Goal: Task Accomplishment & Management: Manage account settings

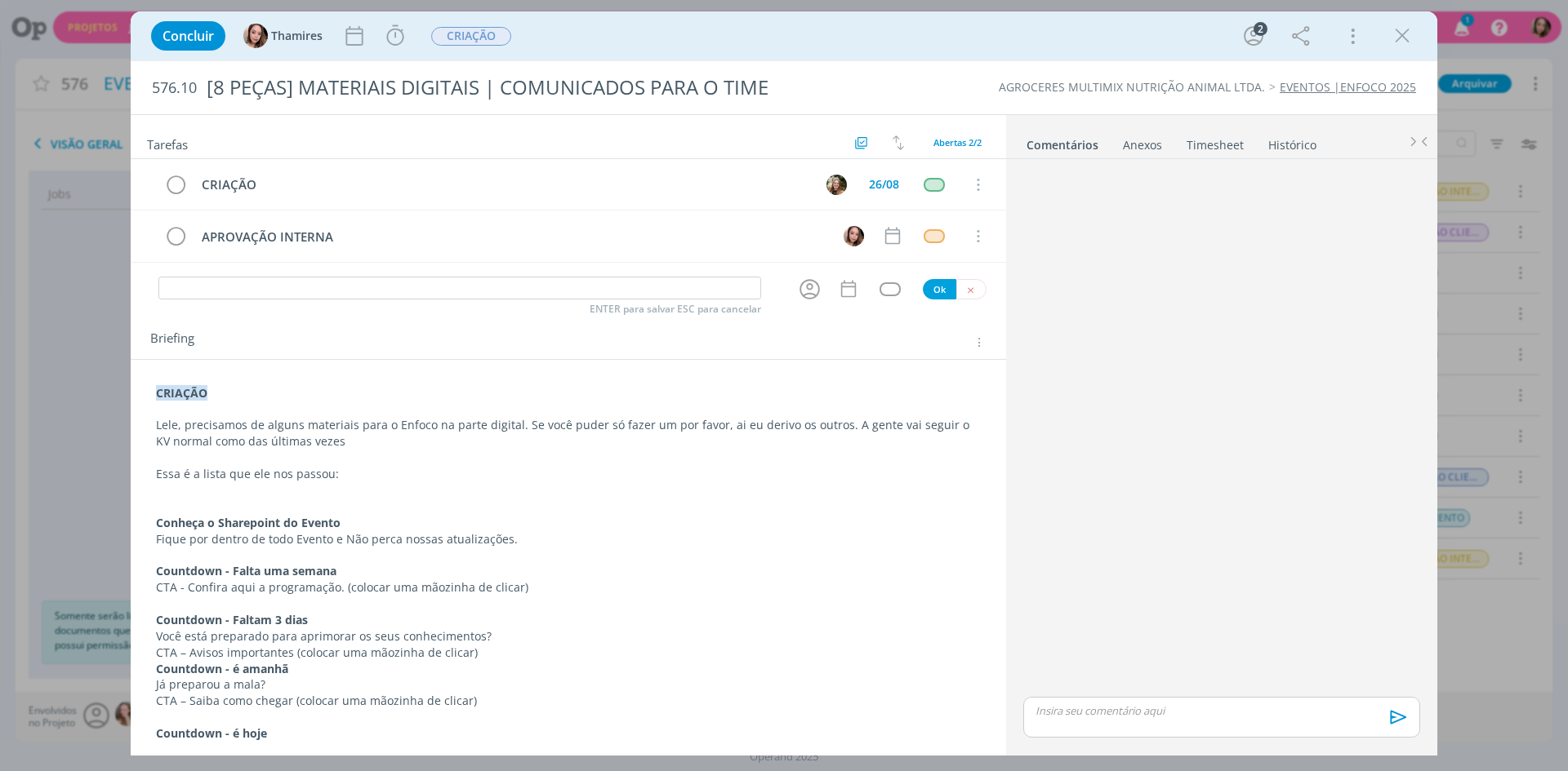
drag, startPoint x: 1399, startPoint y: 42, endPoint x: 312, endPoint y: 0, distance: 1087.8
click at [1399, 42] on icon "dialog" at bounding box center [1402, 36] width 24 height 24
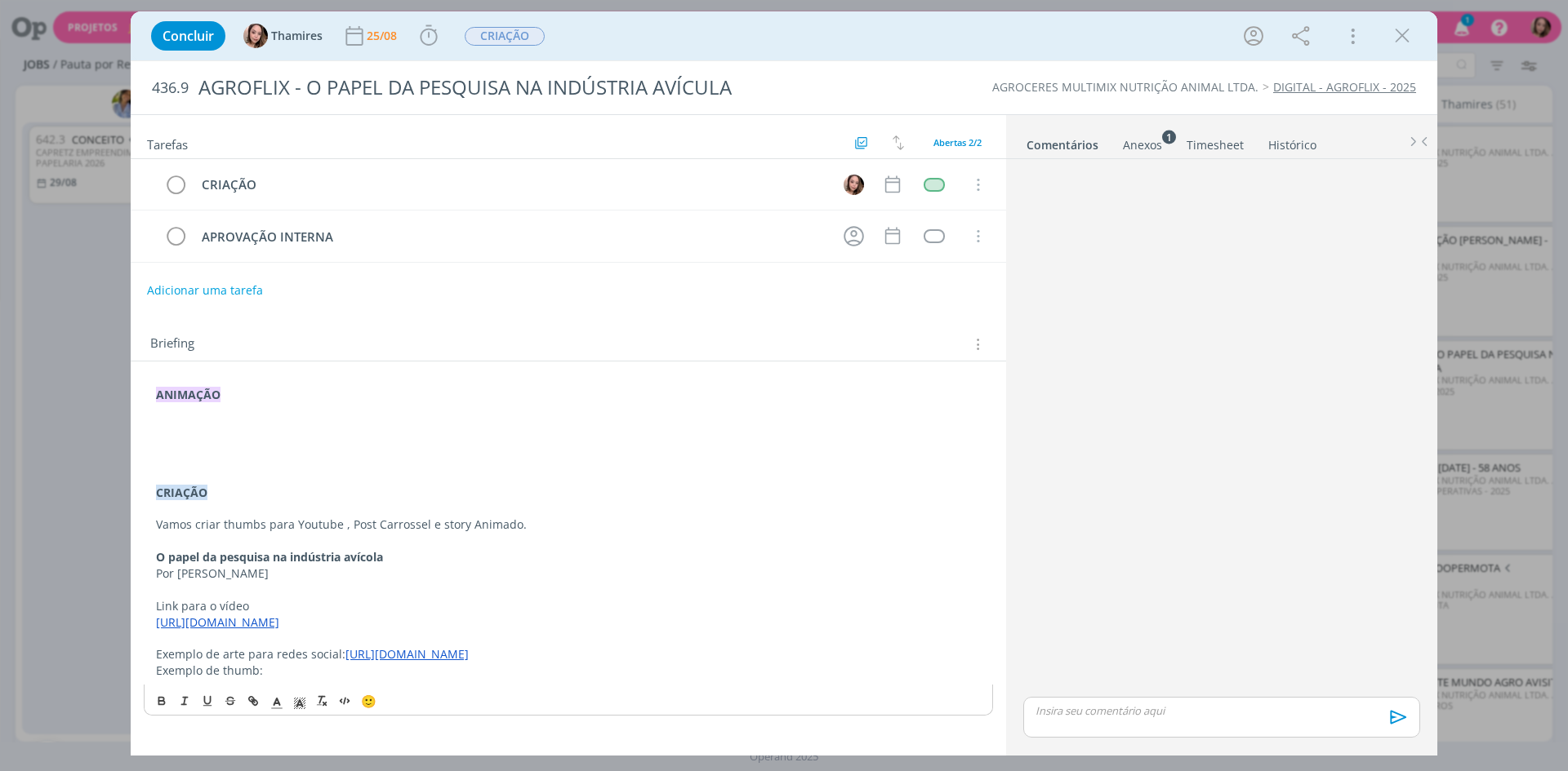
scroll to position [82, 0]
click at [393, 431] on p "dialog" at bounding box center [568, 427] width 825 height 17
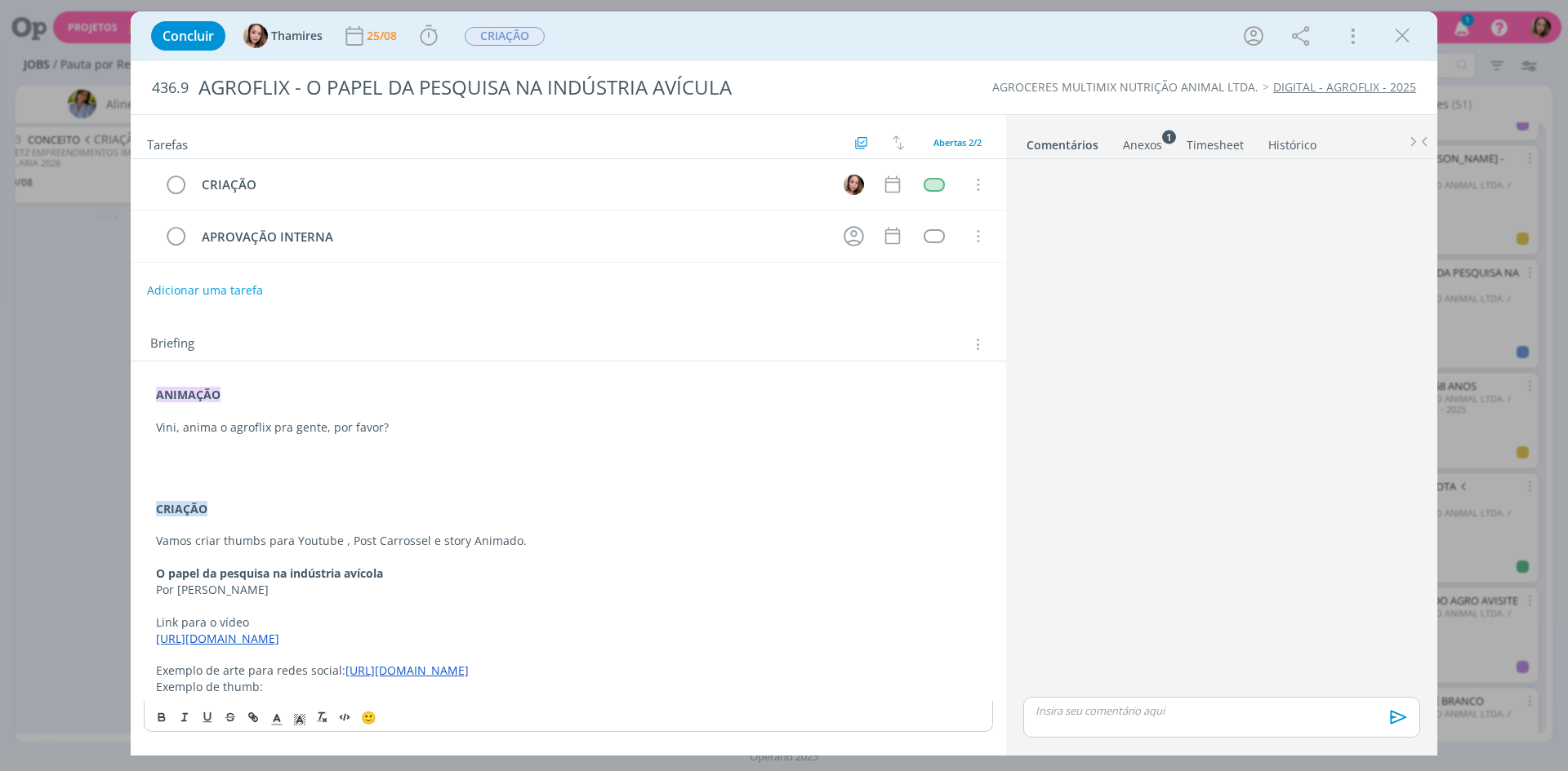
drag, startPoint x: 233, startPoint y: 432, endPoint x: 264, endPoint y: 425, distance: 31.8
click at [232, 432] on p "Vini, anima o agroflix pra gente, por favor?" at bounding box center [568, 427] width 825 height 17
click at [274, 454] on p "dialog" at bounding box center [568, 460] width 825 height 17
click at [300, 478] on p "dialog" at bounding box center [568, 476] width 825 height 17
click at [304, 465] on p "dialog" at bounding box center [568, 460] width 825 height 17
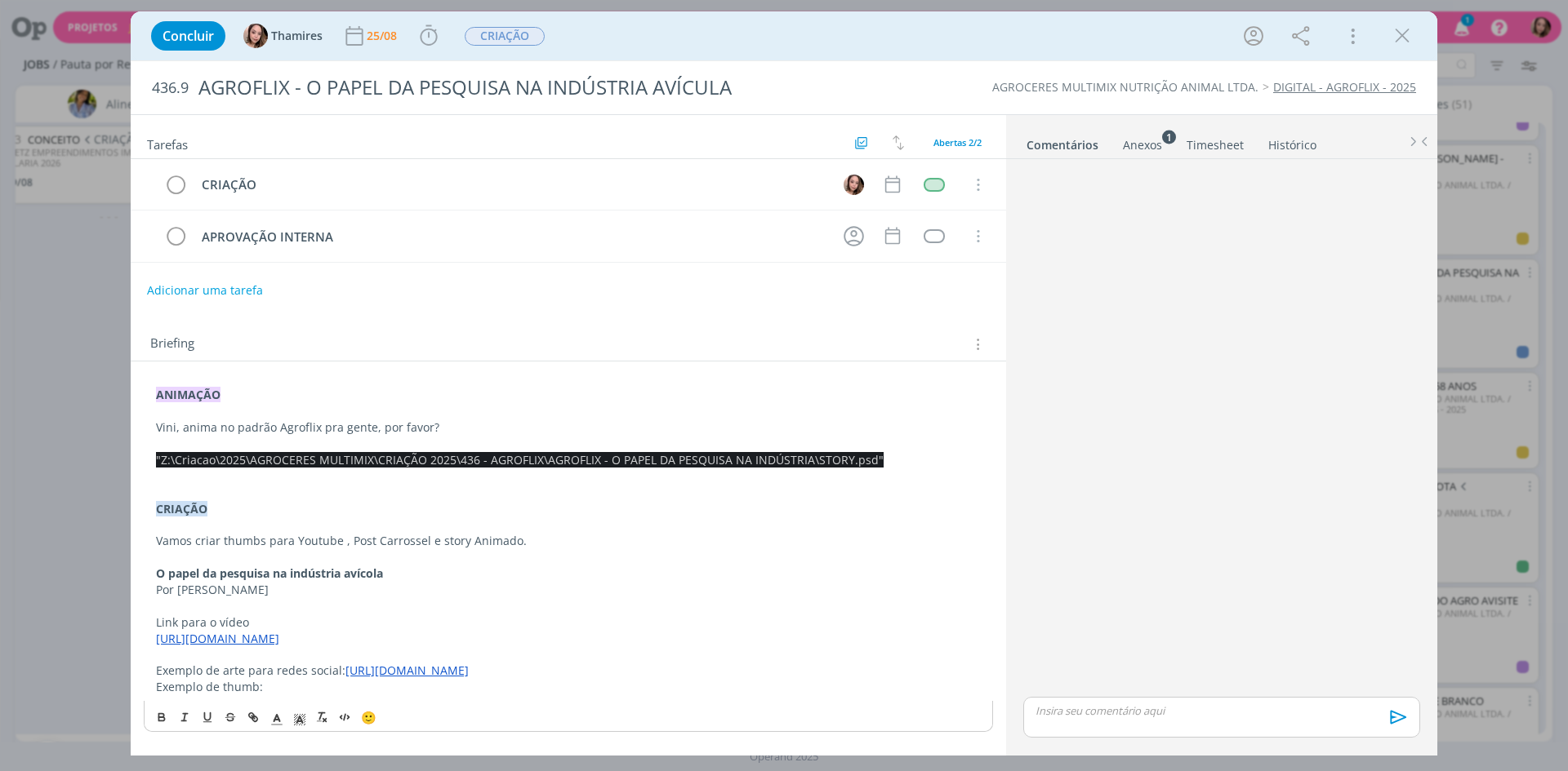
click at [586, 460] on span ""Z:\Criacao\2025\AGROCERES MULTIMIX\CRIAÇÃO 2025\436 - AGROFLIX\AGROFLIX - O PA…" at bounding box center [520, 460] width 728 height 16
click at [678, 417] on p "dialog" at bounding box center [568, 411] width 825 height 17
click at [170, 186] on icon "dialog" at bounding box center [175, 185] width 23 height 24
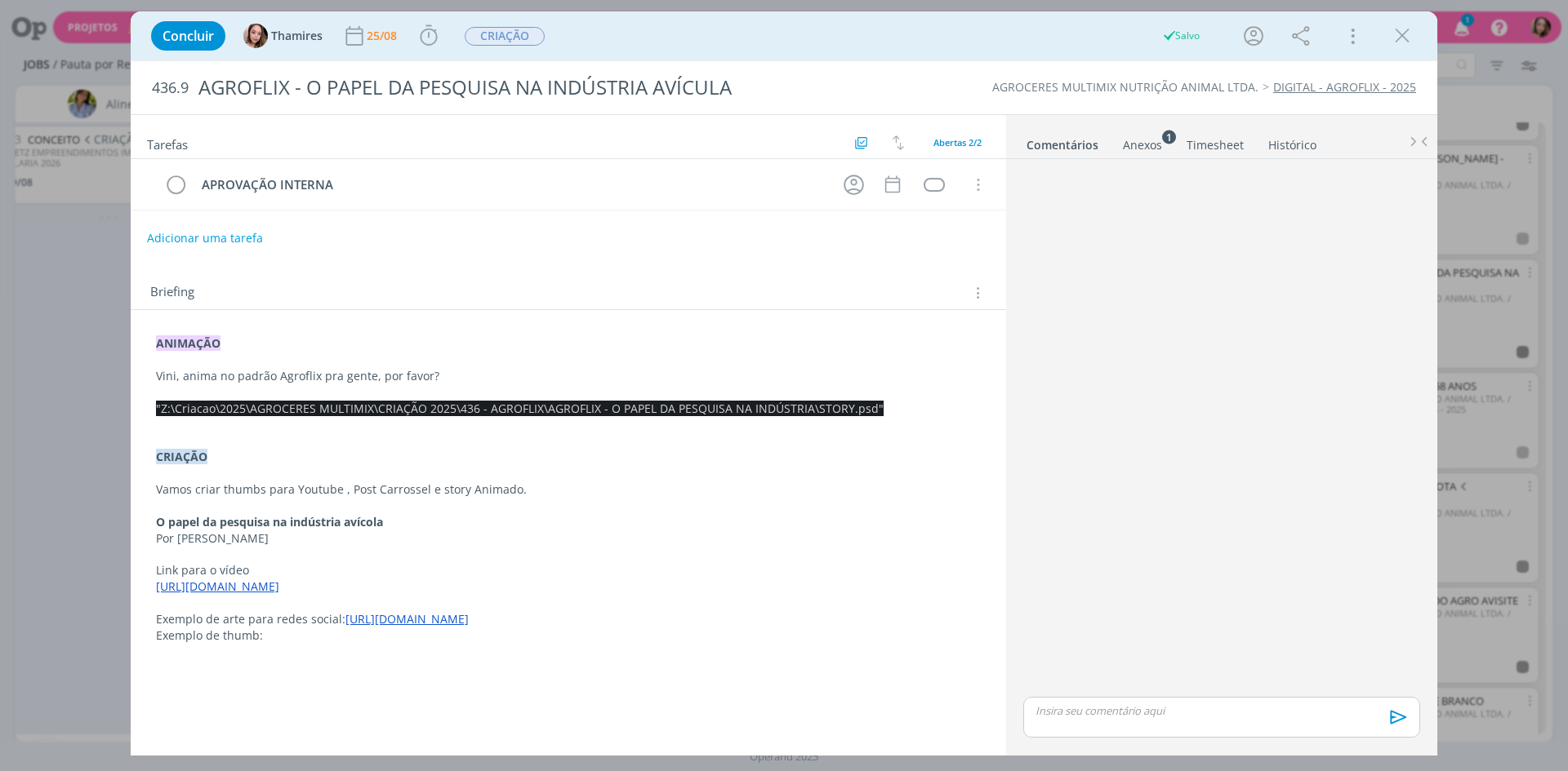
click at [187, 282] on div "Briefing Briefings Predefinidos Versões do Briefing Ver Briefing do Projeto" at bounding box center [568, 288] width 875 height 44
click at [207, 241] on button "Adicionar uma tarefa" at bounding box center [204, 237] width 116 height 28
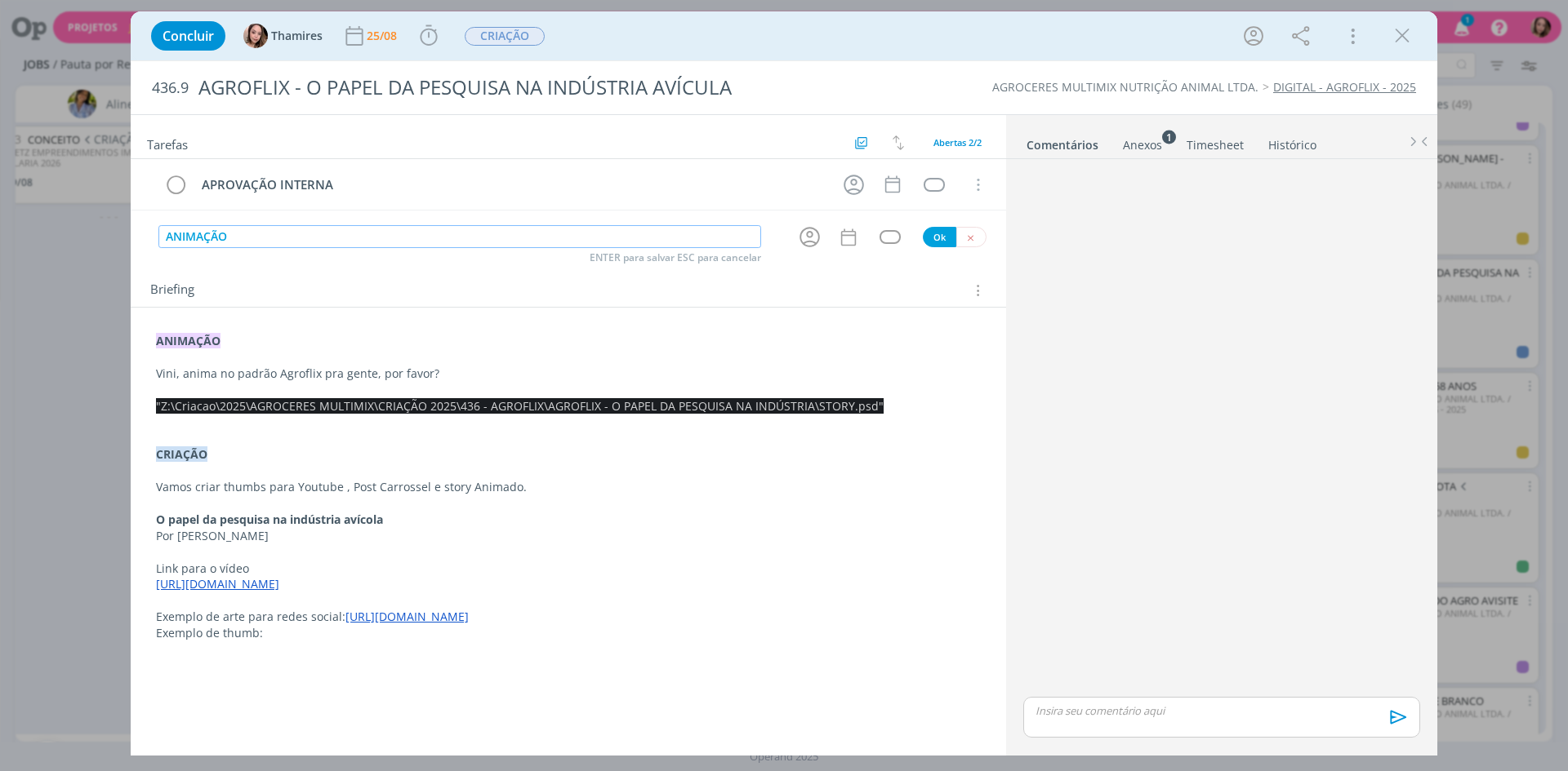
type input "ANIMAÇÃO"
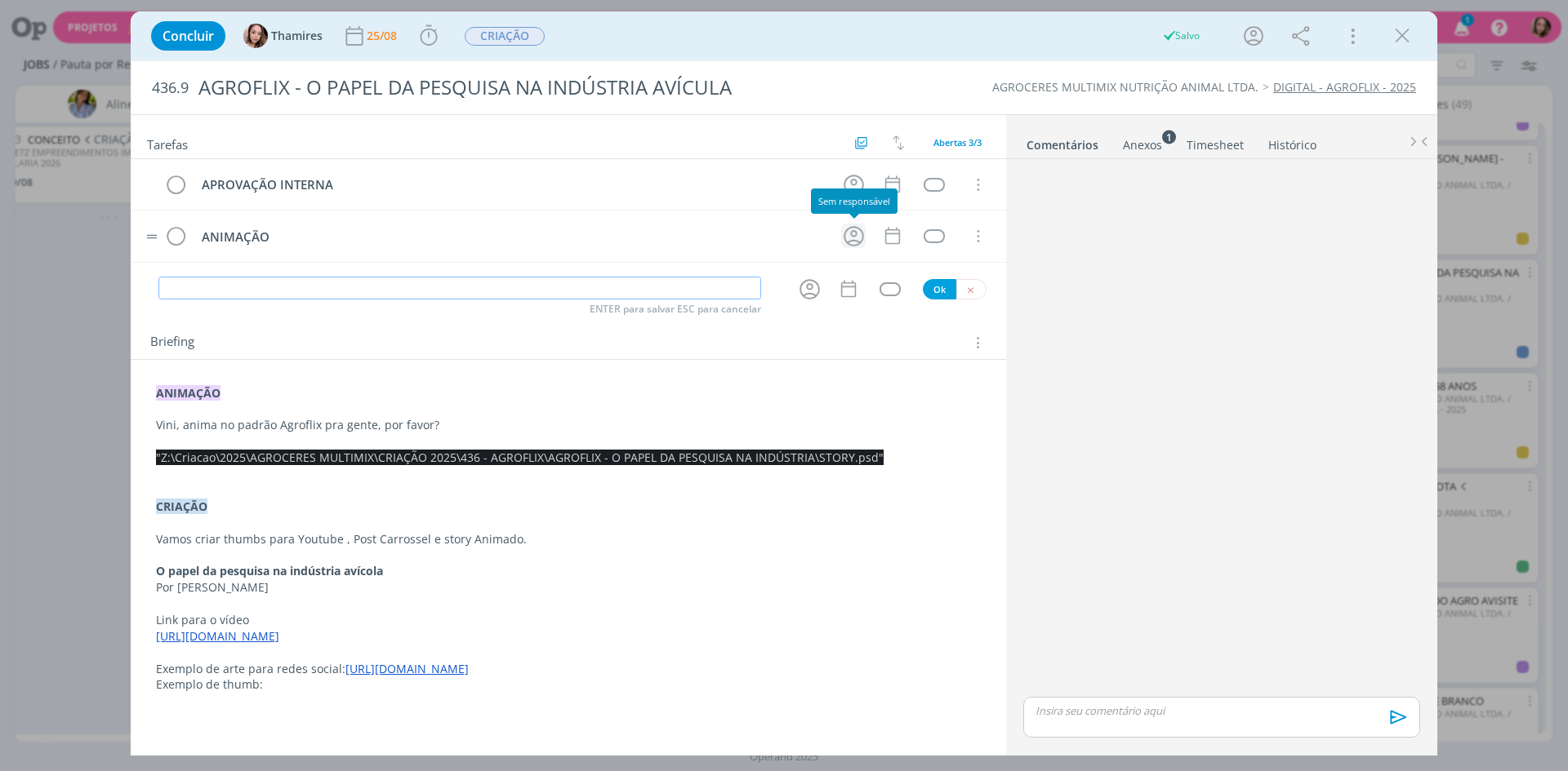
click at [852, 237] on icon "dialog" at bounding box center [853, 235] width 25 height 25
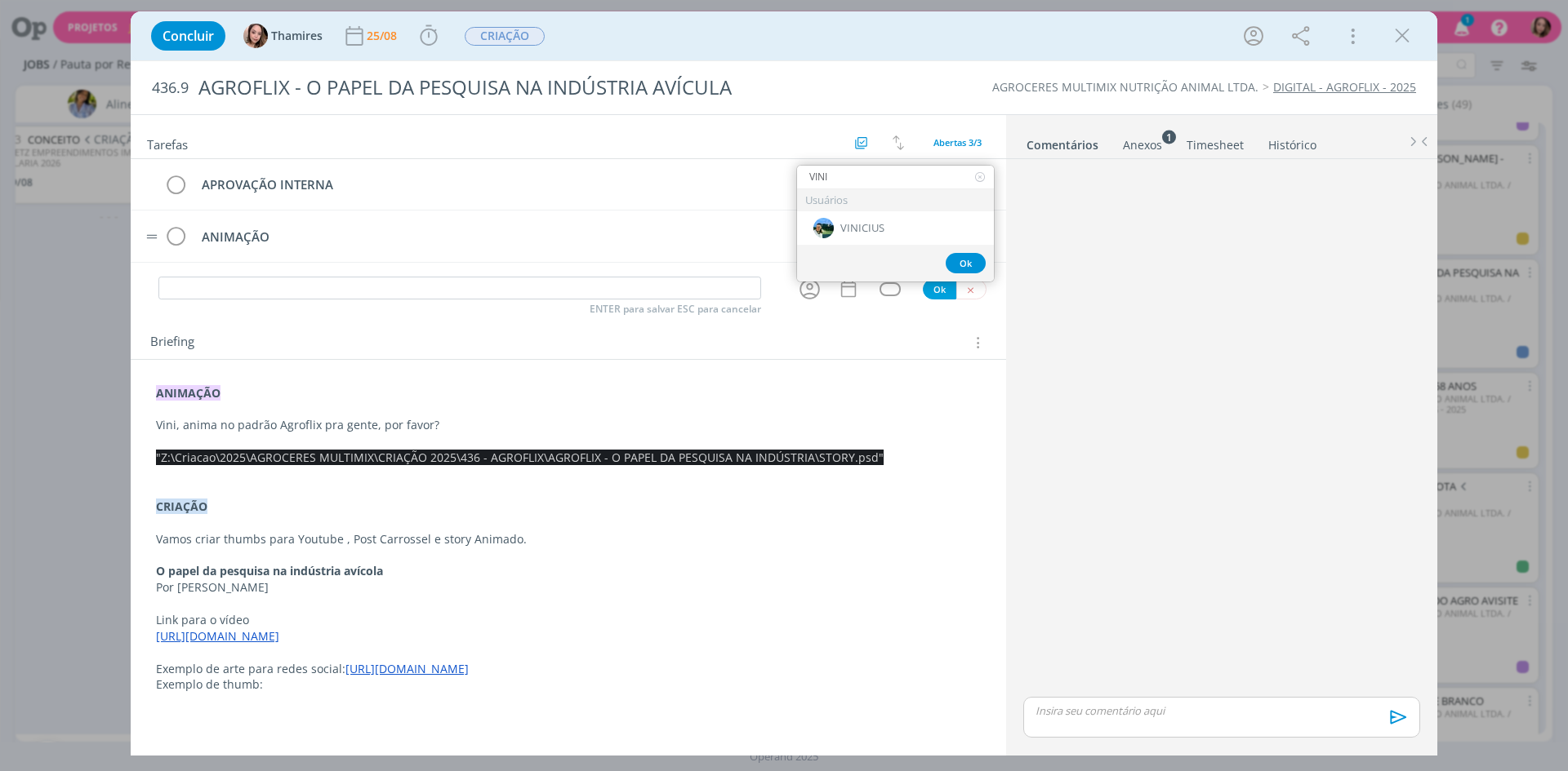
type input "VINI"
click at [852, 237] on div "VINICIUS" at bounding box center [895, 228] width 197 height 33
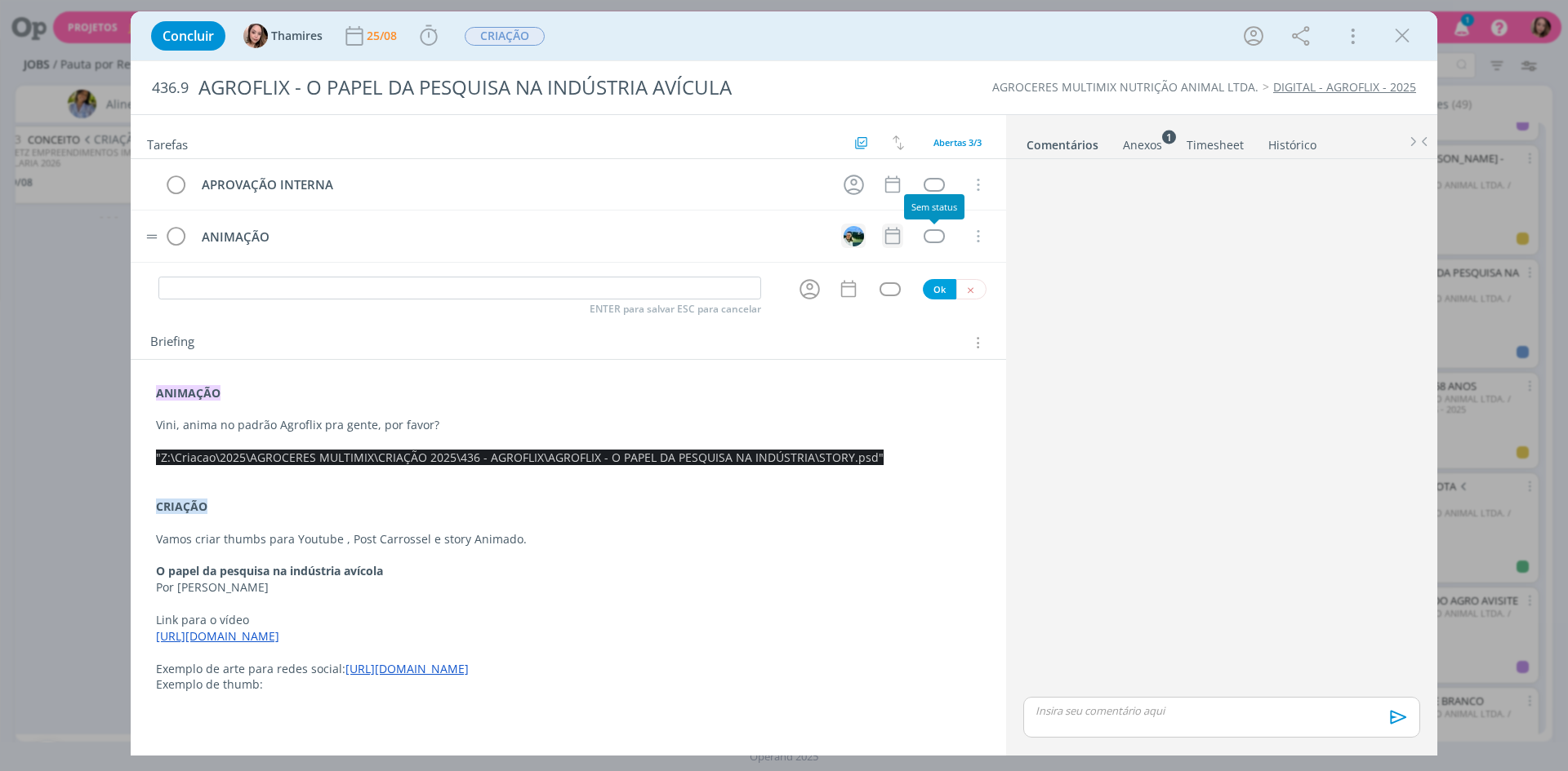
click at [895, 243] on icon "dialog" at bounding box center [893, 235] width 21 height 21
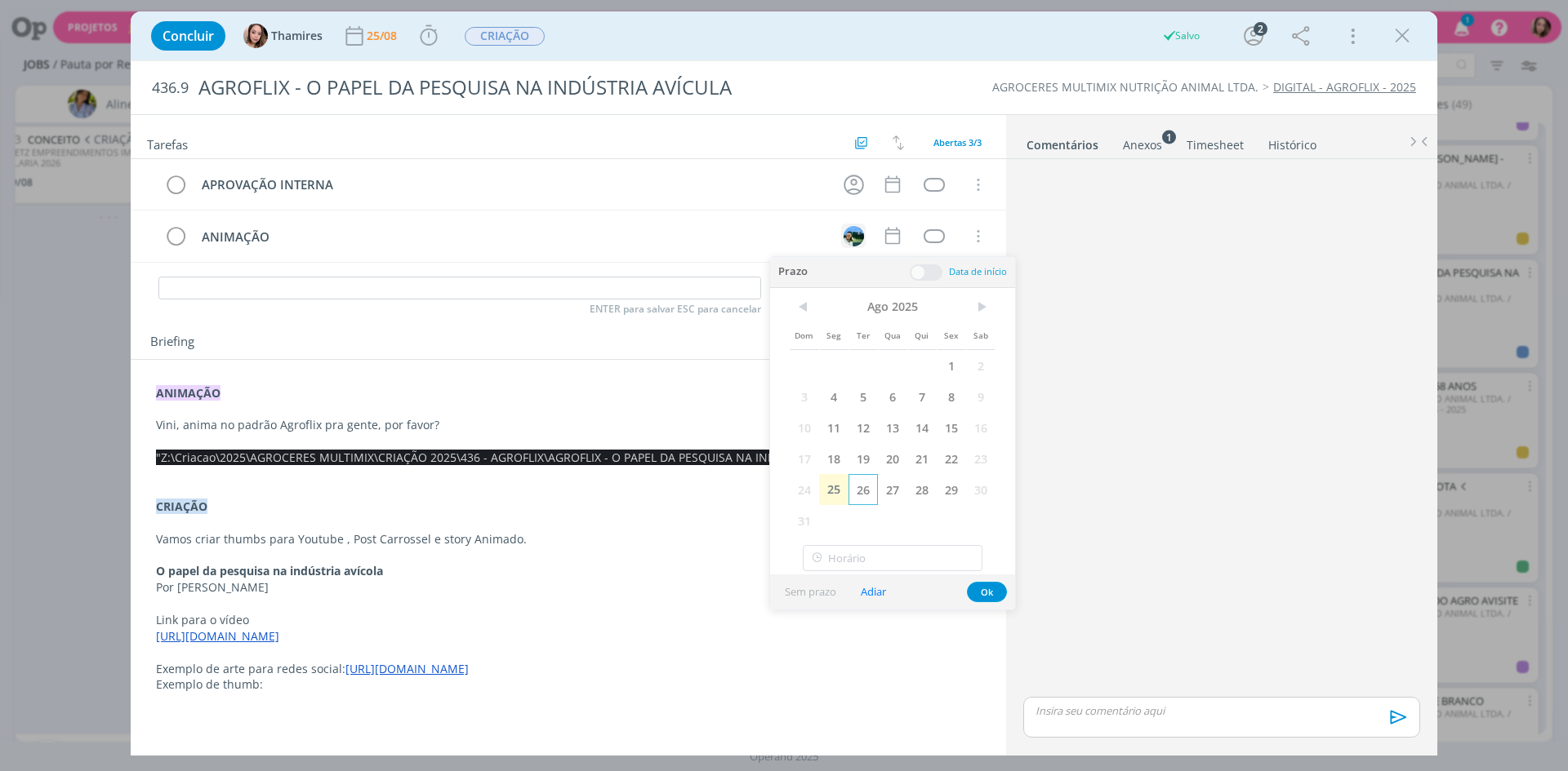
click at [876, 492] on span "26" at bounding box center [863, 490] width 30 height 31
click at [996, 593] on button "Ok" at bounding box center [987, 591] width 40 height 20
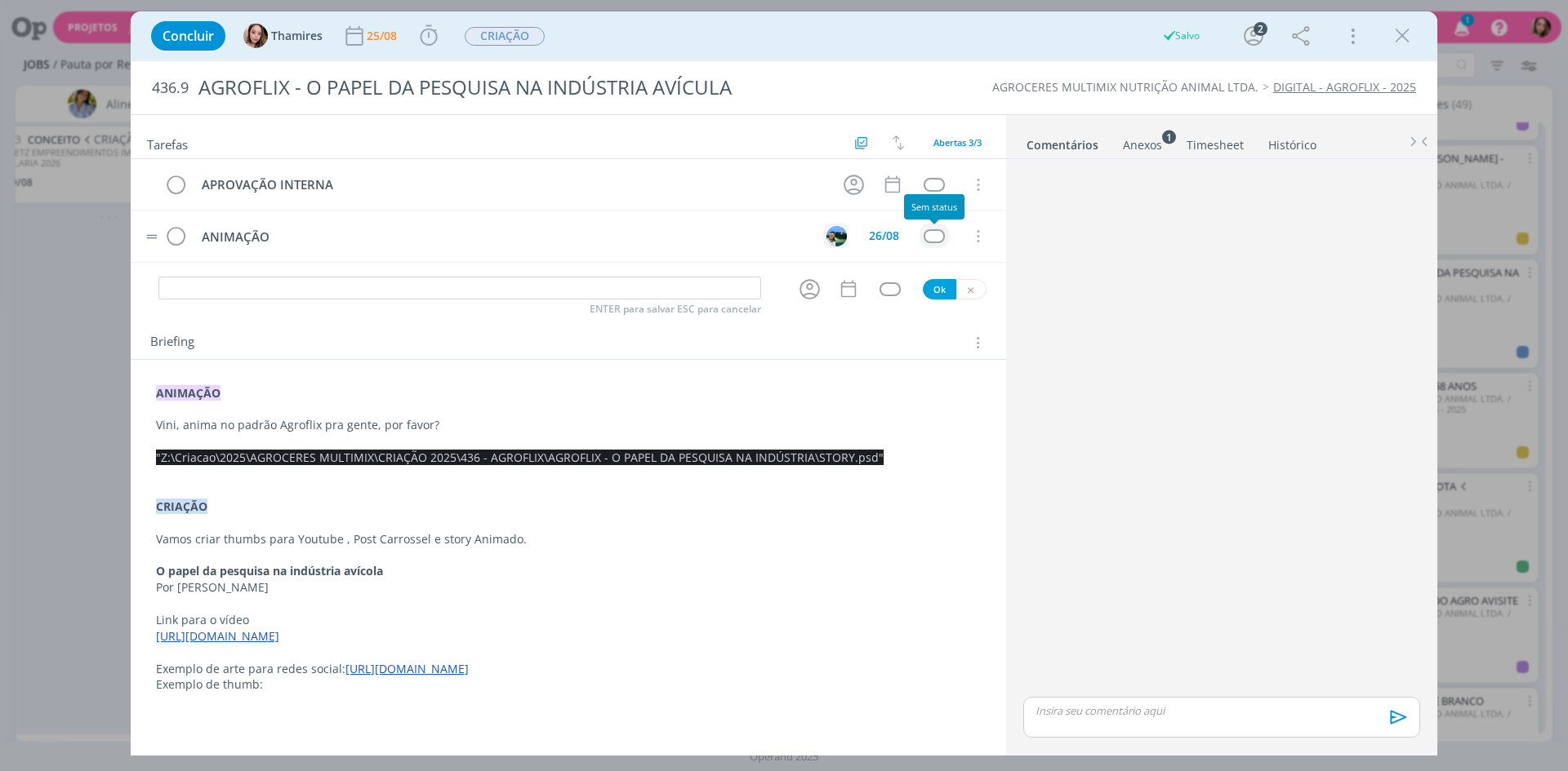
click at [932, 241] on div "dialog" at bounding box center [934, 236] width 20 height 14
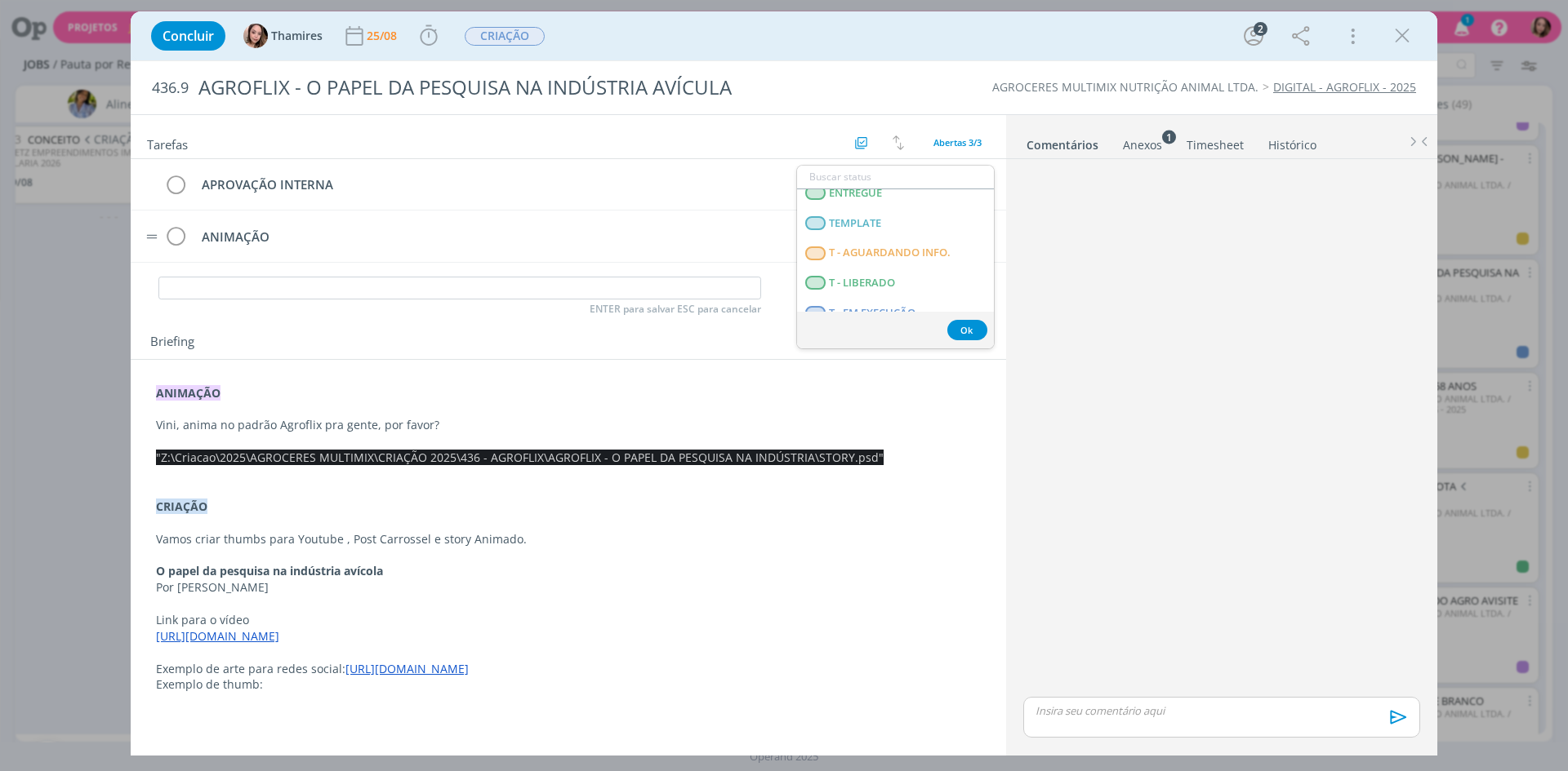
scroll to position [408, 0]
click at [919, 253] on LIBERADO "T - LIBERADO" at bounding box center [895, 245] width 197 height 31
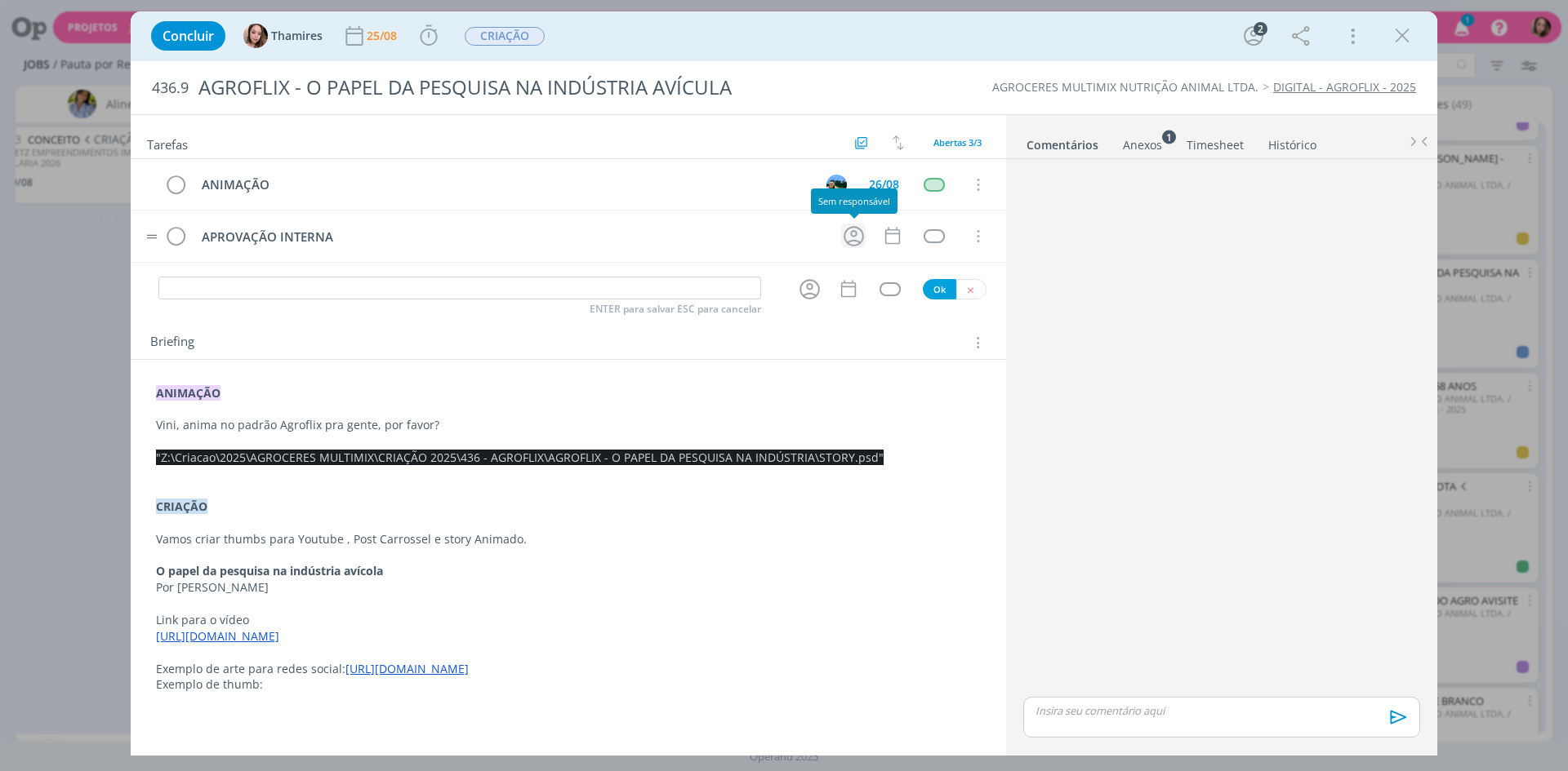
click at [857, 246] on icon "dialog" at bounding box center [853, 235] width 20 height 20
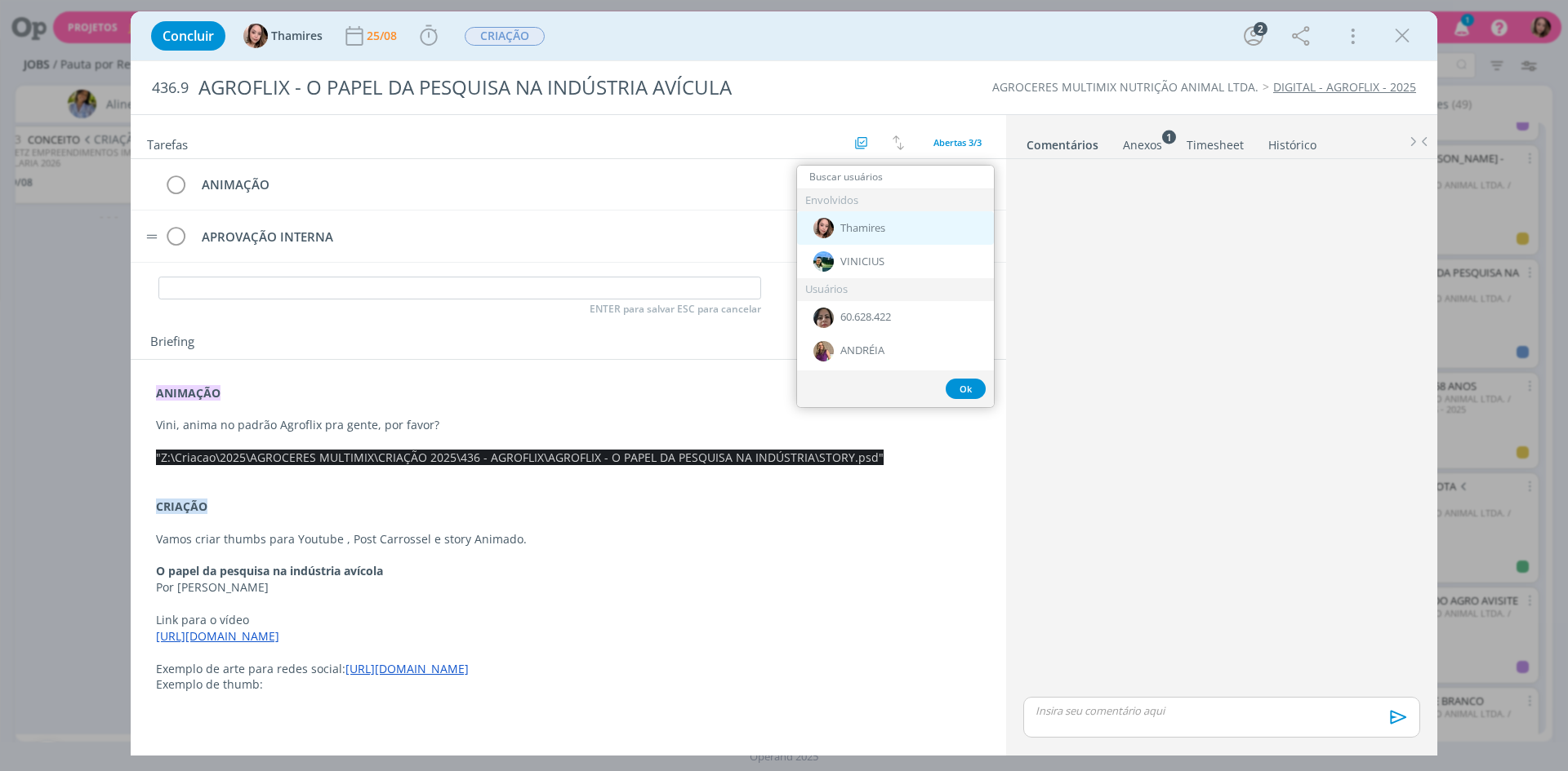
click at [880, 226] on span "Thamires" at bounding box center [862, 229] width 45 height 13
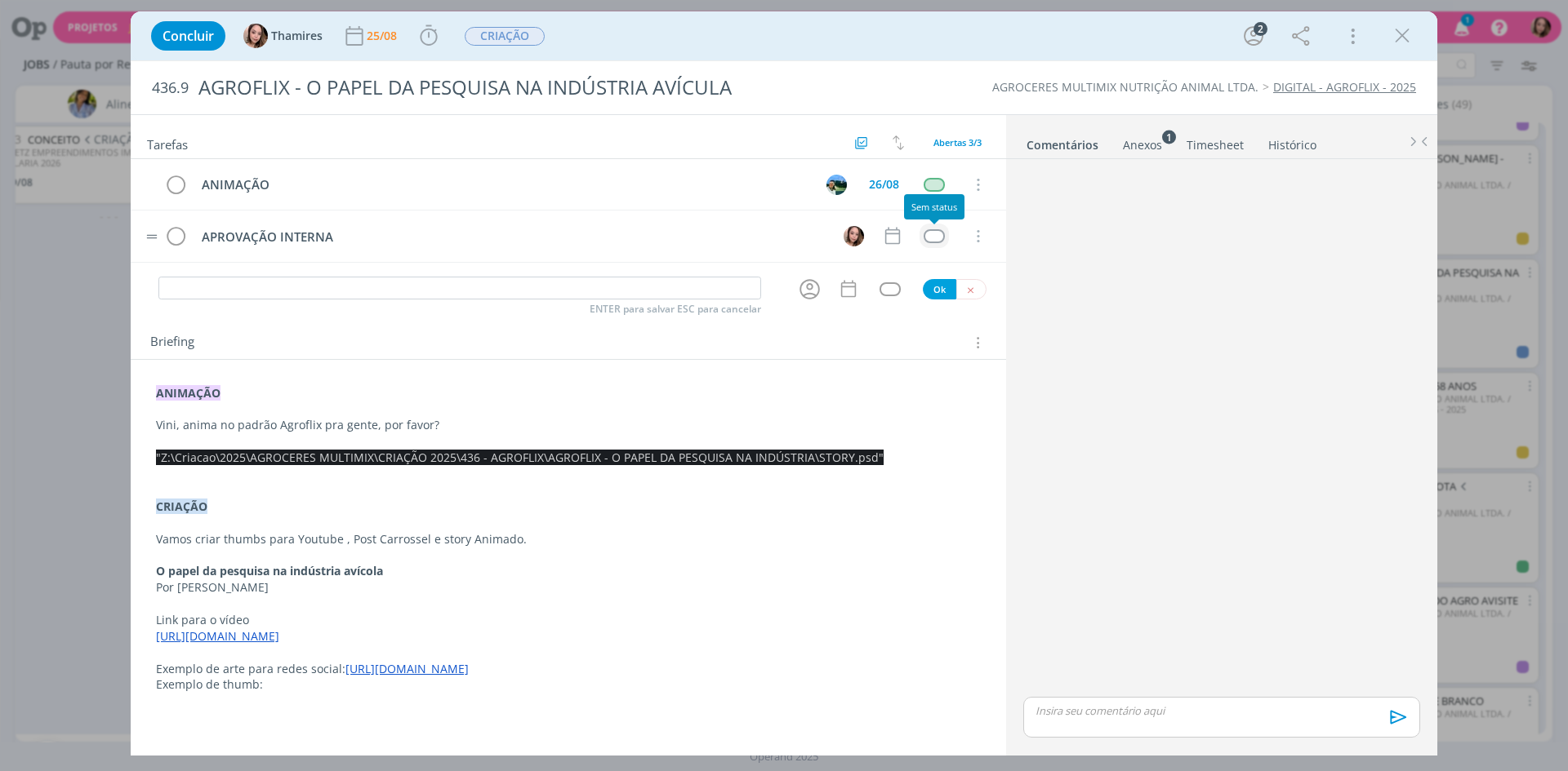
click at [936, 236] on div "dialog" at bounding box center [934, 236] width 20 height 14
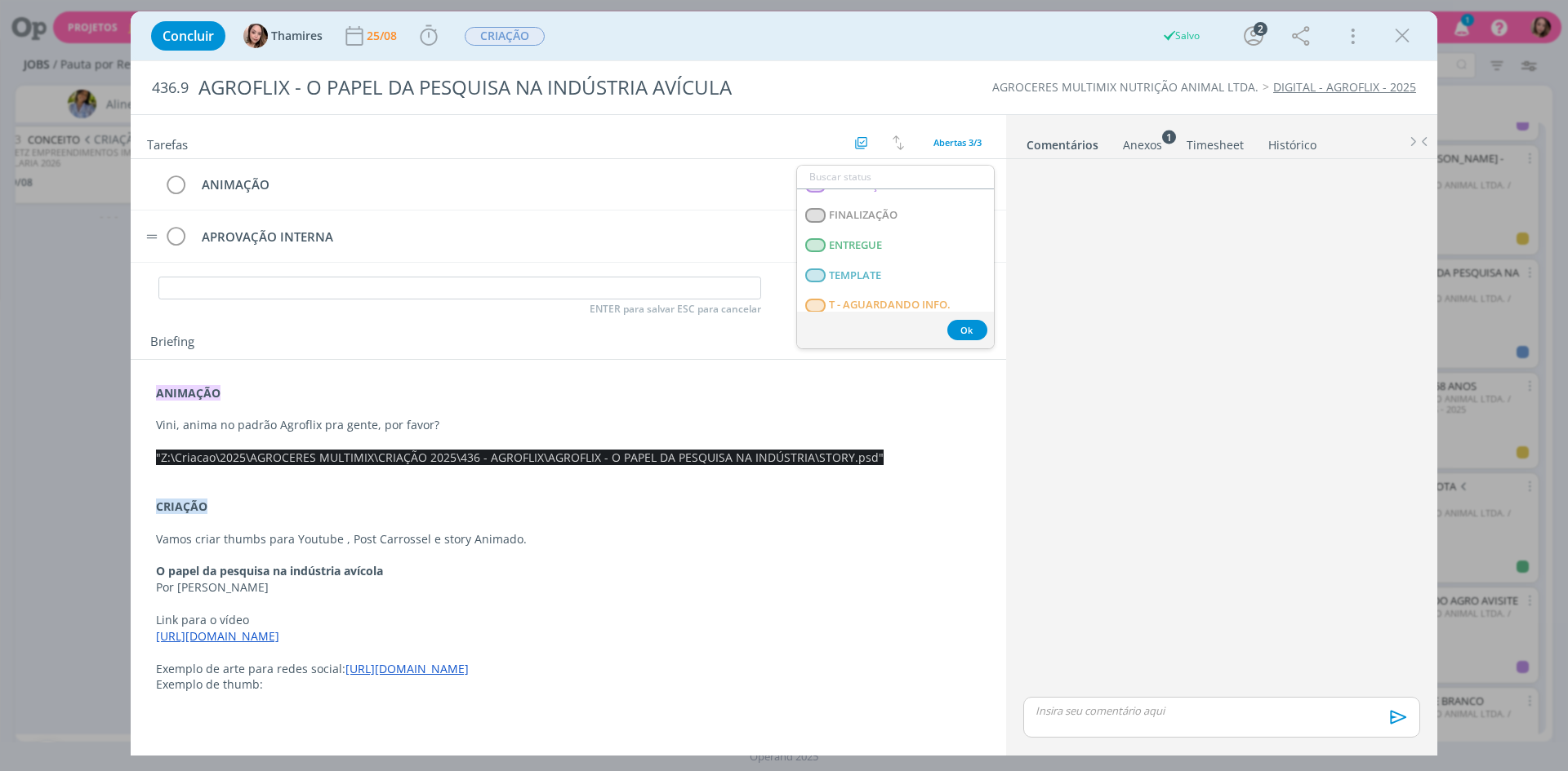
scroll to position [416, 0]
click at [941, 206] on span "T - AGUARDANDO INFO." at bounding box center [889, 206] width 121 height 13
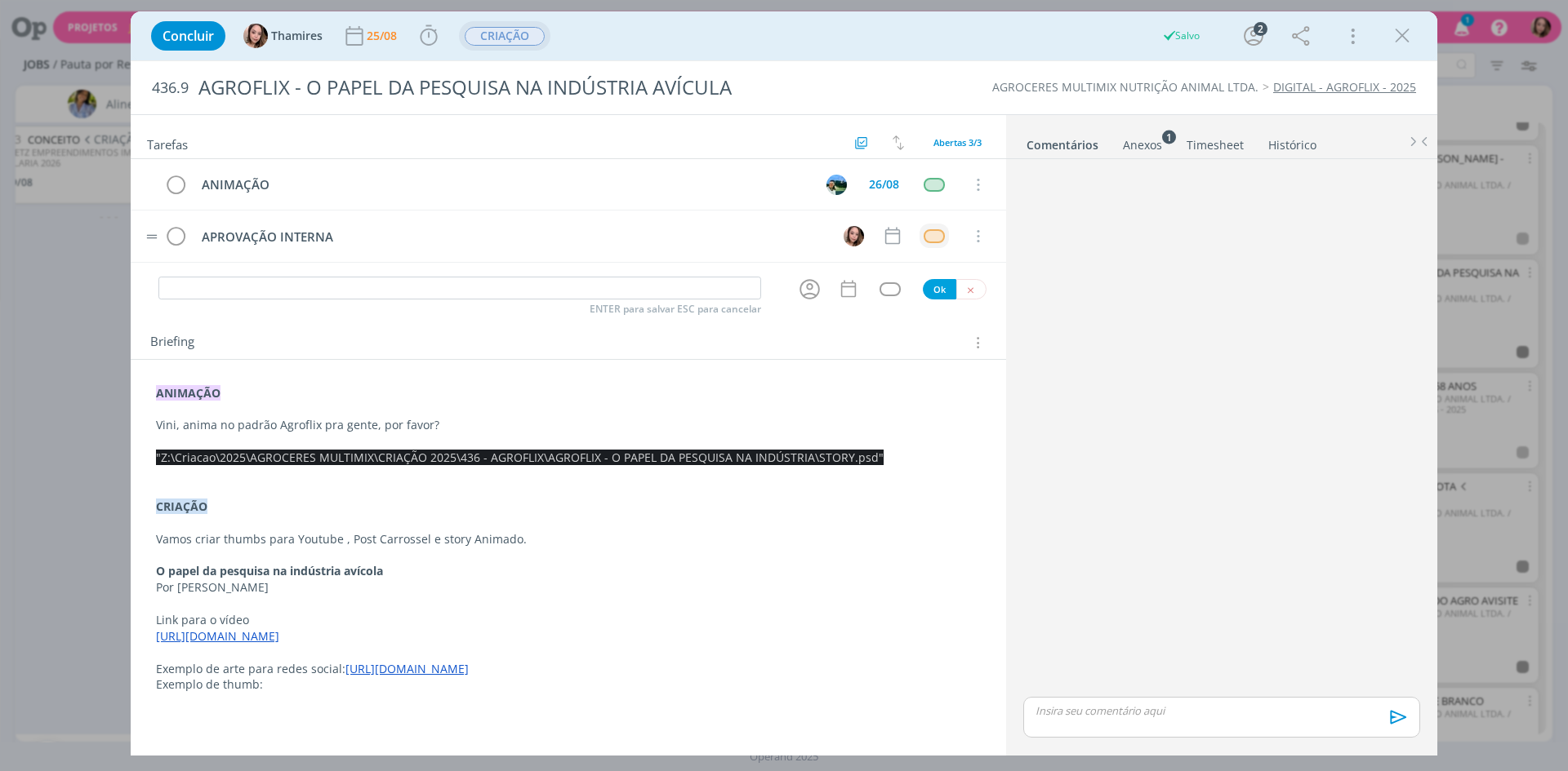
click at [532, 38] on span "CRIAÇÃO" at bounding box center [505, 37] width 80 height 19
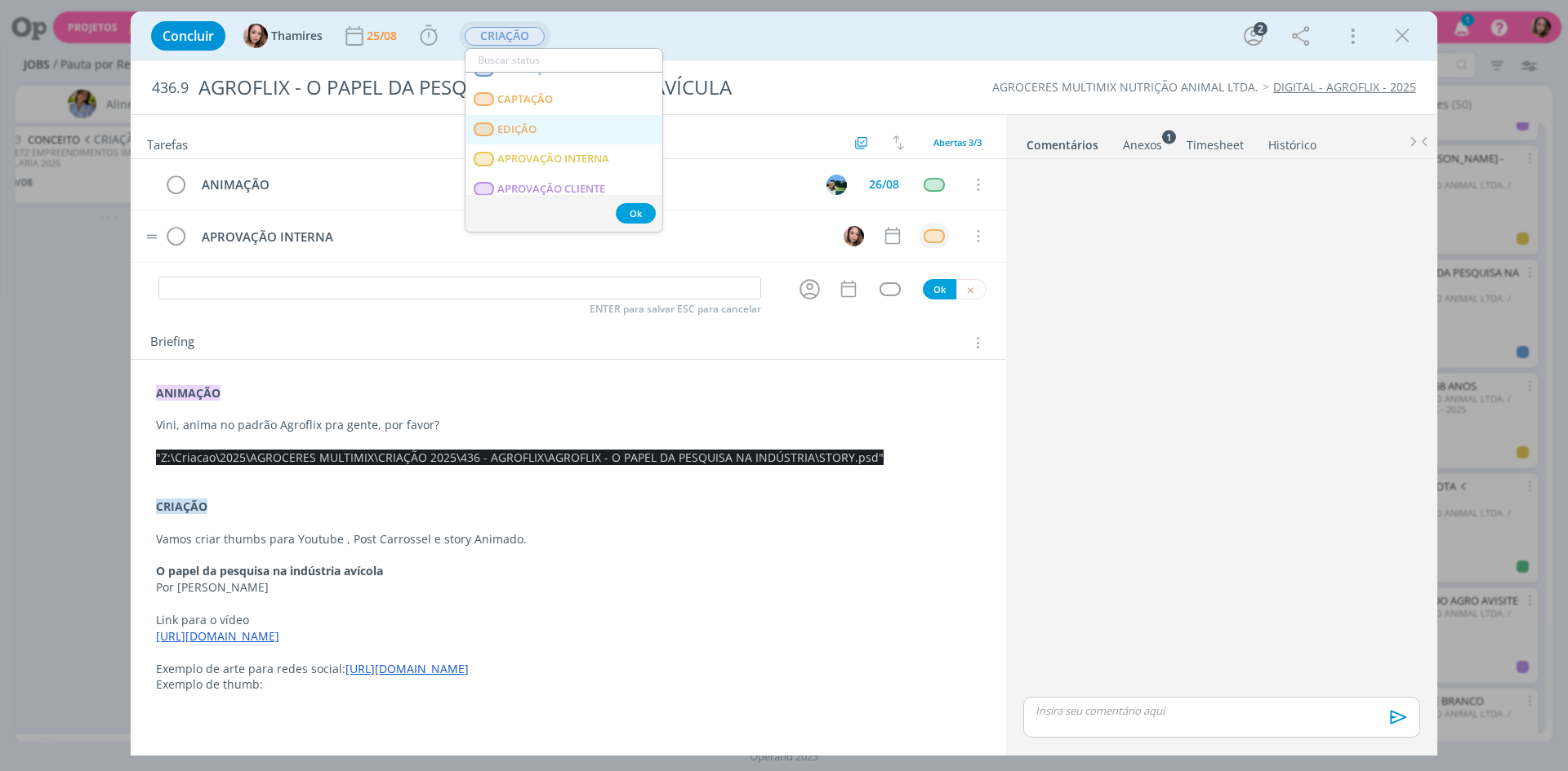
scroll to position [141, 0]
click at [544, 152] on link "EDIÇÃO" at bounding box center [564, 156] width 197 height 31
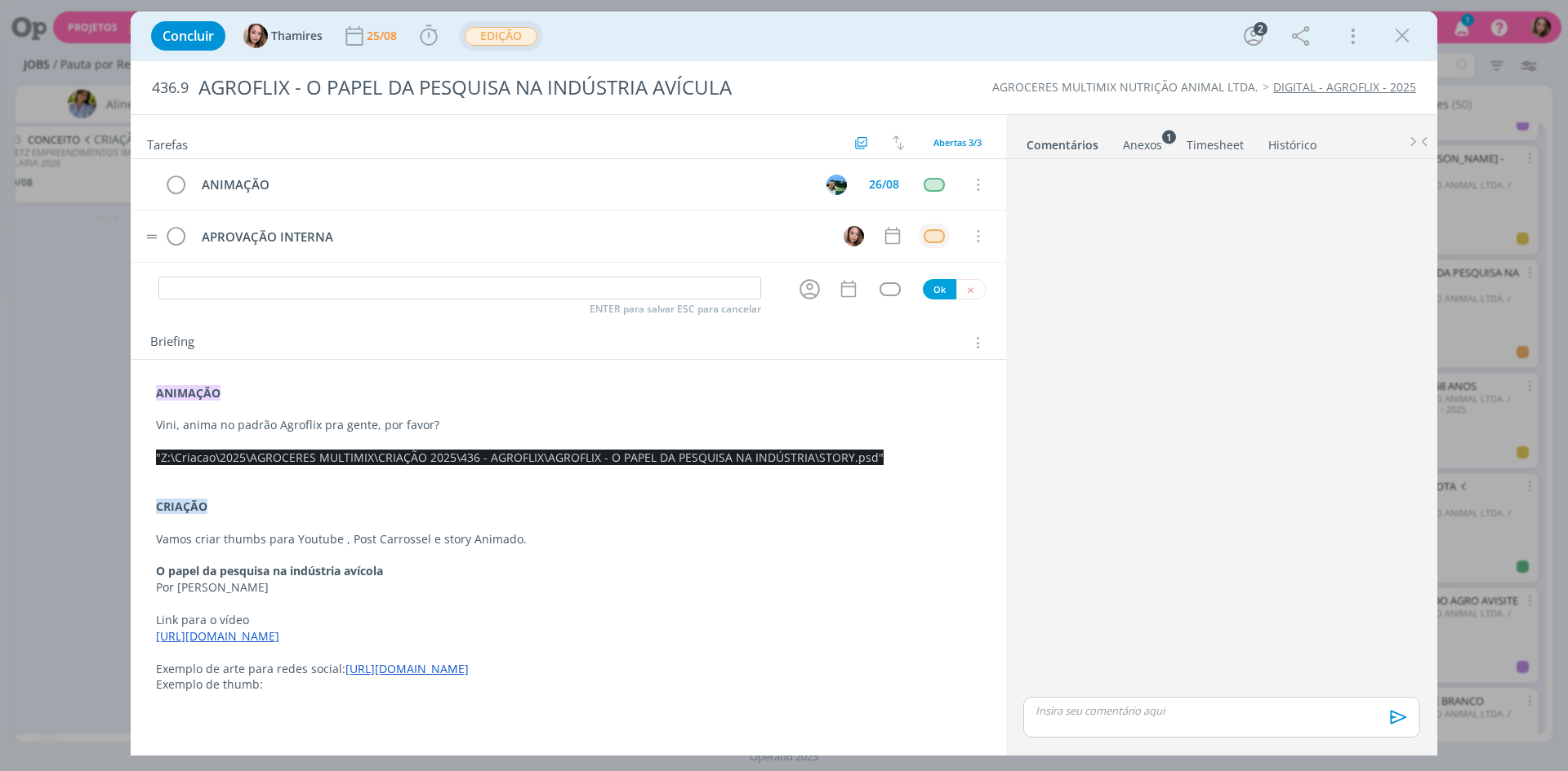
click at [298, 436] on p "dialog" at bounding box center [568, 441] width 825 height 17
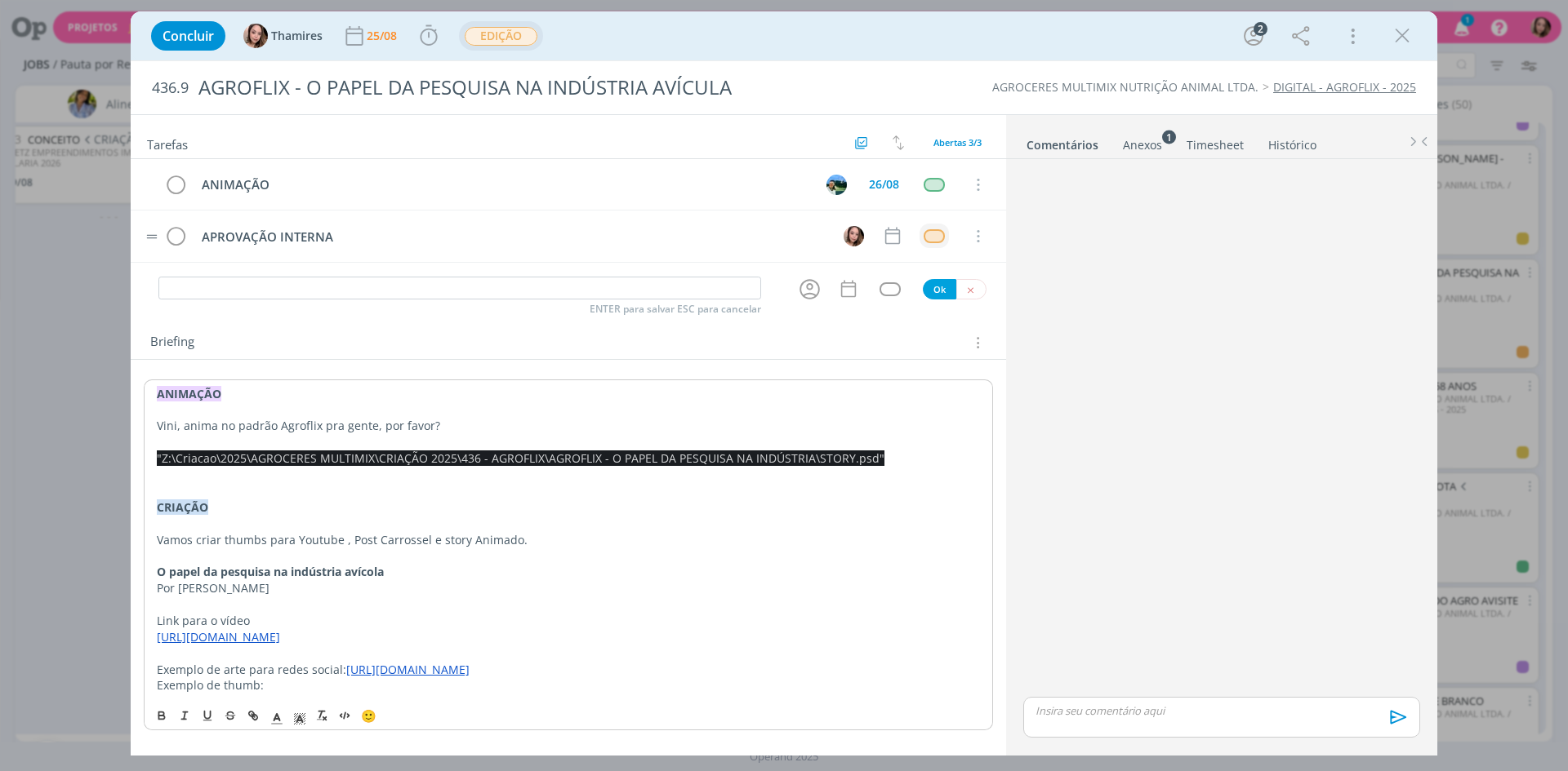
click at [442, 428] on p "Vini, anima no padrão Agroflix pra gente, por favor?" at bounding box center [568, 426] width 823 height 17
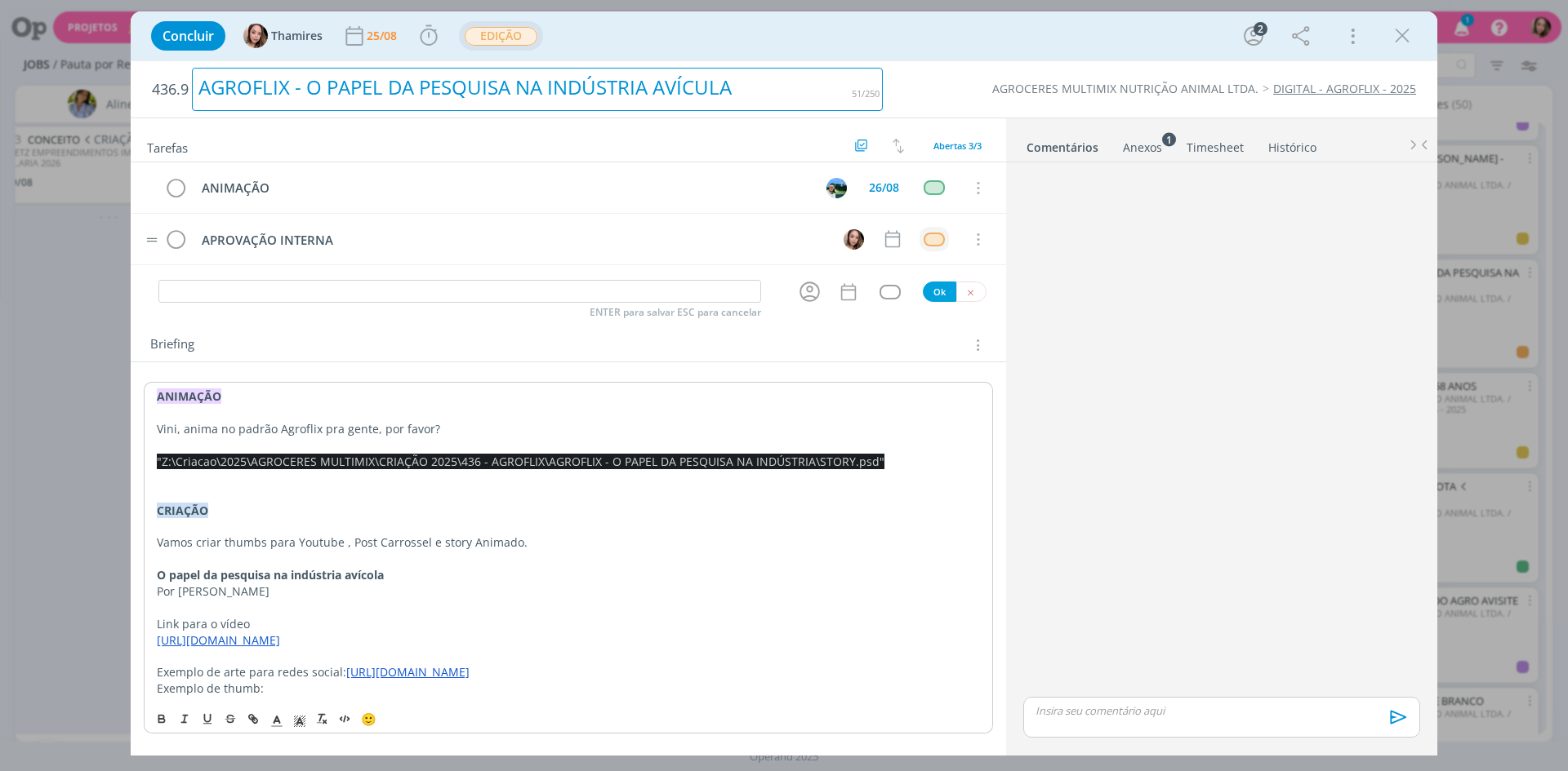
click at [841, 95] on div "AGROFLIX - O PAPEL DA PESQUISA NA INDÚSTRIA AVÍCULA" at bounding box center [538, 90] width 691 height 44
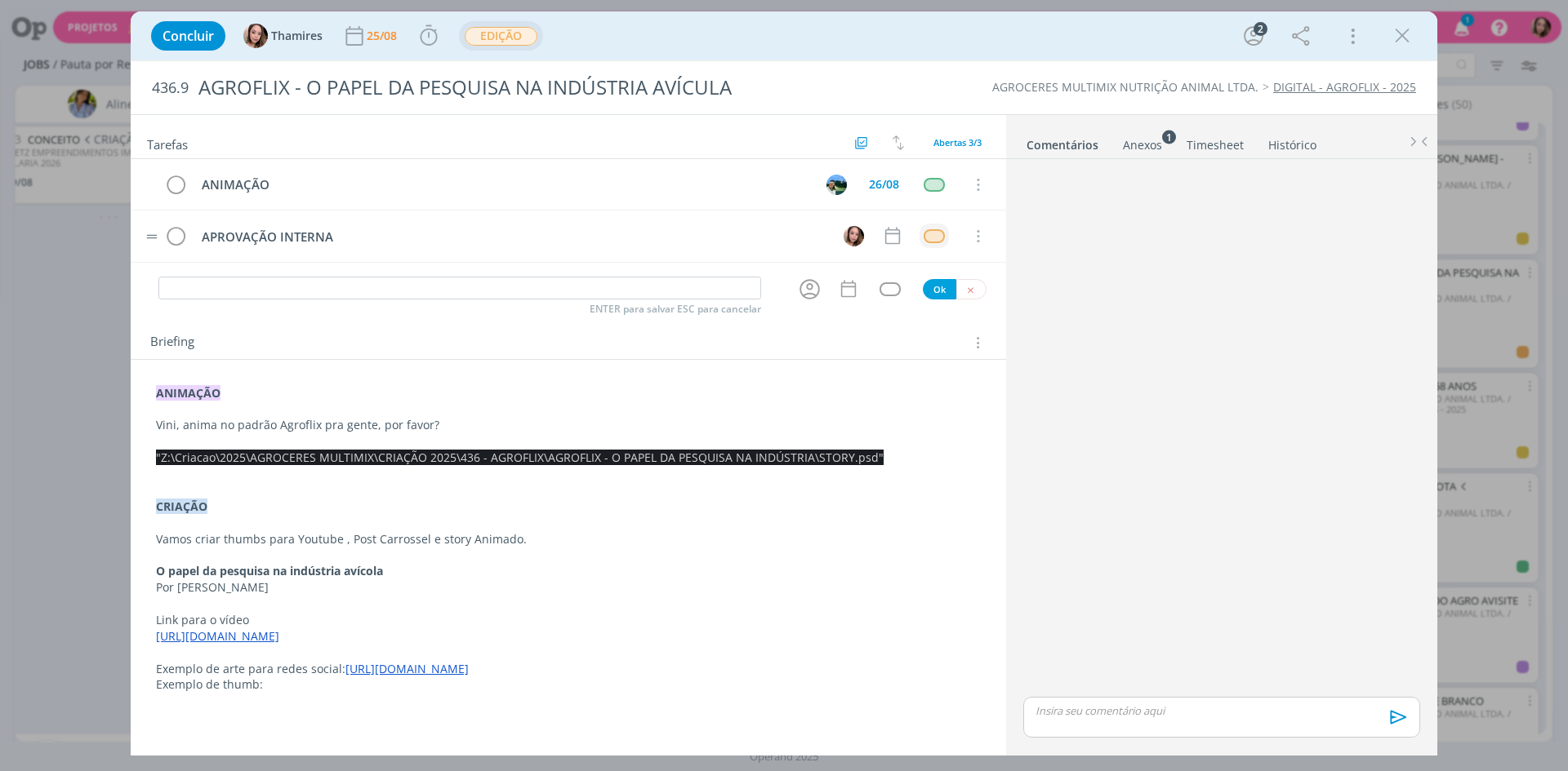
click at [952, 83] on div "AGROCERES MULTIMIX NUTRIÇÃO ANIMAL LTDA. DIGITAL - AGROFLIX - 2025" at bounding box center [1157, 87] width 533 height 17
click at [1411, 35] on icon "dialog" at bounding box center [1402, 36] width 24 height 24
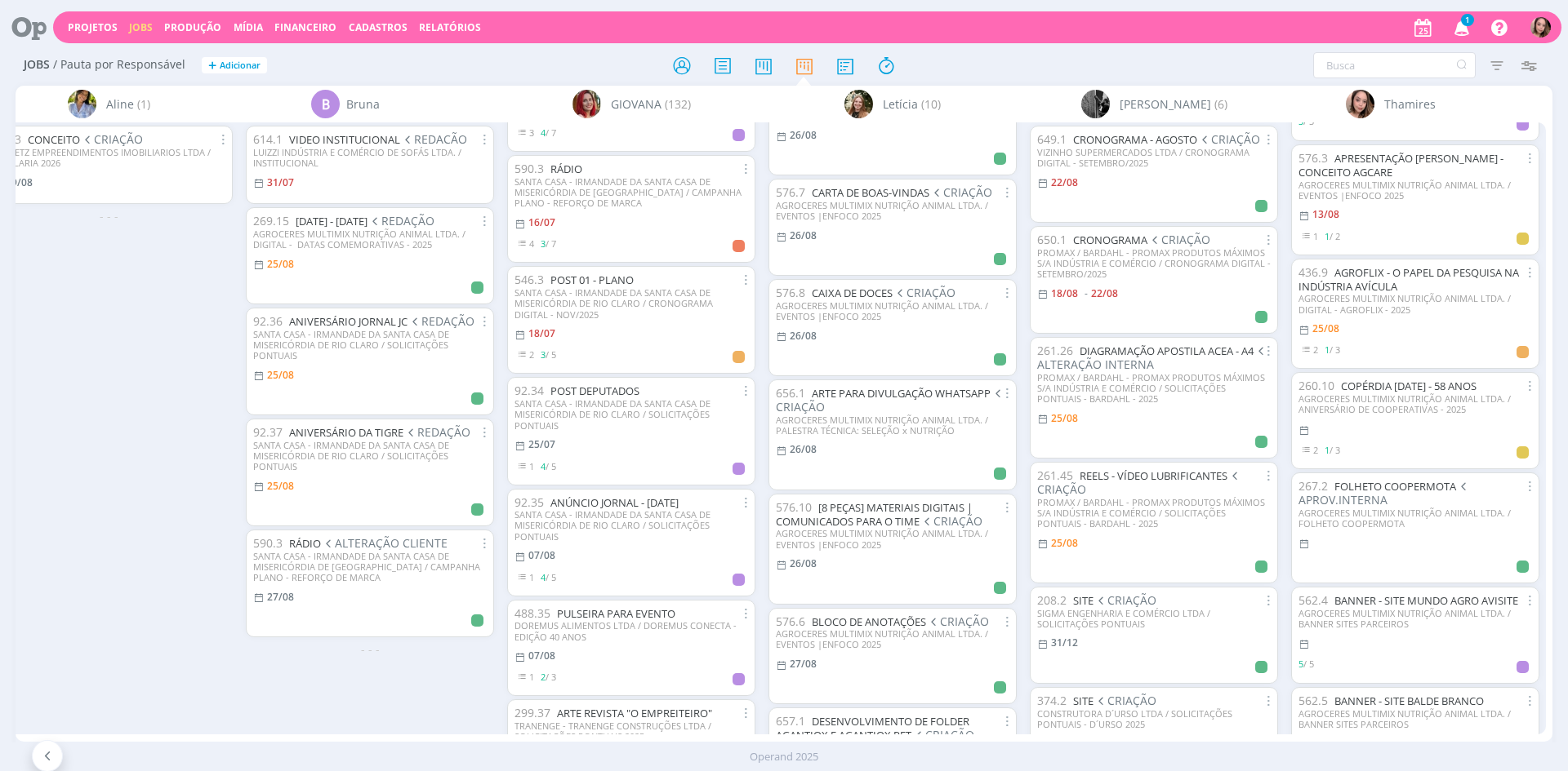
scroll to position [257, 0]
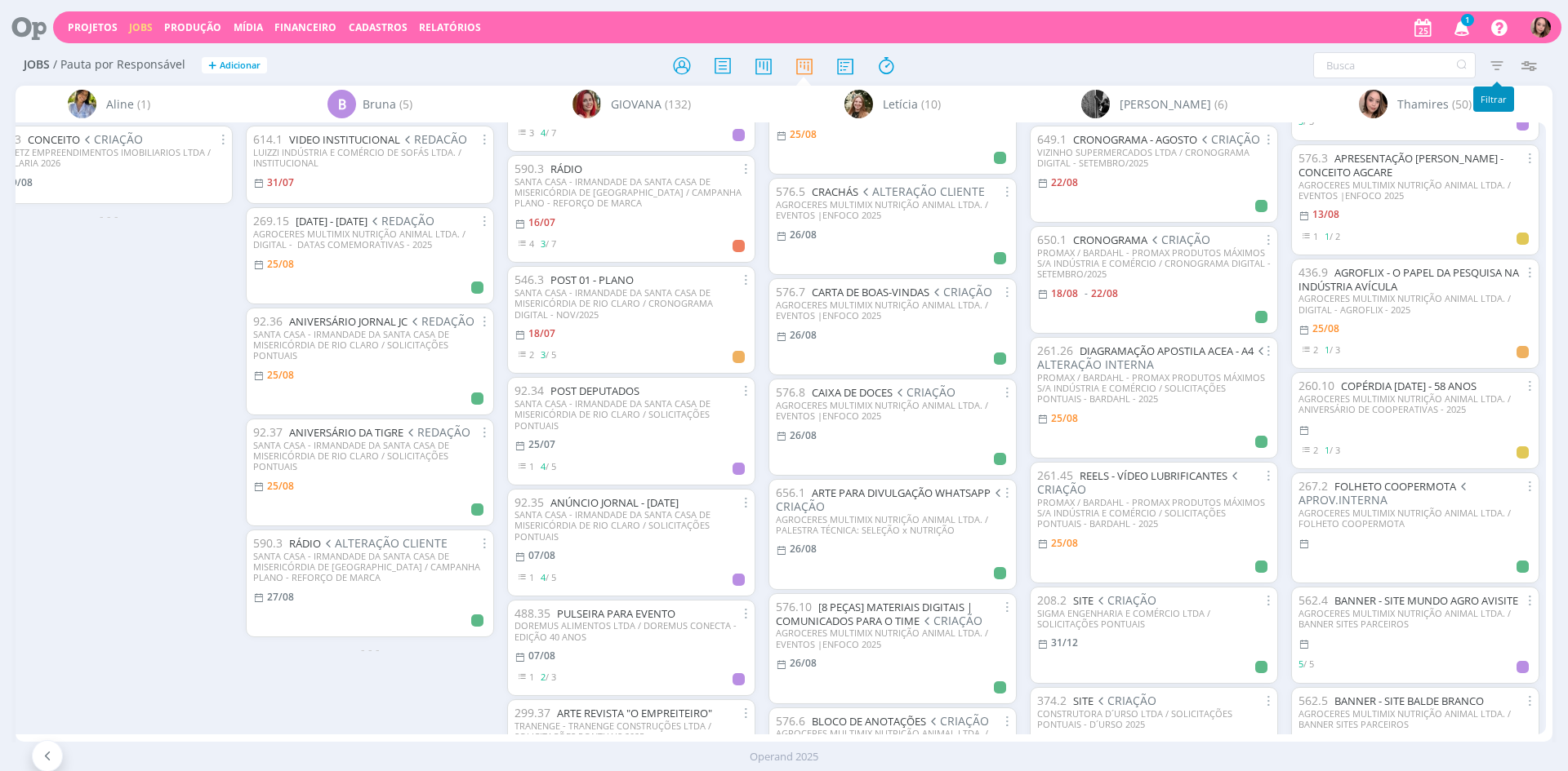
click at [1502, 70] on icon "button" at bounding box center [1497, 65] width 30 height 30
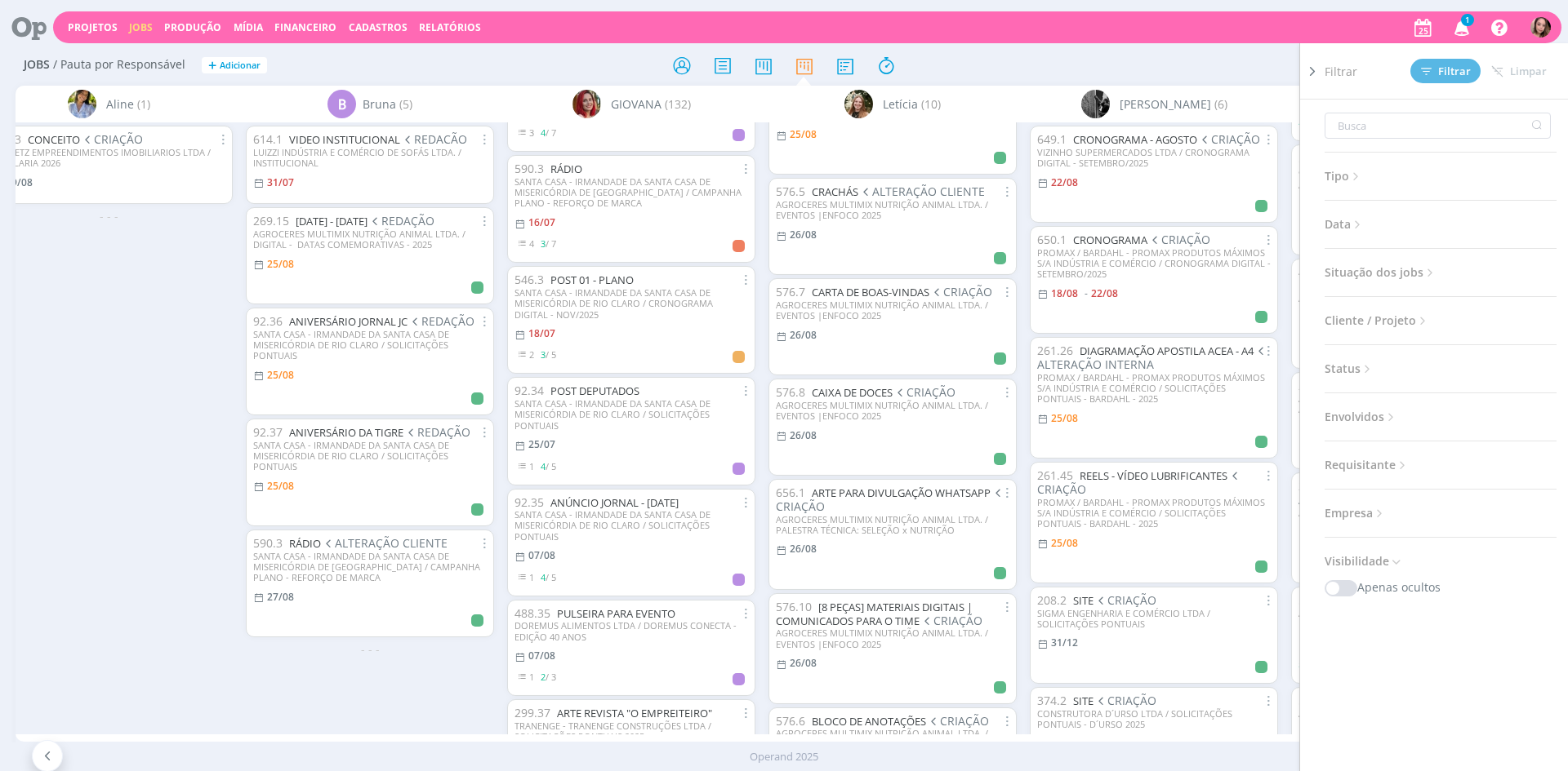
click at [1418, 317] on icon at bounding box center [1423, 321] width 14 height 14
click at [1268, 58] on div "Filtrar Filtrar Limpar Tipo Jobs e Tarefas Data Personalizado a Situação dos jo…" at bounding box center [1297, 65] width 496 height 26
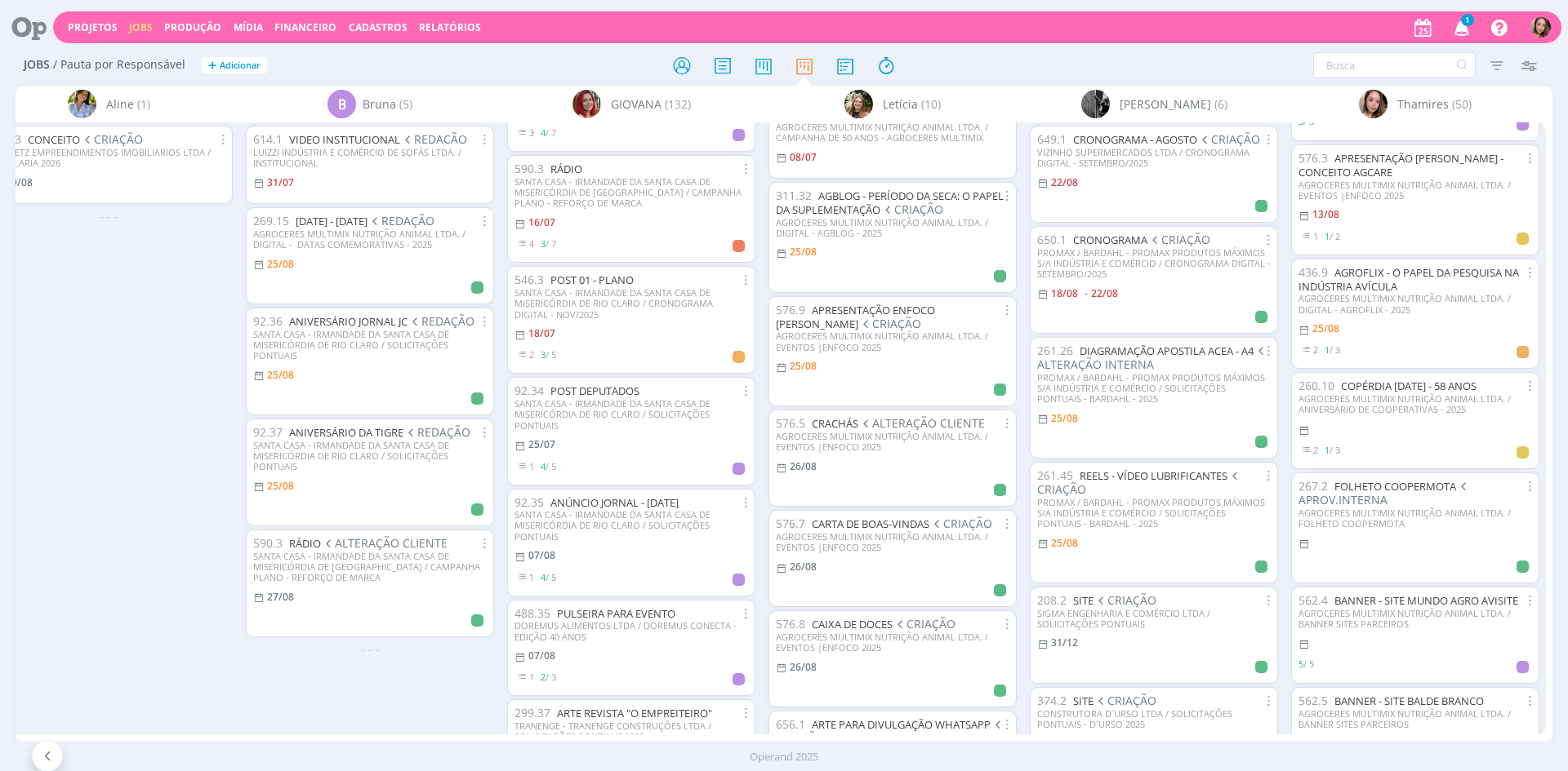
scroll to position [0, 0]
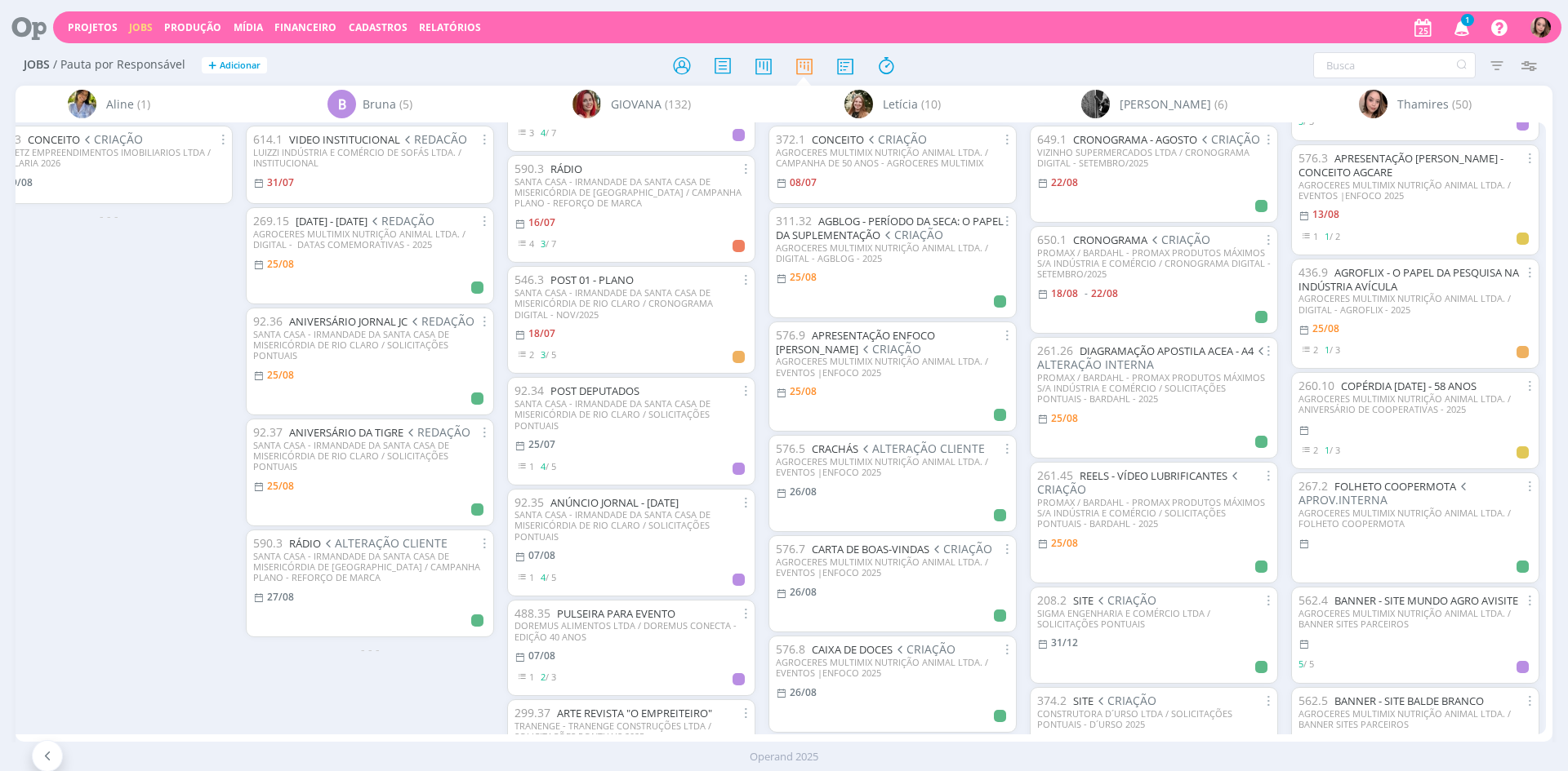
click at [1456, 29] on icon "button" at bounding box center [1462, 27] width 29 height 28
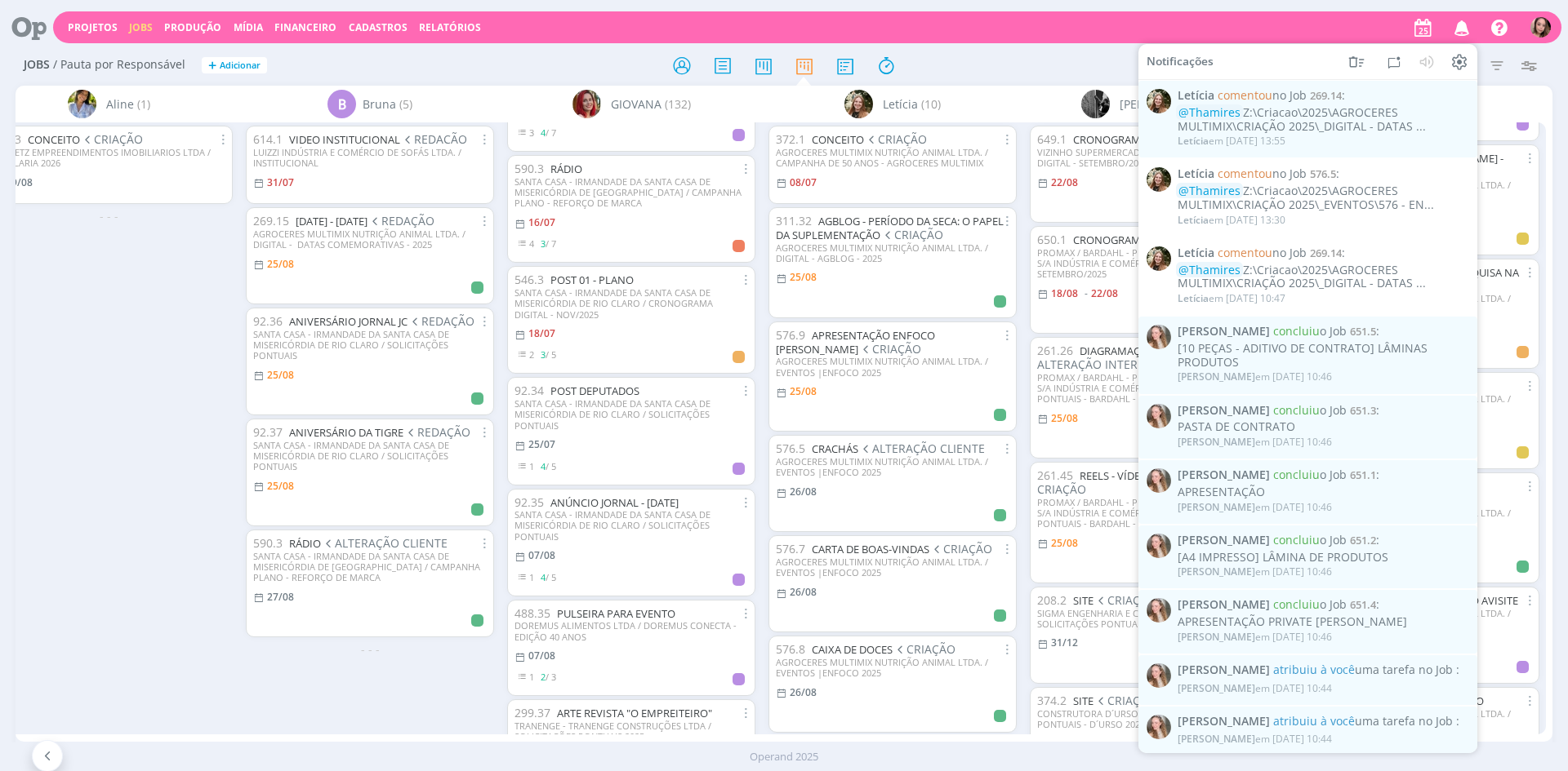
click at [1455, 28] on icon "button" at bounding box center [1462, 27] width 29 height 28
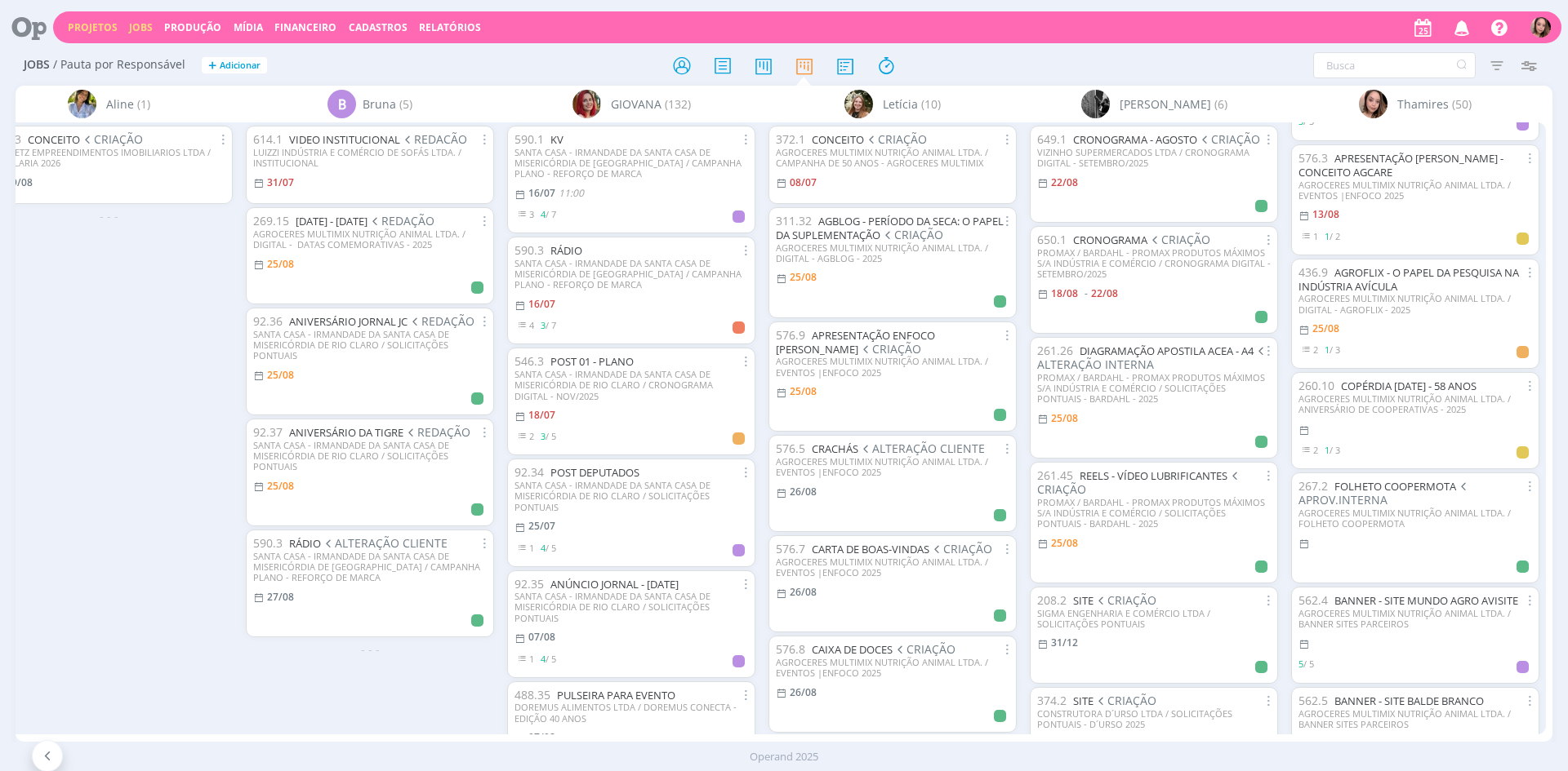
click at [92, 26] on link "Projetos" at bounding box center [92, 27] width 50 height 14
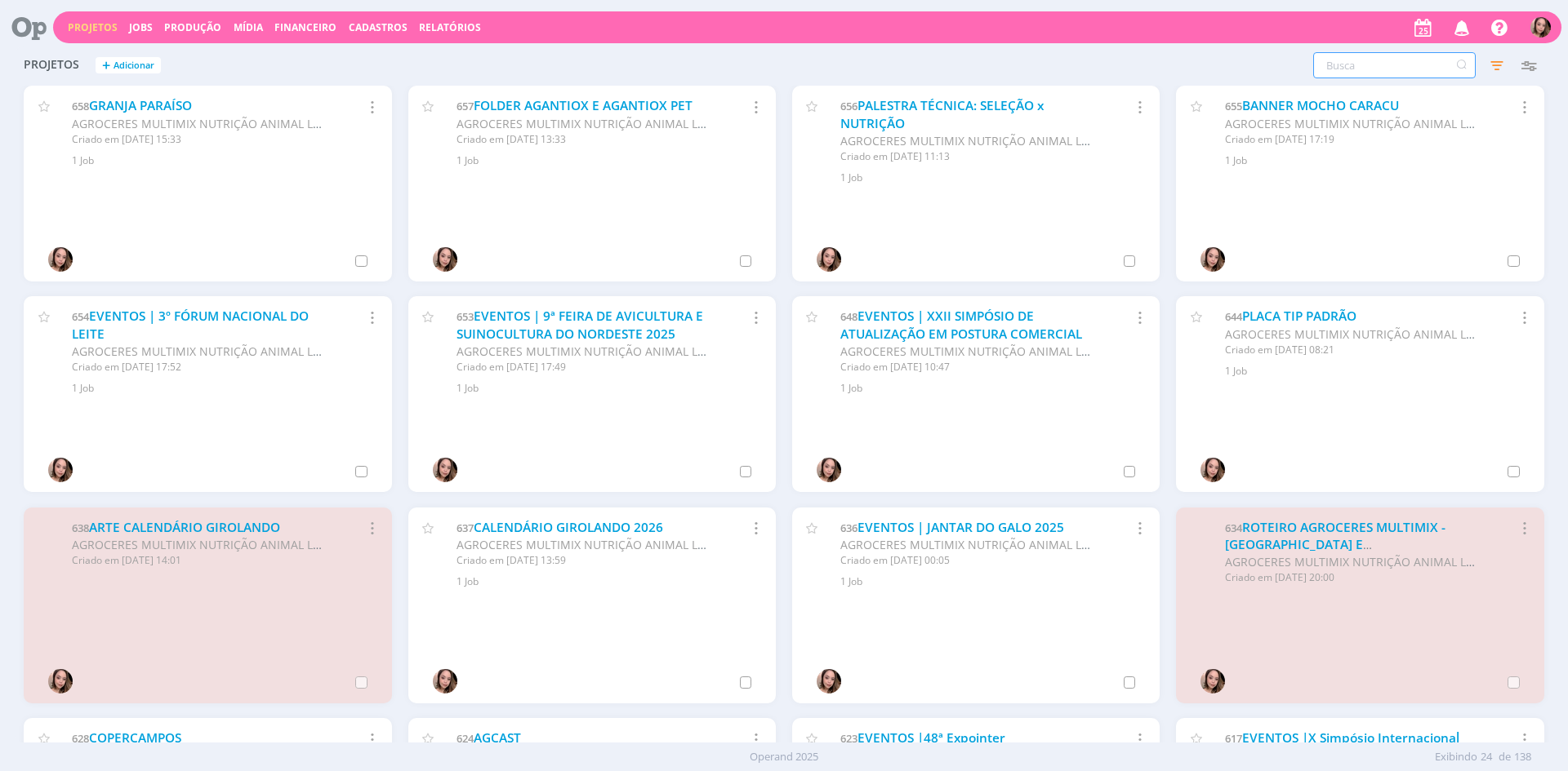
click at [1370, 58] on input "text" at bounding box center [1394, 65] width 162 height 26
type input "AGROFLIX"
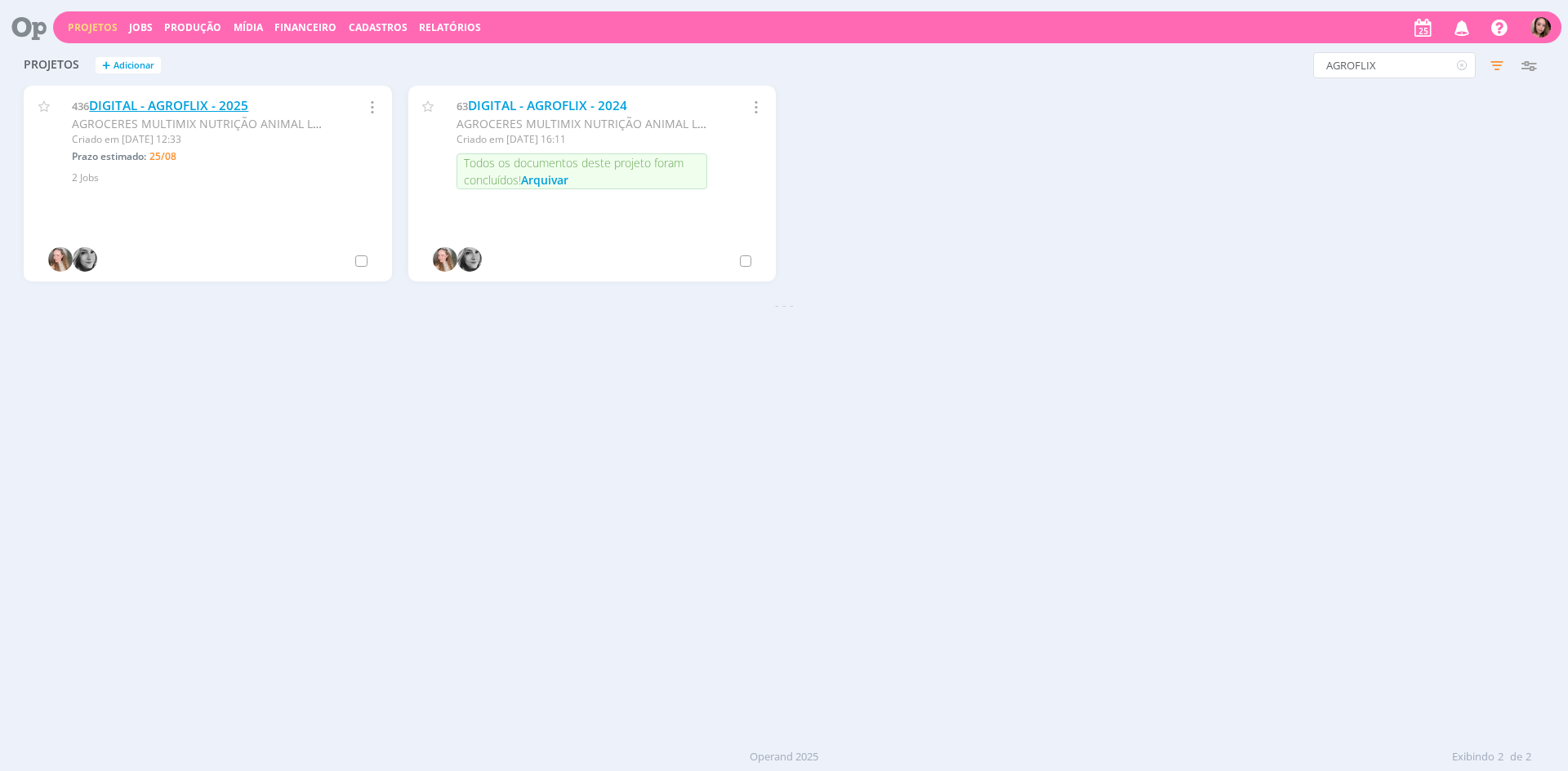
click at [234, 102] on link "DIGITAL - AGROFLIX - 2025" at bounding box center [168, 106] width 160 height 17
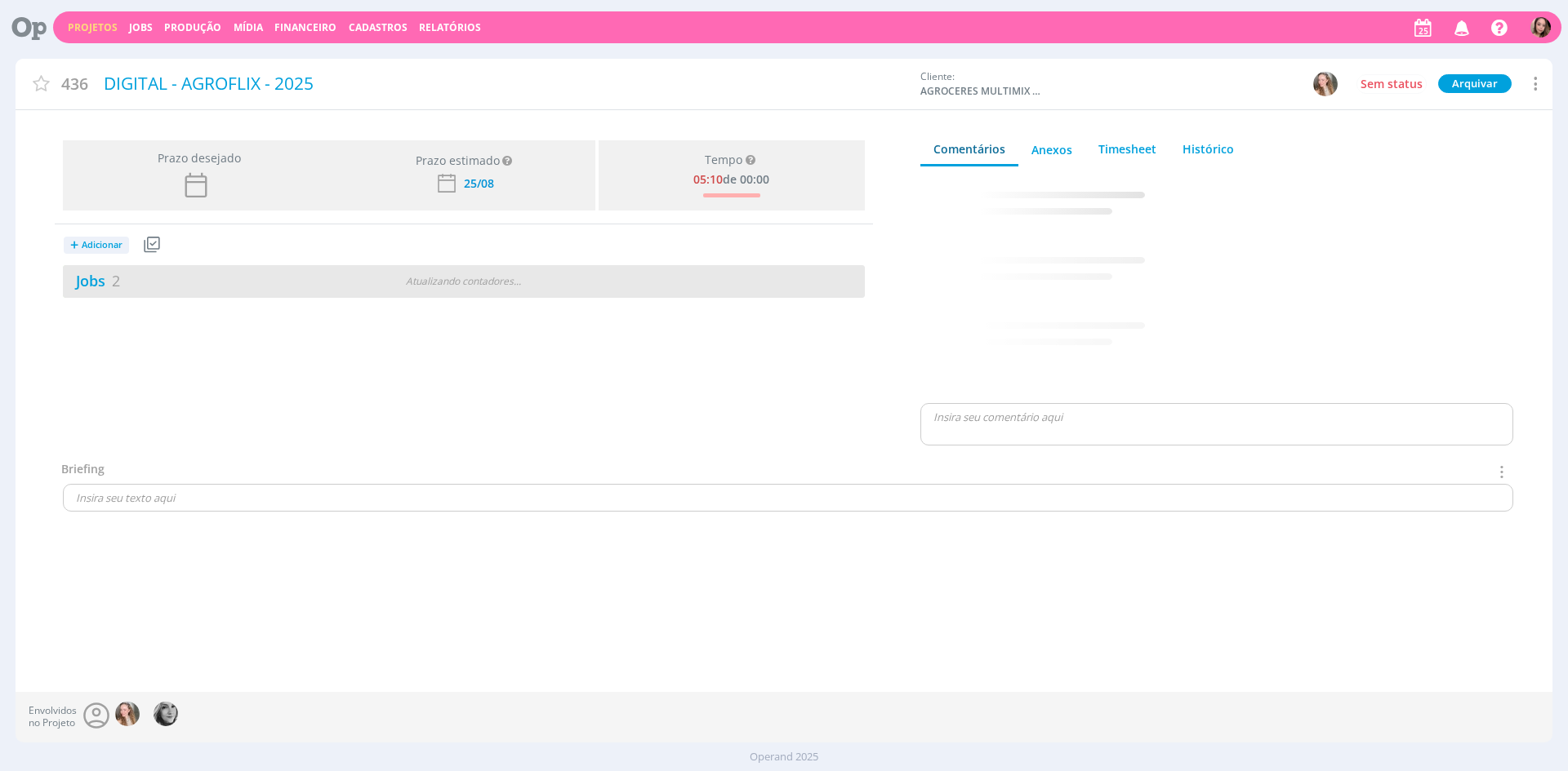
click at [278, 276] on div "Jobs 2" at bounding box center [198, 281] width 271 height 22
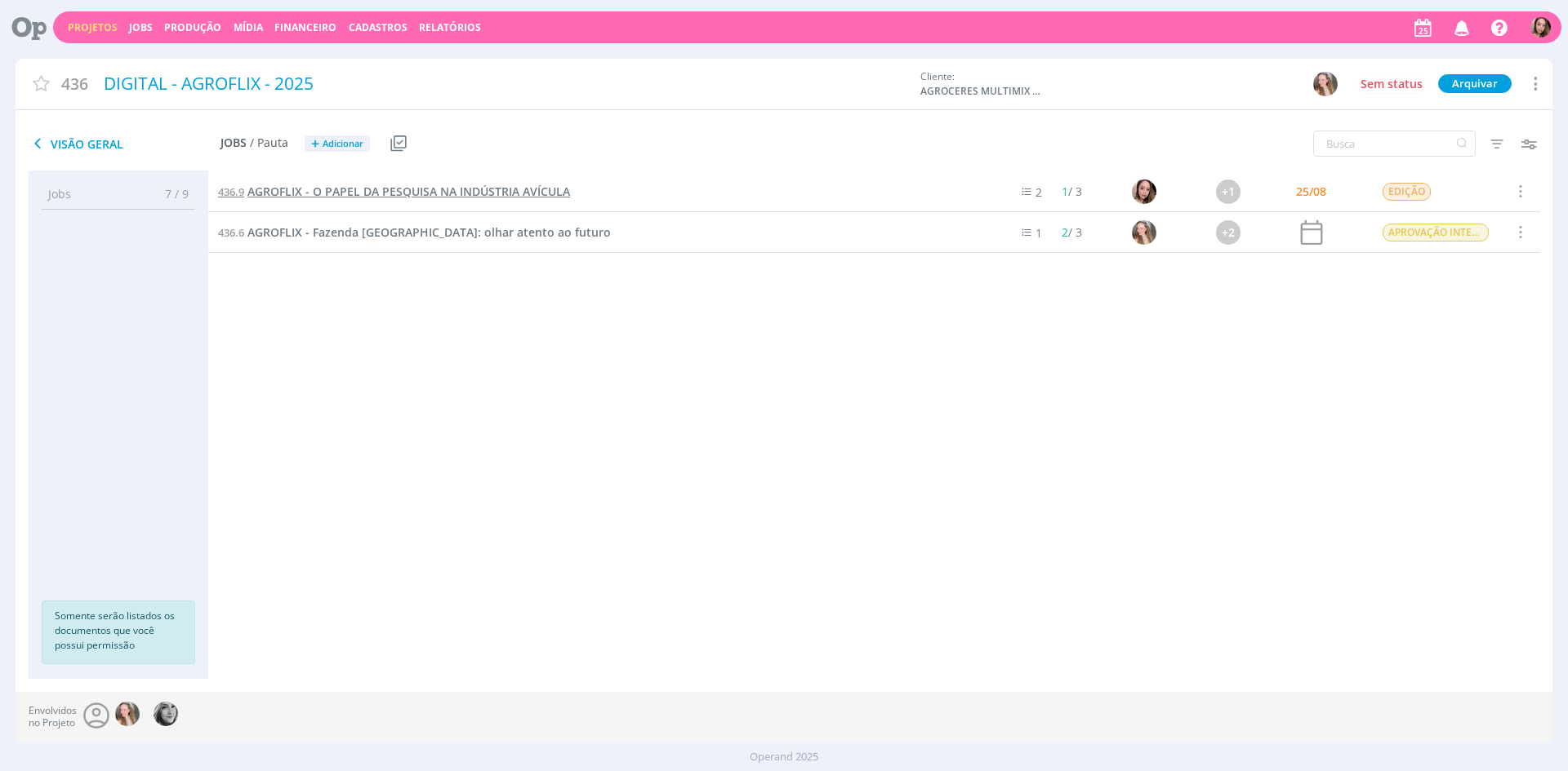
click at [409, 194] on span "AGROFLIX - O PAPEL DA PESQUISA NA INDÚSTRIA AVÍCULA" at bounding box center [409, 192] width 323 height 16
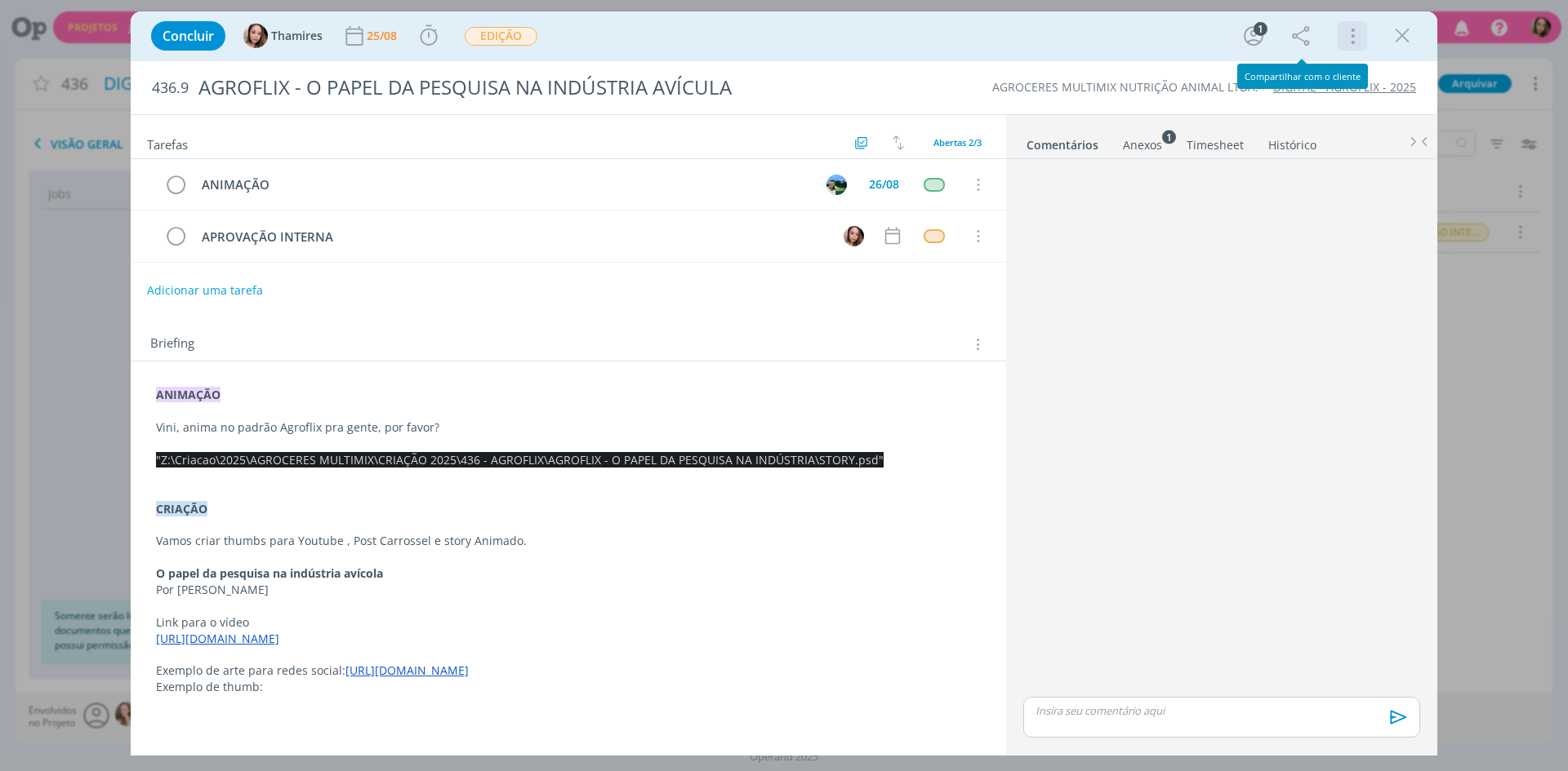
click at [1352, 47] on icon "dialog" at bounding box center [1352, 36] width 23 height 26
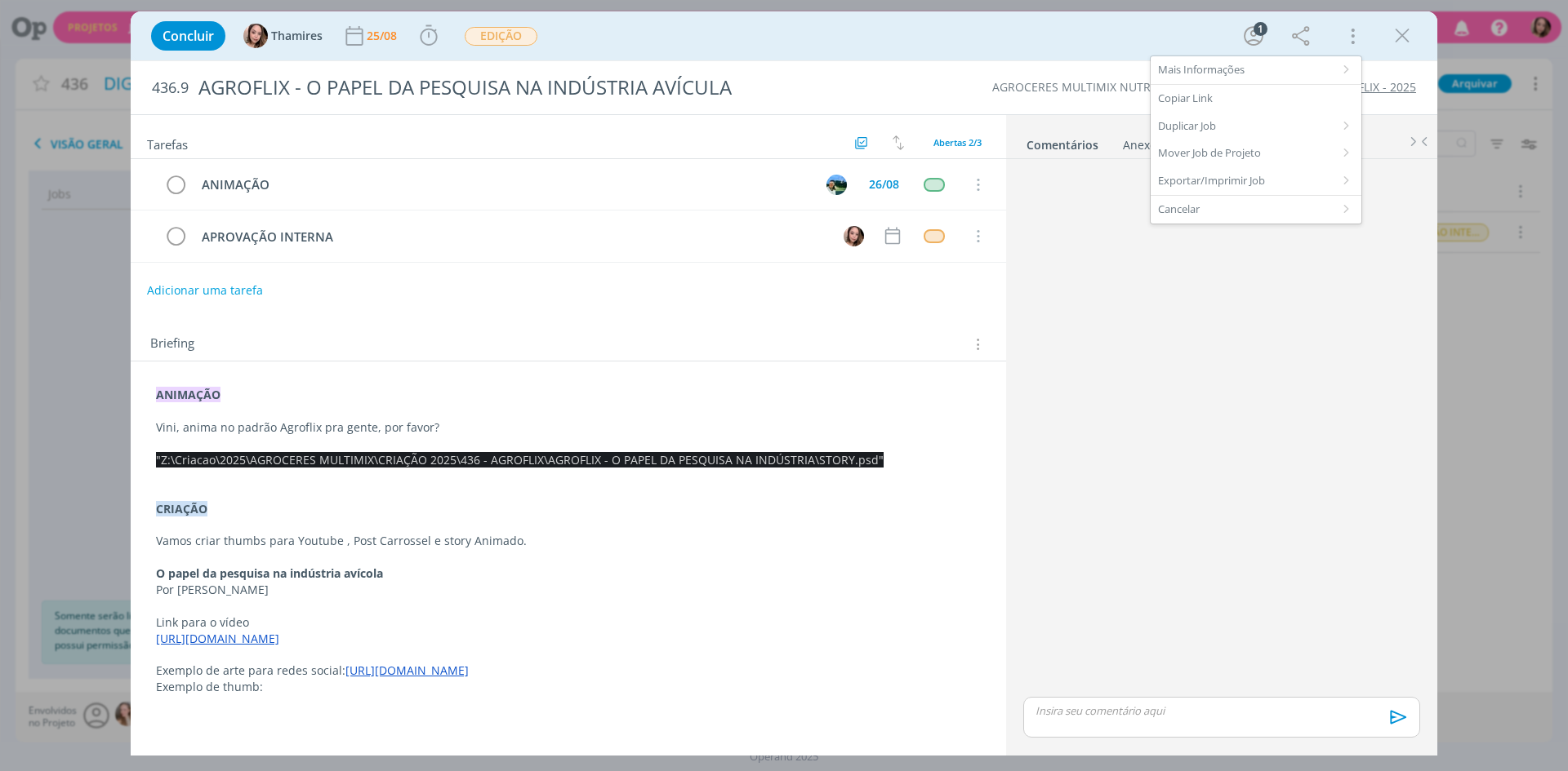
click at [1457, 287] on div "Concluir Thamires 25/08 Iniciar Apontar Data * 25/08/2025 Horas * 00:00 Tarefa …" at bounding box center [784, 386] width 1568 height 771
click at [1406, 31] on icon "dialog" at bounding box center [1402, 36] width 24 height 24
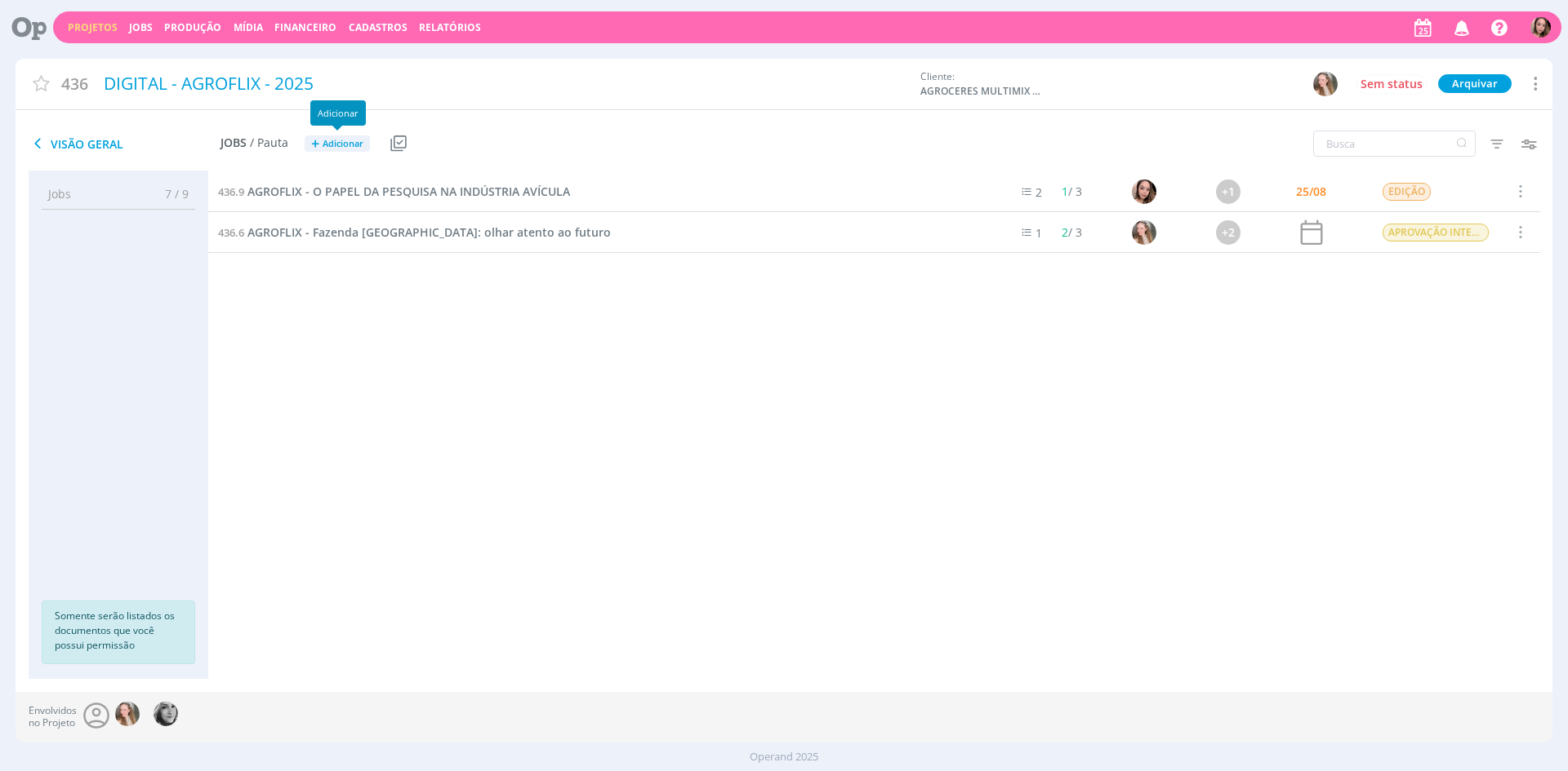
click at [324, 139] on span "Adicionar" at bounding box center [343, 144] width 41 height 10
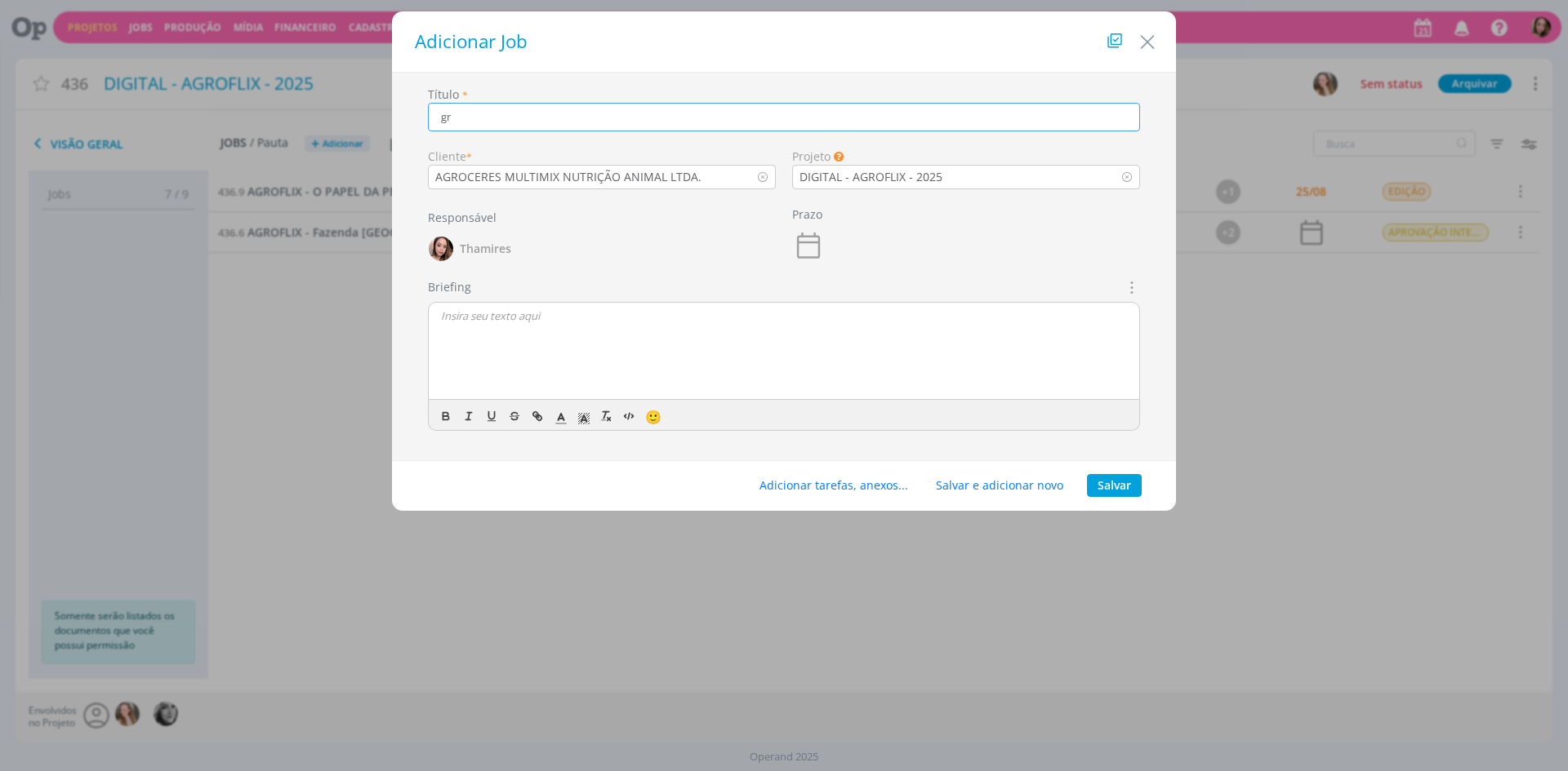
type input "g"
type input "a"
paste input "Thumb YT + Reels - Atenção às vacas no período da seca"
click at [500, 121] on input "AGROFLIX - Thumb YT + Reels - Atenção às vacas no período da seca" at bounding box center [784, 117] width 712 height 29
drag, startPoint x: 834, startPoint y: 116, endPoint x: 1000, endPoint y: 110, distance: 166.1
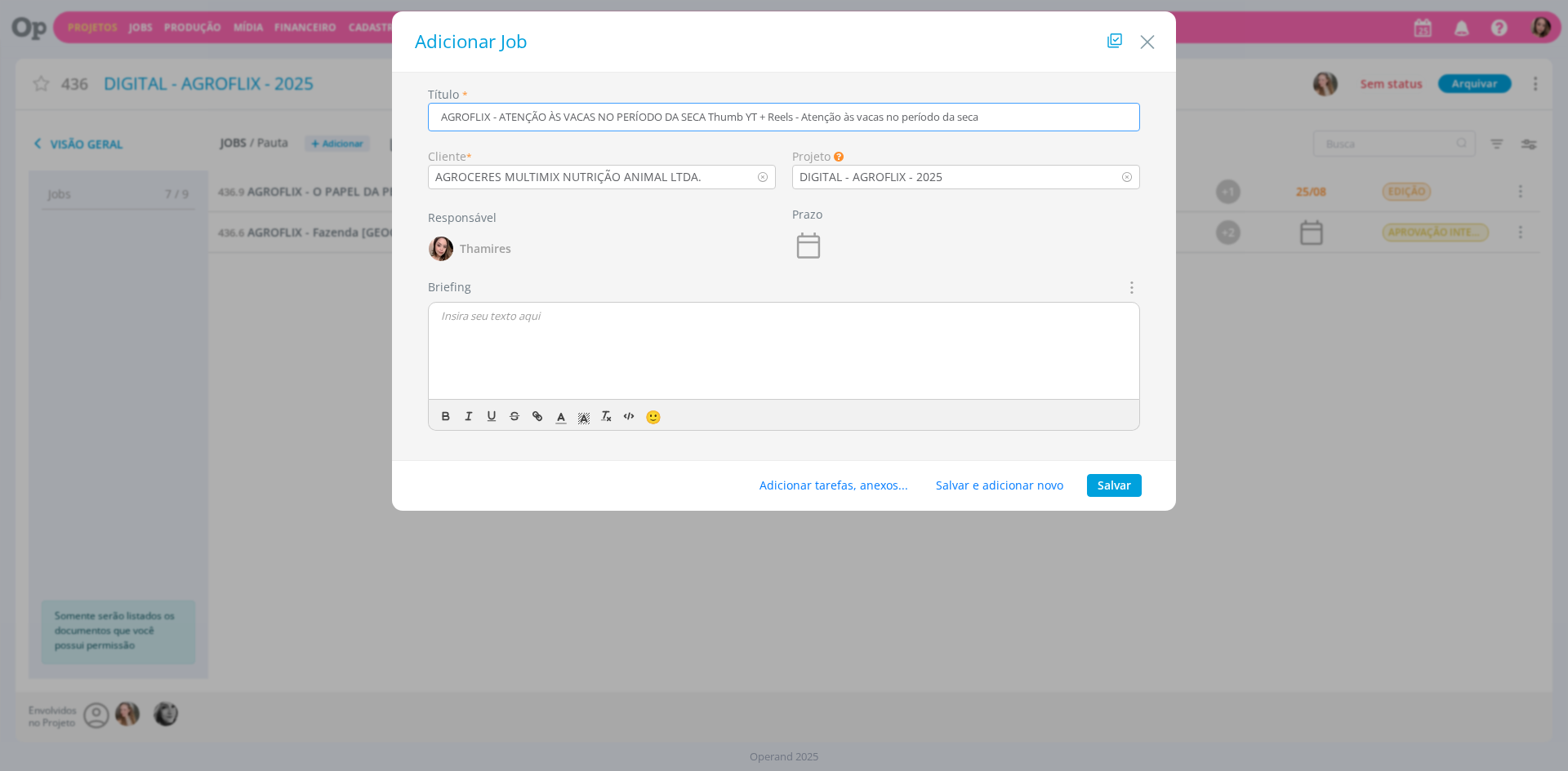
click at [1000, 110] on input "AGROFLIX - ATENÇÃO ÀS VACAS NO PERÍODO DA SECA Thumb YT + Reels - Atenção às va…" at bounding box center [784, 117] width 712 height 29
click at [795, 113] on input "AGROFLIX - ATENÇÃO ÀS VACAS NO PERÍODO DA SECA T" at bounding box center [784, 117] width 712 height 29
type input "AGROFLIX - ATENÇÃO ÀS VACAS NO PERÍODO DA SECA"
click at [629, 313] on p "dialog" at bounding box center [784, 316] width 686 height 15
click at [592, 341] on div "dialog" at bounding box center [784, 351] width 710 height 98
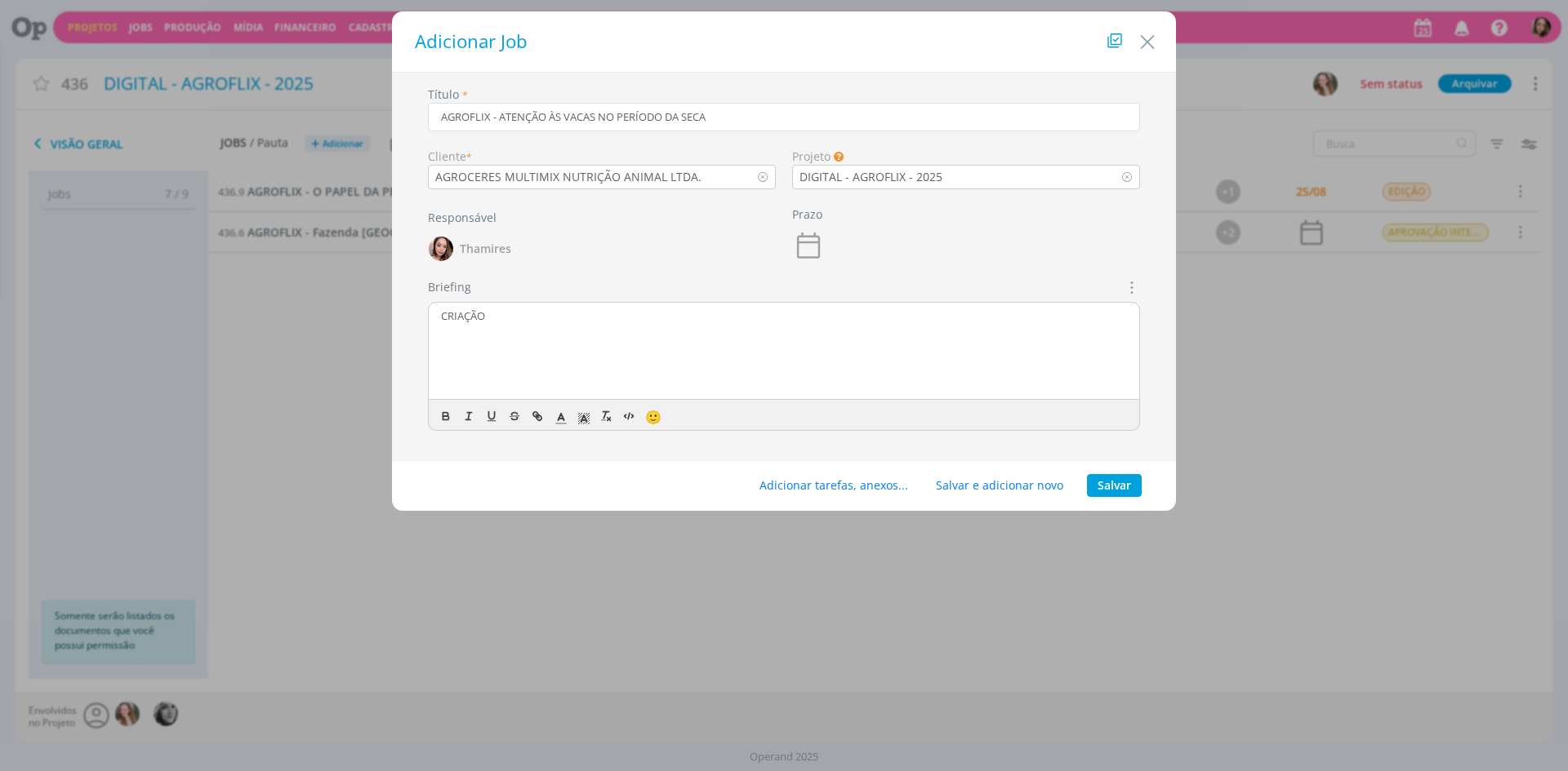
click at [472, 364] on div "CRIAÇÃO" at bounding box center [784, 351] width 710 height 98
click at [494, 360] on div "CRIAÇÃO" at bounding box center [784, 351] width 710 height 98
click at [503, 331] on p "dialog" at bounding box center [784, 331] width 686 height 15
click at [467, 318] on p "CRIAÇÃO" at bounding box center [784, 316] width 686 height 15
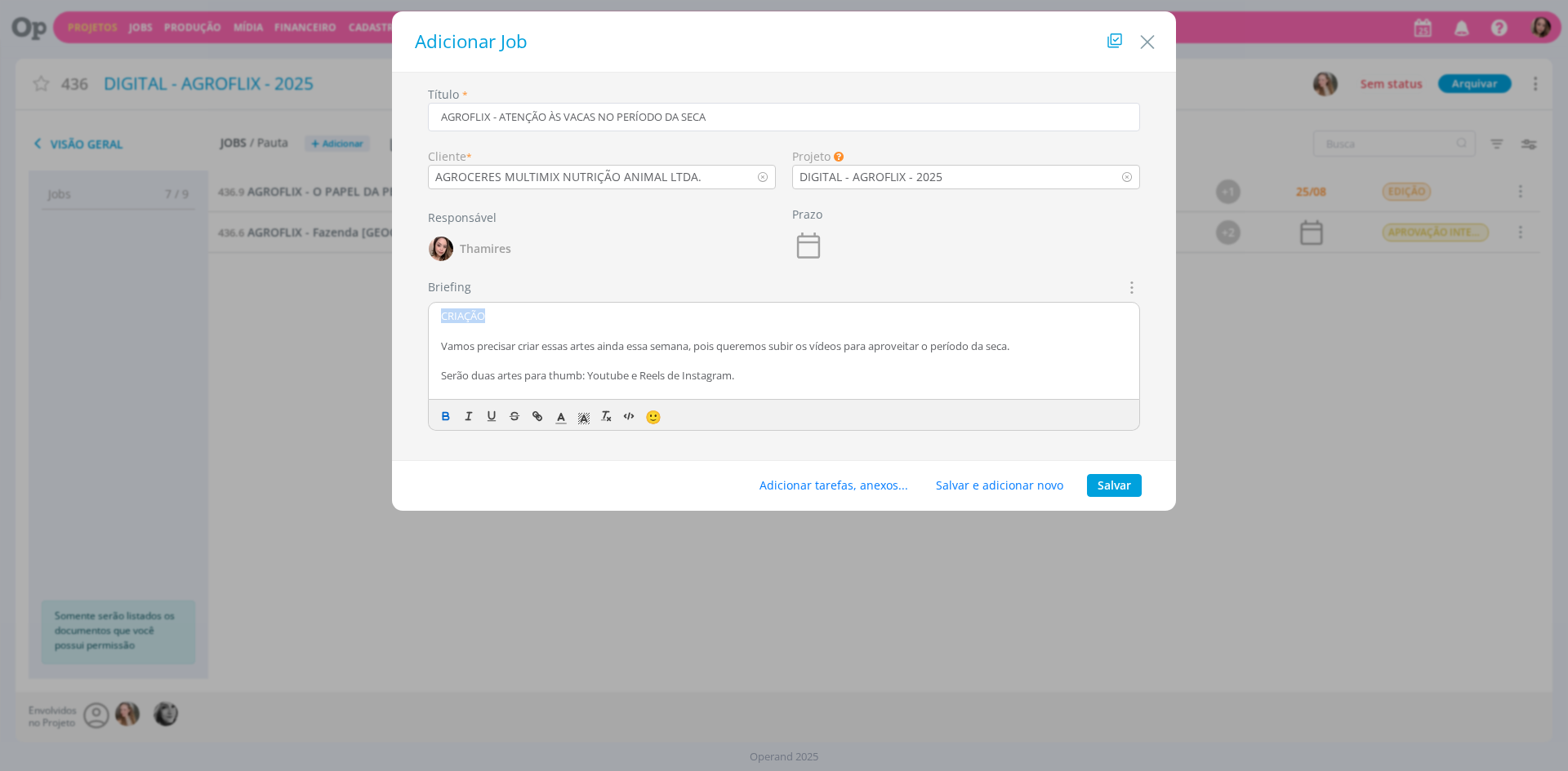
click at [449, 420] on icon "dialog" at bounding box center [446, 416] width 13 height 13
click at [533, 312] on p "CRIAÇÃO" at bounding box center [784, 316] width 686 height 15
click at [462, 313] on strong "CRIAÇÃO" at bounding box center [463, 316] width 46 height 15
click at [558, 419] on icon "dialog" at bounding box center [561, 419] width 15 height 15
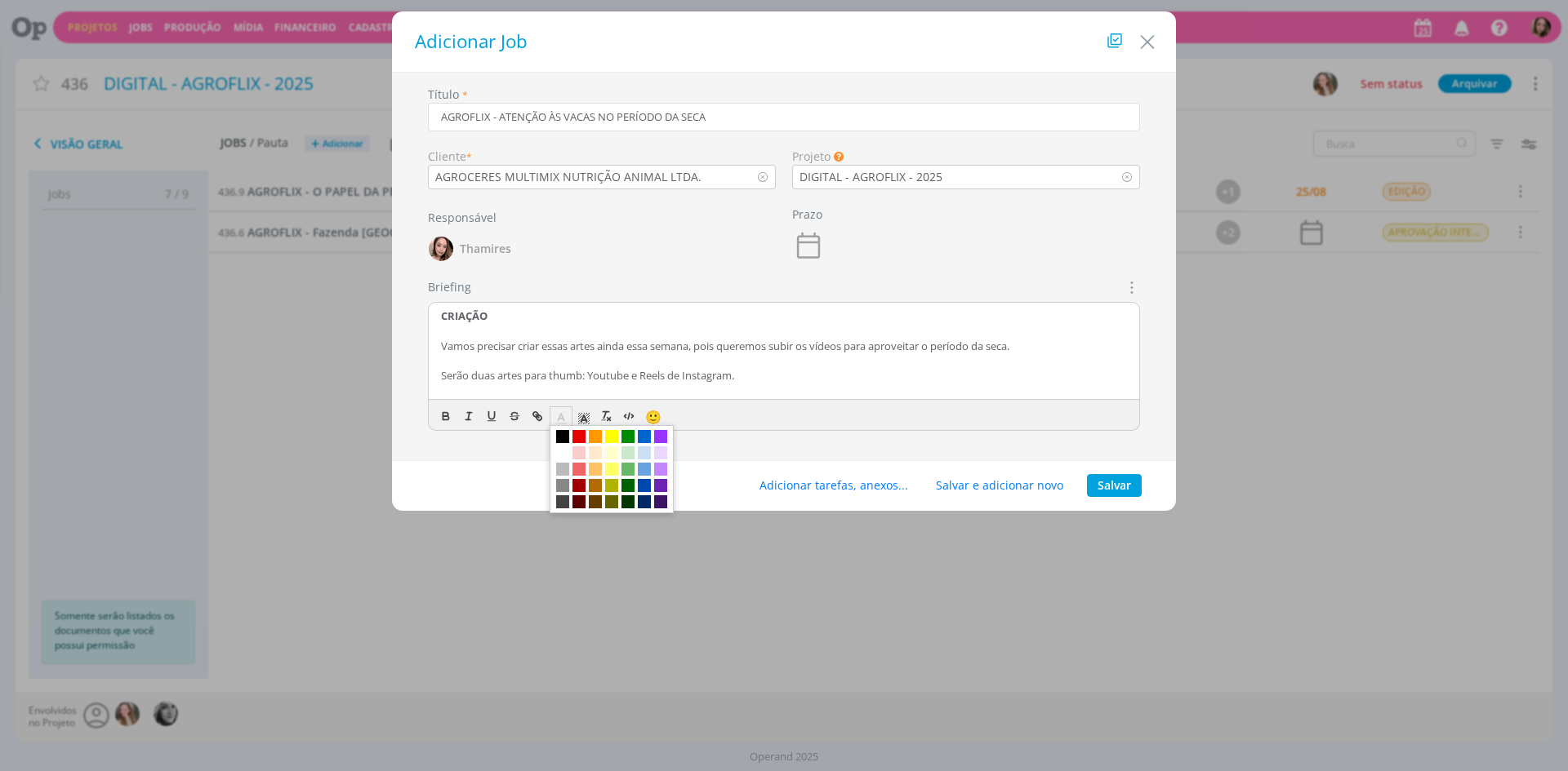
click at [642, 452] on span "dialog" at bounding box center [644, 453] width 13 height 13
click at [544, 338] on p "Vamos precisar criar essas artes ainda essa semana, pois queremos subir os víde…" at bounding box center [784, 345] width 686 height 15
click at [453, 324] on p "CRIAÇÃO" at bounding box center [784, 316] width 686 height 15
click at [581, 423] on icon "dialog" at bounding box center [584, 419] width 15 height 15
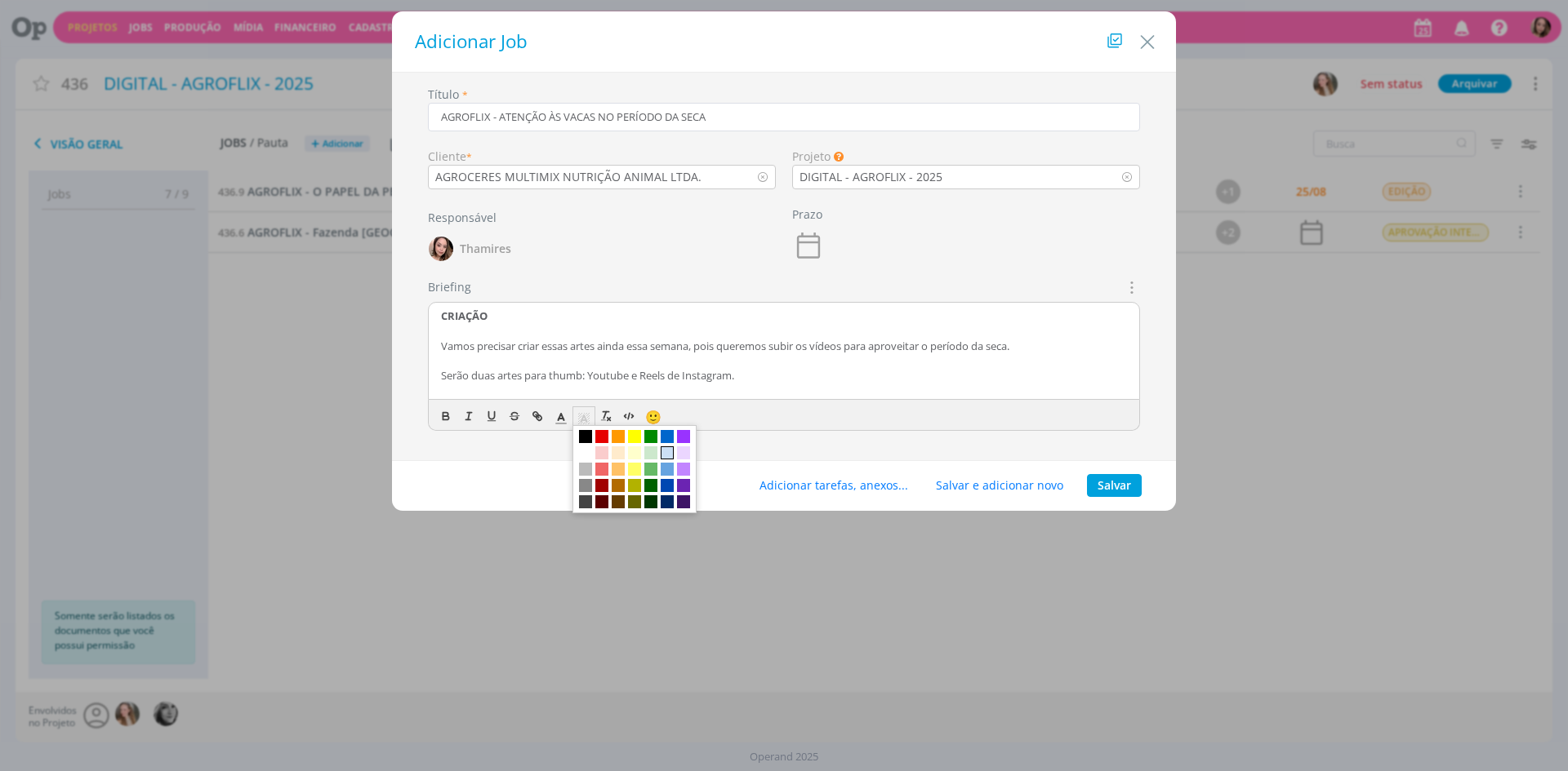
click at [661, 453] on span "dialog" at bounding box center [667, 453] width 13 height 13
click at [640, 337] on p "dialog" at bounding box center [784, 331] width 686 height 15
click at [876, 474] on div "Adicionar tarefas, anexos... Salvar e adicionar novo Salvar" at bounding box center [784, 487] width 784 height 51
click at [883, 489] on button "Adicionar tarefas, anexos..." at bounding box center [833, 486] width 170 height 23
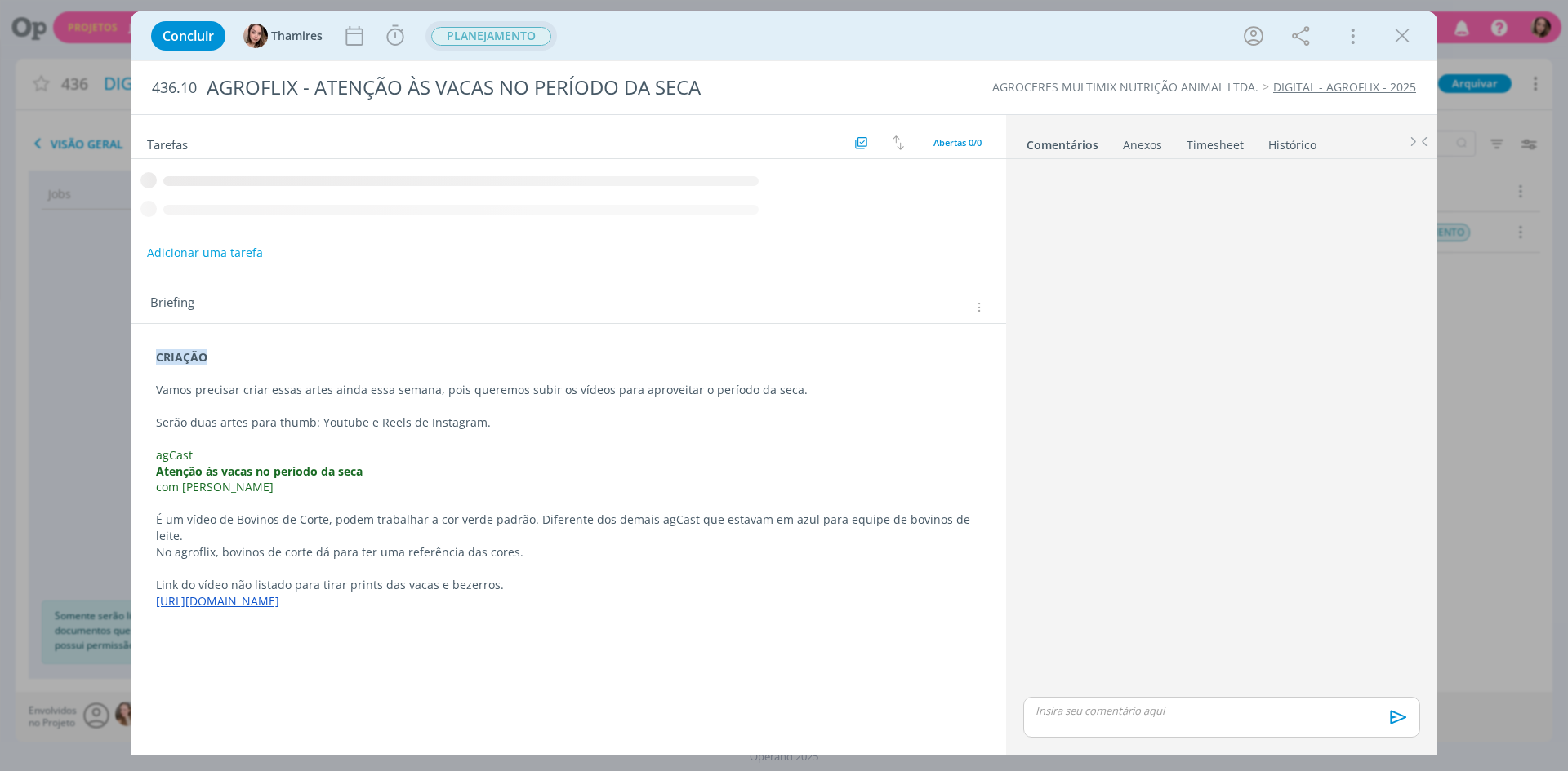
click at [459, 38] on span "PLANEJAMENTO" at bounding box center [491, 37] width 120 height 19
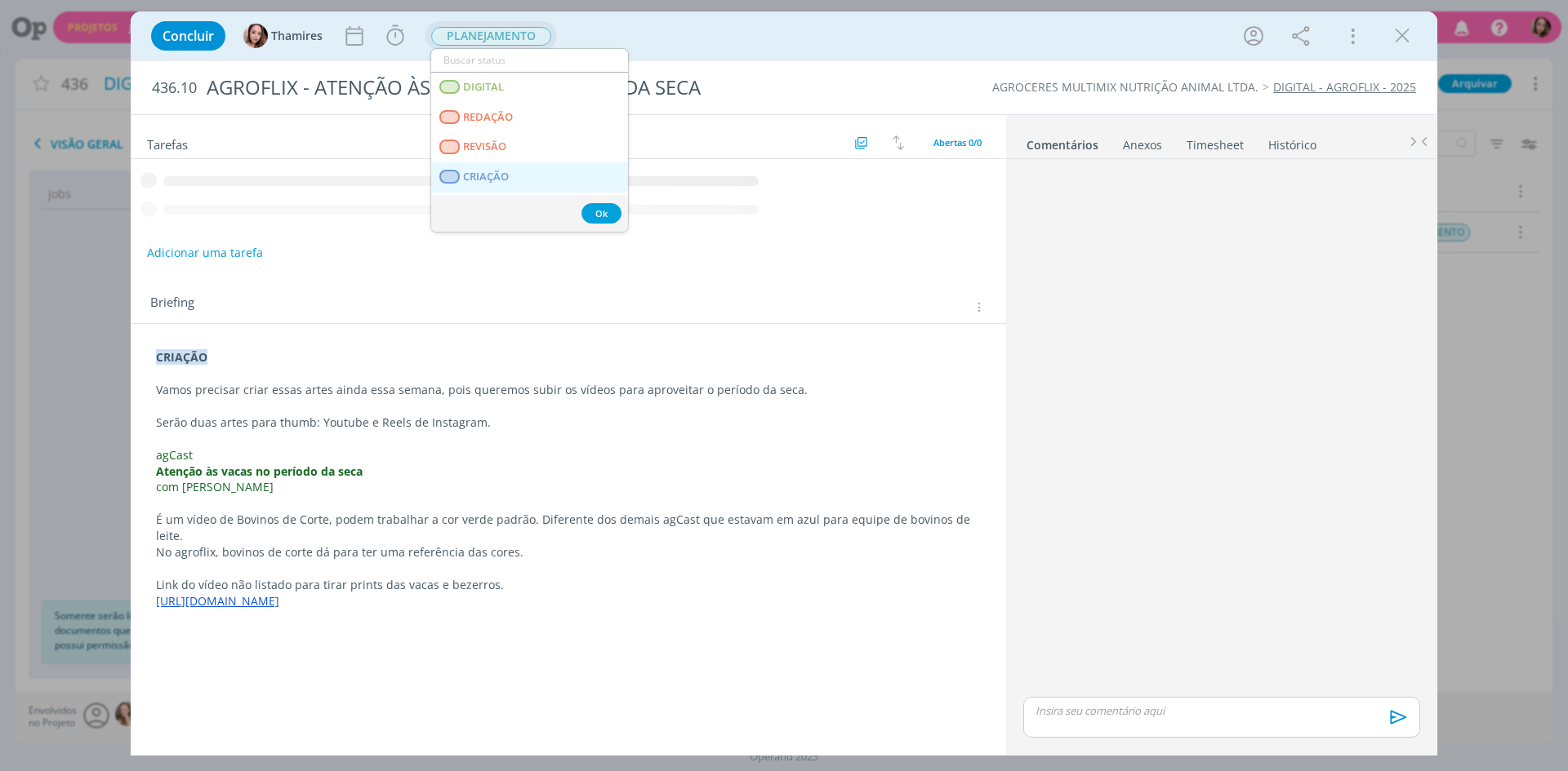
click at [524, 174] on link "CRIAÇÃO" at bounding box center [530, 177] width 197 height 31
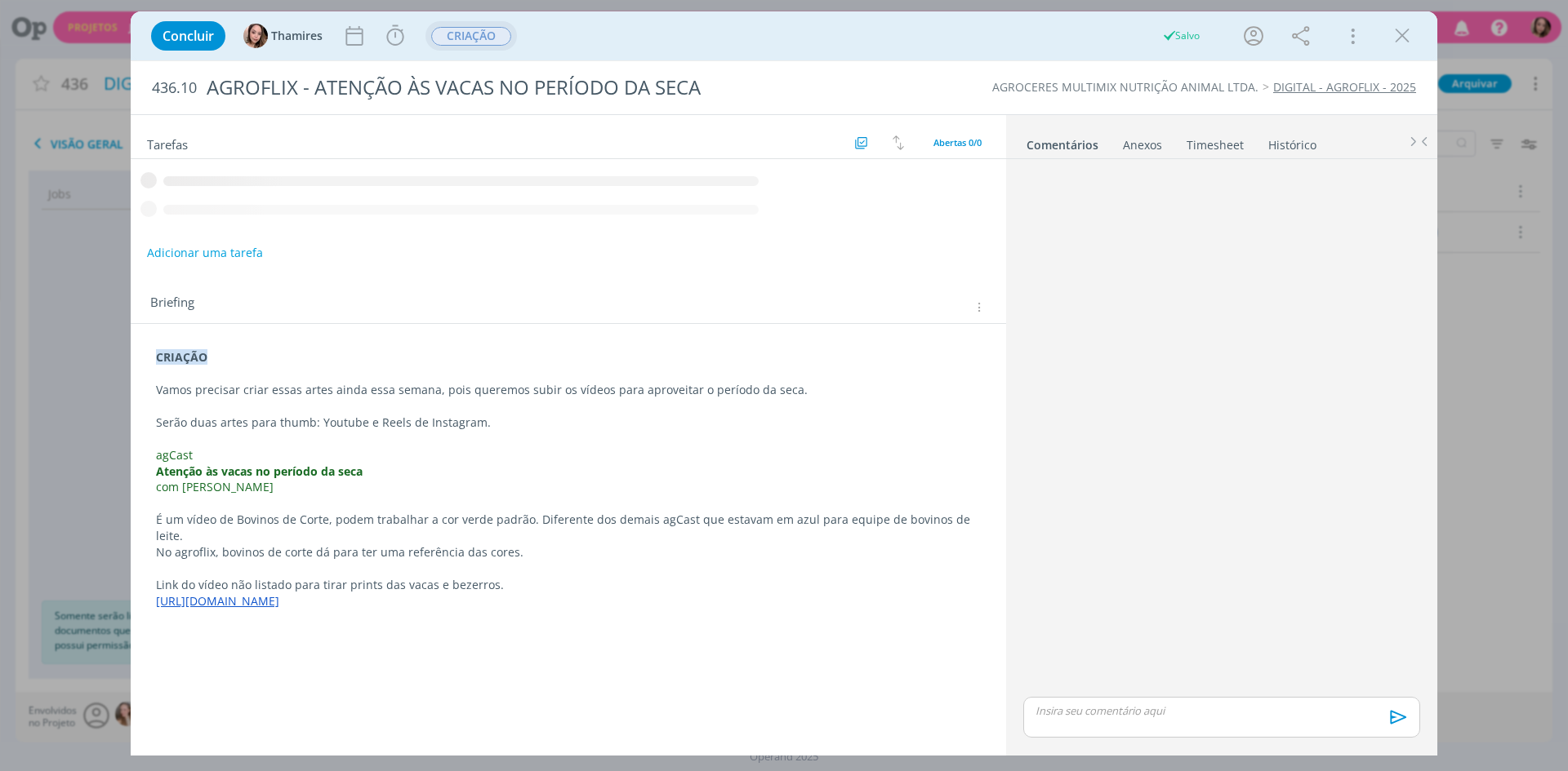
click at [571, 392] on p "Vamos precisar criar essas artes ainda essa semana, pois queremos subir os víde…" at bounding box center [568, 390] width 825 height 17
drag, startPoint x: 359, startPoint y: 394, endPoint x: 611, endPoint y: 398, distance: 252.0
click at [611, 398] on p "Vamos precisar criar essas artes ainda essa semana, pois queremos subir os víde…" at bounding box center [568, 391] width 823 height 17
click at [274, 434] on p "dialog" at bounding box center [568, 440] width 823 height 17
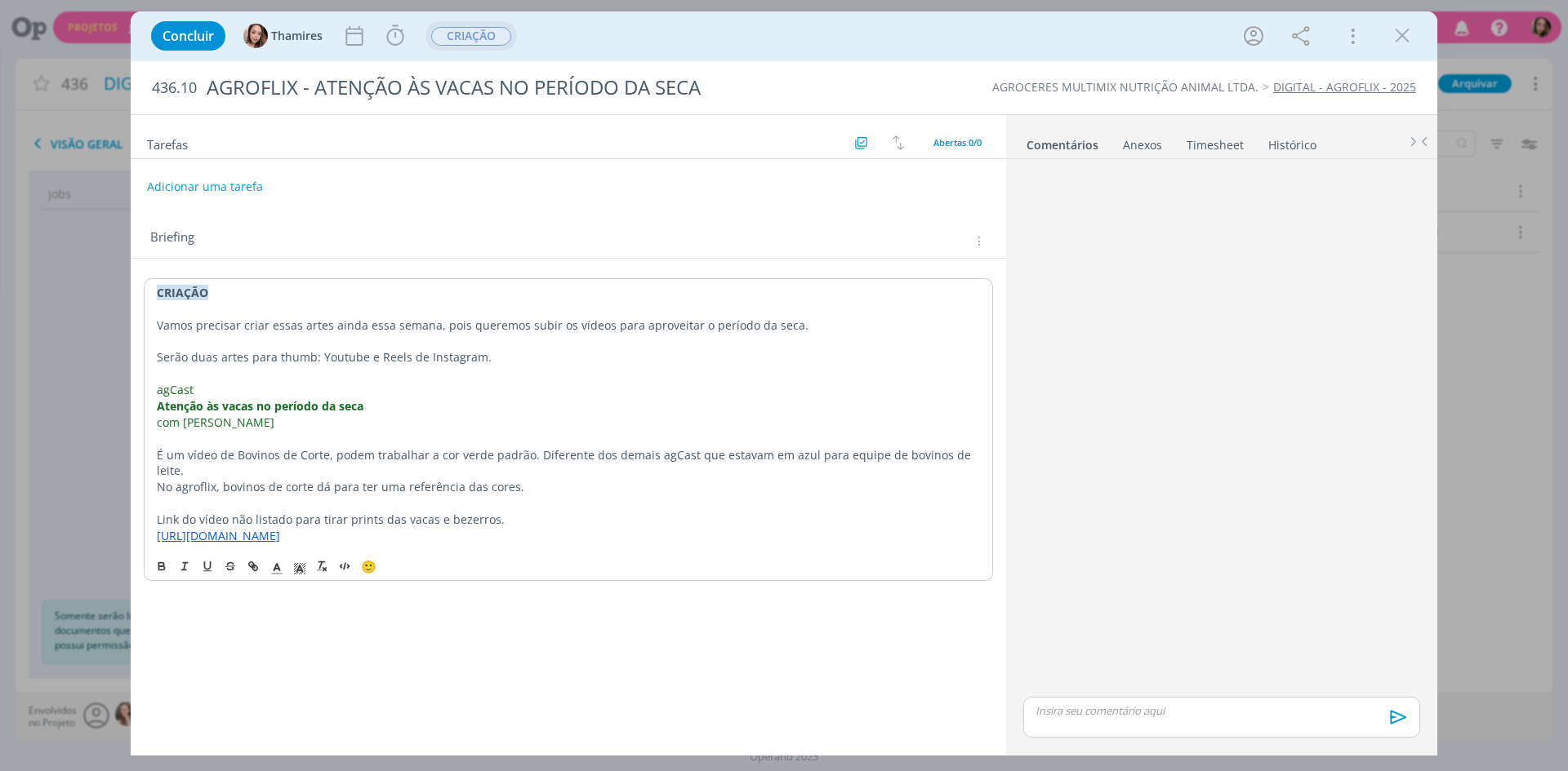
drag, startPoint x: 215, startPoint y: 432, endPoint x: 502, endPoint y: 430, distance: 287.0
click at [502, 431] on p "dialog" at bounding box center [568, 439] width 823 height 17
click at [233, 353] on p "Serão duas artes para thumb: Youtube e Reels de Instagram." at bounding box center [568, 358] width 823 height 17
click at [318, 359] on p "Serão duas artes para thumb: Youtube e Reels de Instagram." at bounding box center [568, 358] width 823 height 17
click at [176, 388] on span "agCast" at bounding box center [175, 390] width 37 height 16
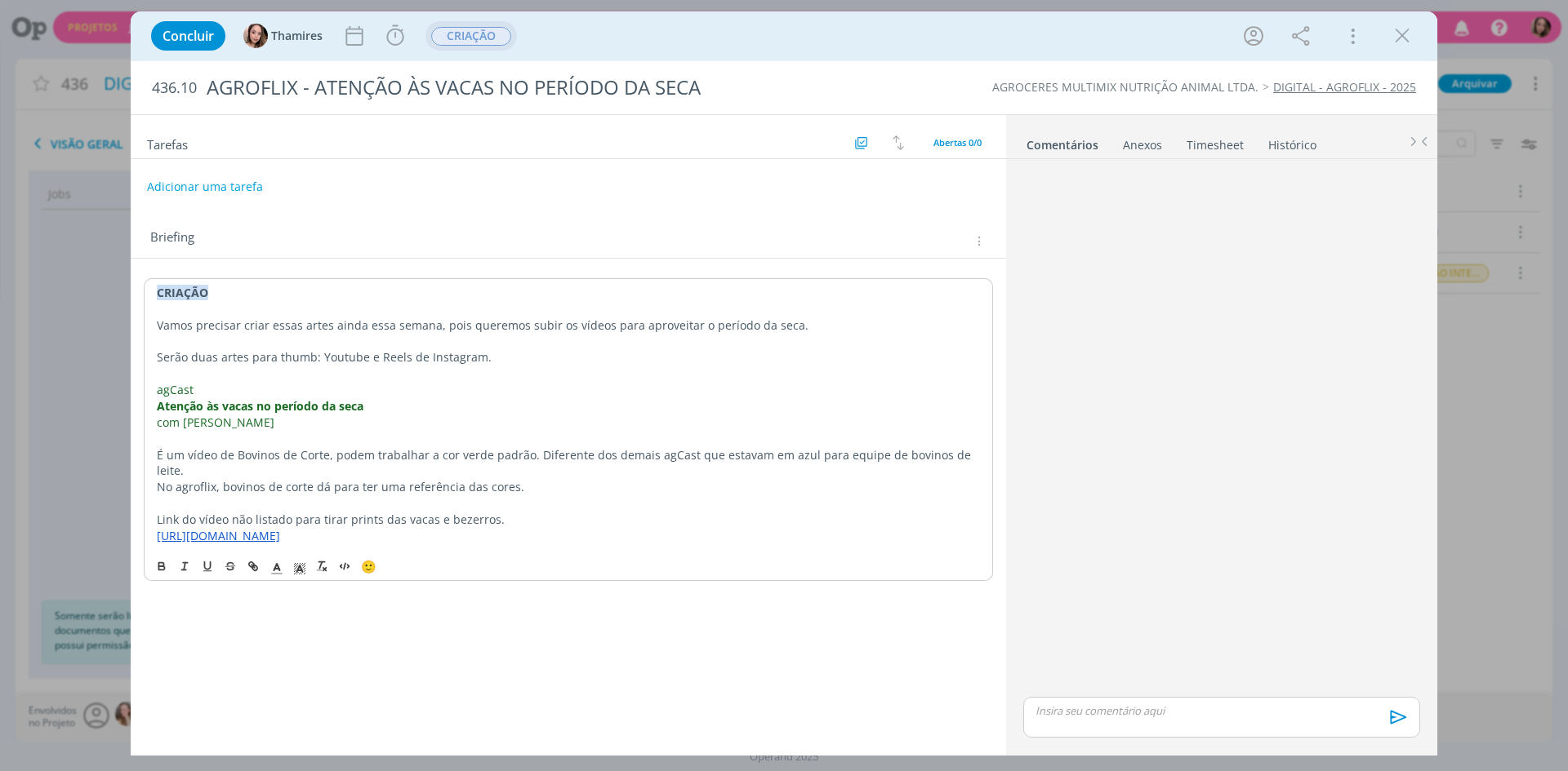
click at [462, 388] on p "agCast" at bounding box center [568, 390] width 823 height 17
click at [363, 420] on p "com Guilherme Alvarenga" at bounding box center [568, 422] width 823 height 17
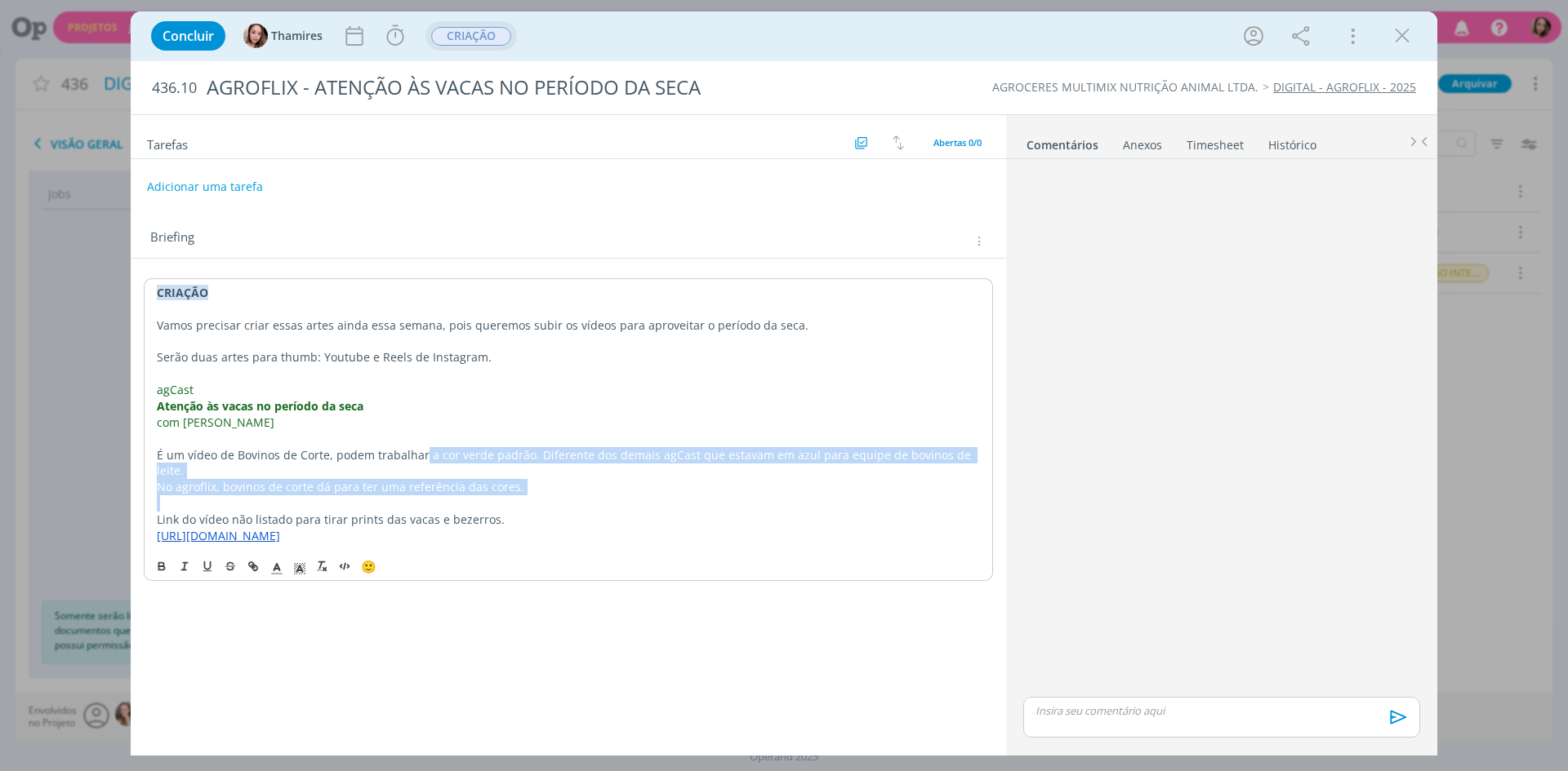
drag, startPoint x: 421, startPoint y: 452, endPoint x: 673, endPoint y: 481, distance: 253.7
click at [673, 481] on div "CRIAÇÃO Vamos precisar criar essas artes ainda essa semana, pois queremos subir…" at bounding box center [568, 414] width 849 height 272
click at [666, 495] on p "dialog" at bounding box center [568, 503] width 823 height 17
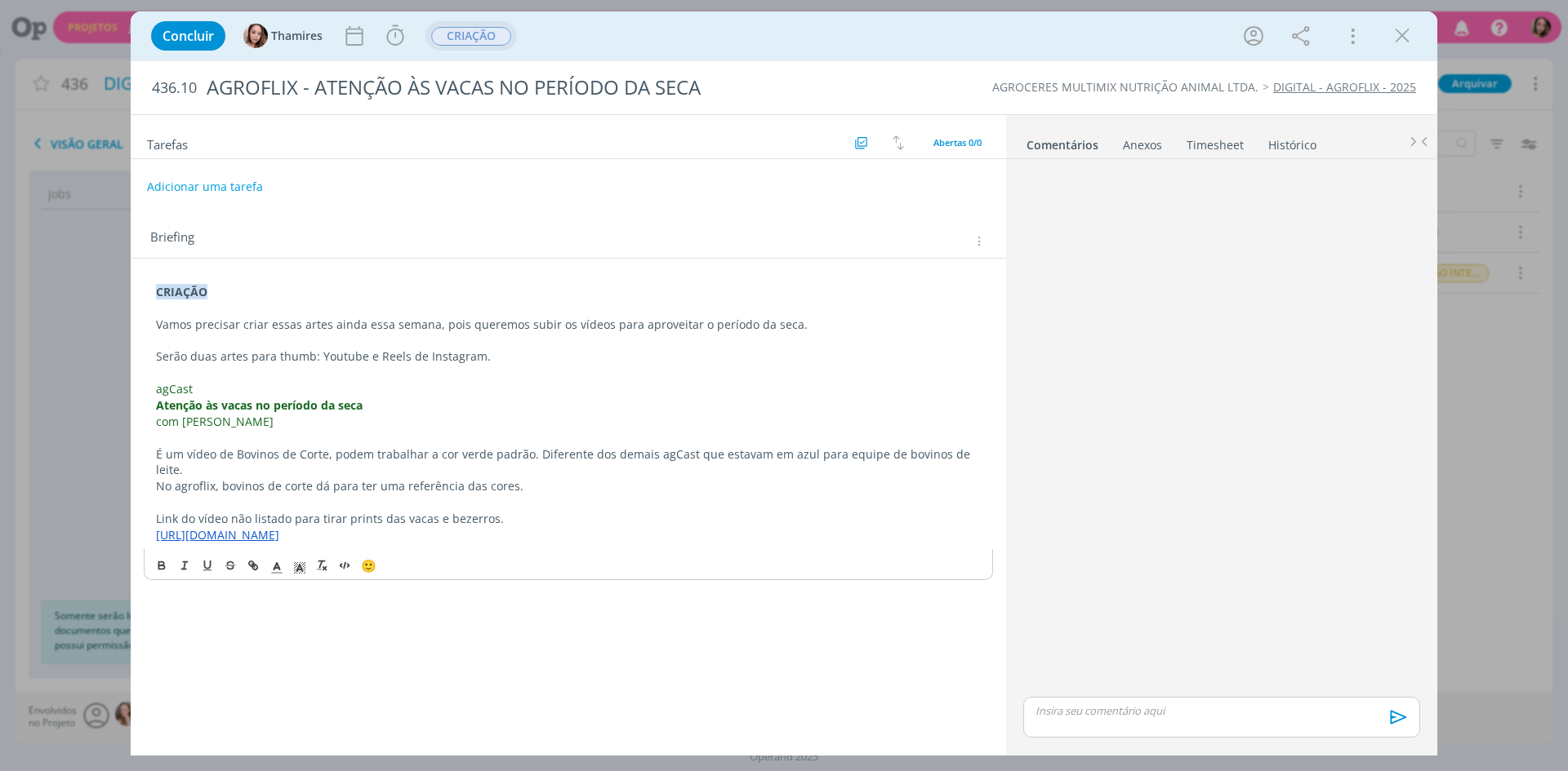
drag, startPoint x: 337, startPoint y: 518, endPoint x: 108, endPoint y: 297, distance: 318.2
click at [108, 297] on div "Concluir Thamires Iniciar Apontar Data * 25/08/2025 Horas * 00:00 Tarefa Seleci…" at bounding box center [784, 386] width 1568 height 771
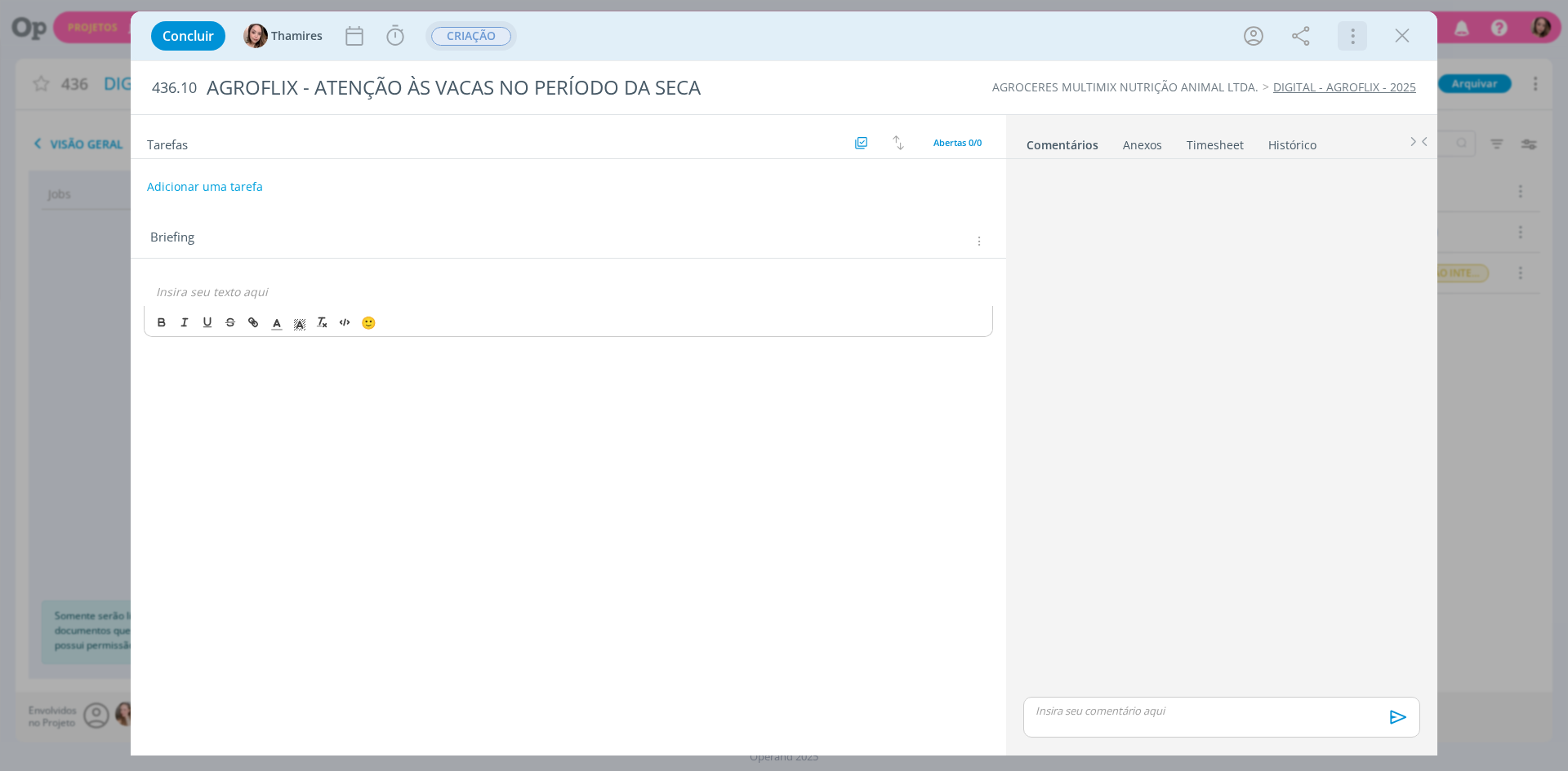
click at [1353, 27] on icon "dialog" at bounding box center [1352, 36] width 23 height 26
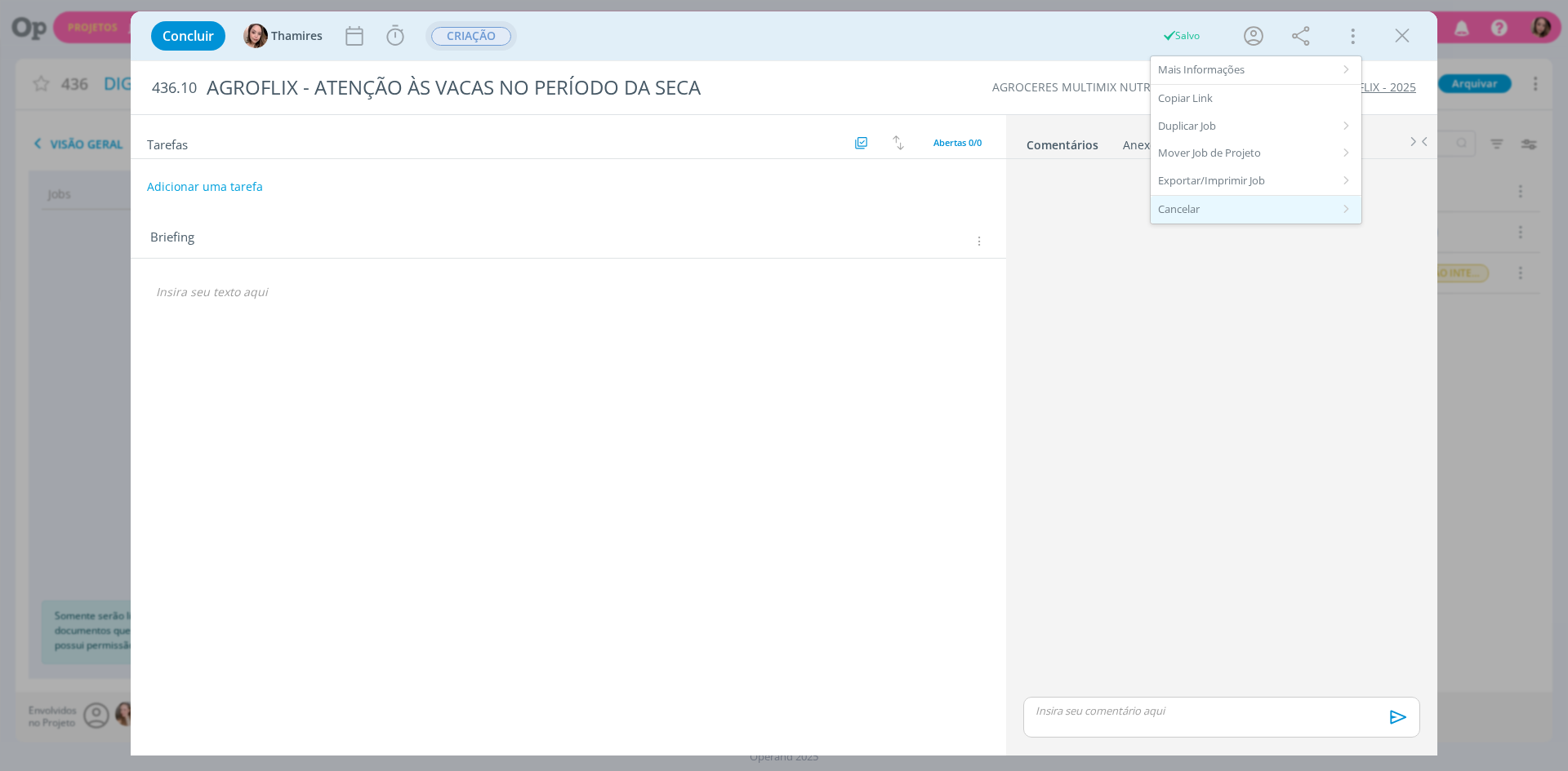
click at [1201, 203] on div "Cancelar" at bounding box center [1256, 210] width 210 height 28
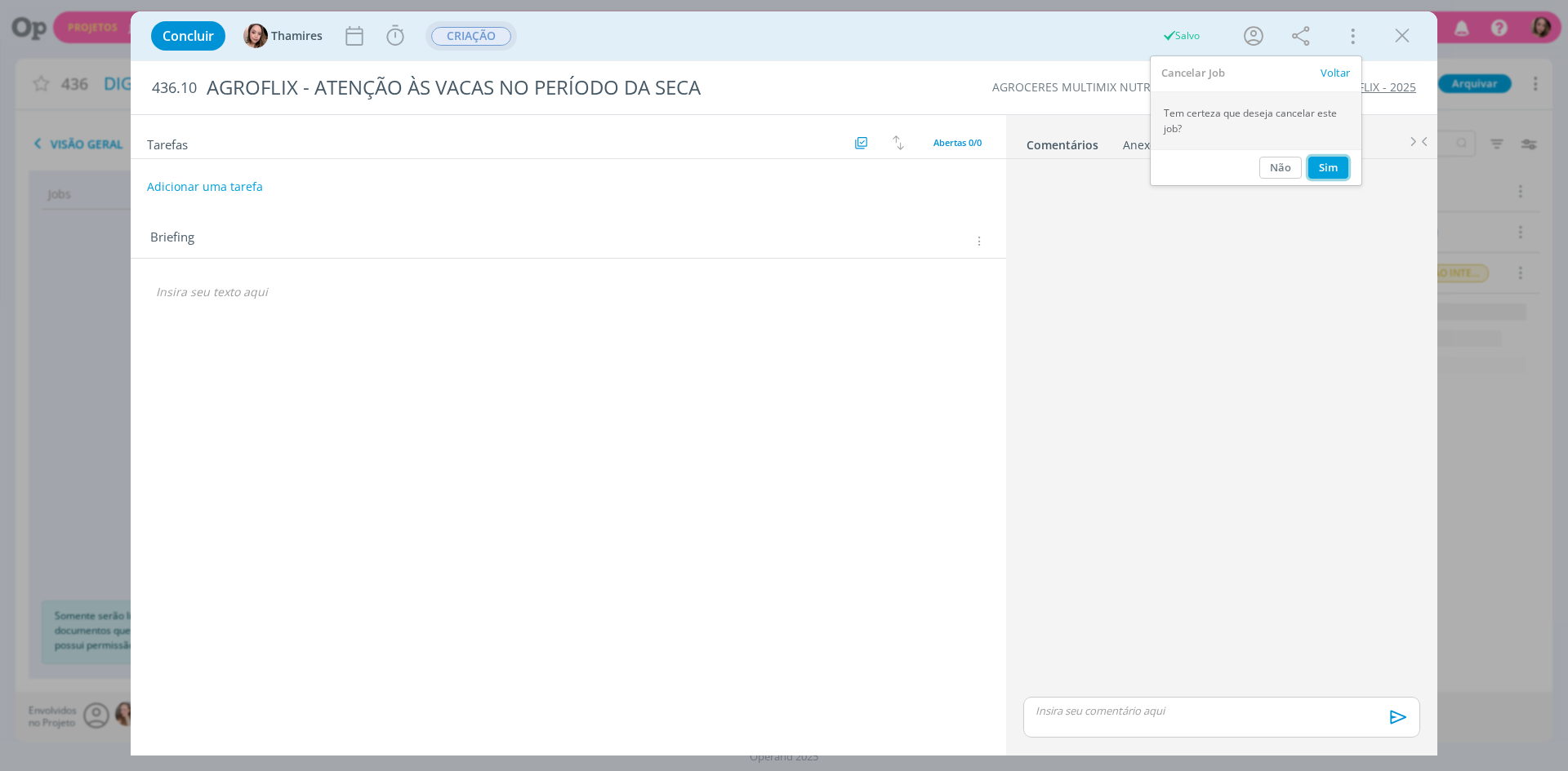
click at [1326, 162] on button "Sim" at bounding box center [1328, 167] width 40 height 22
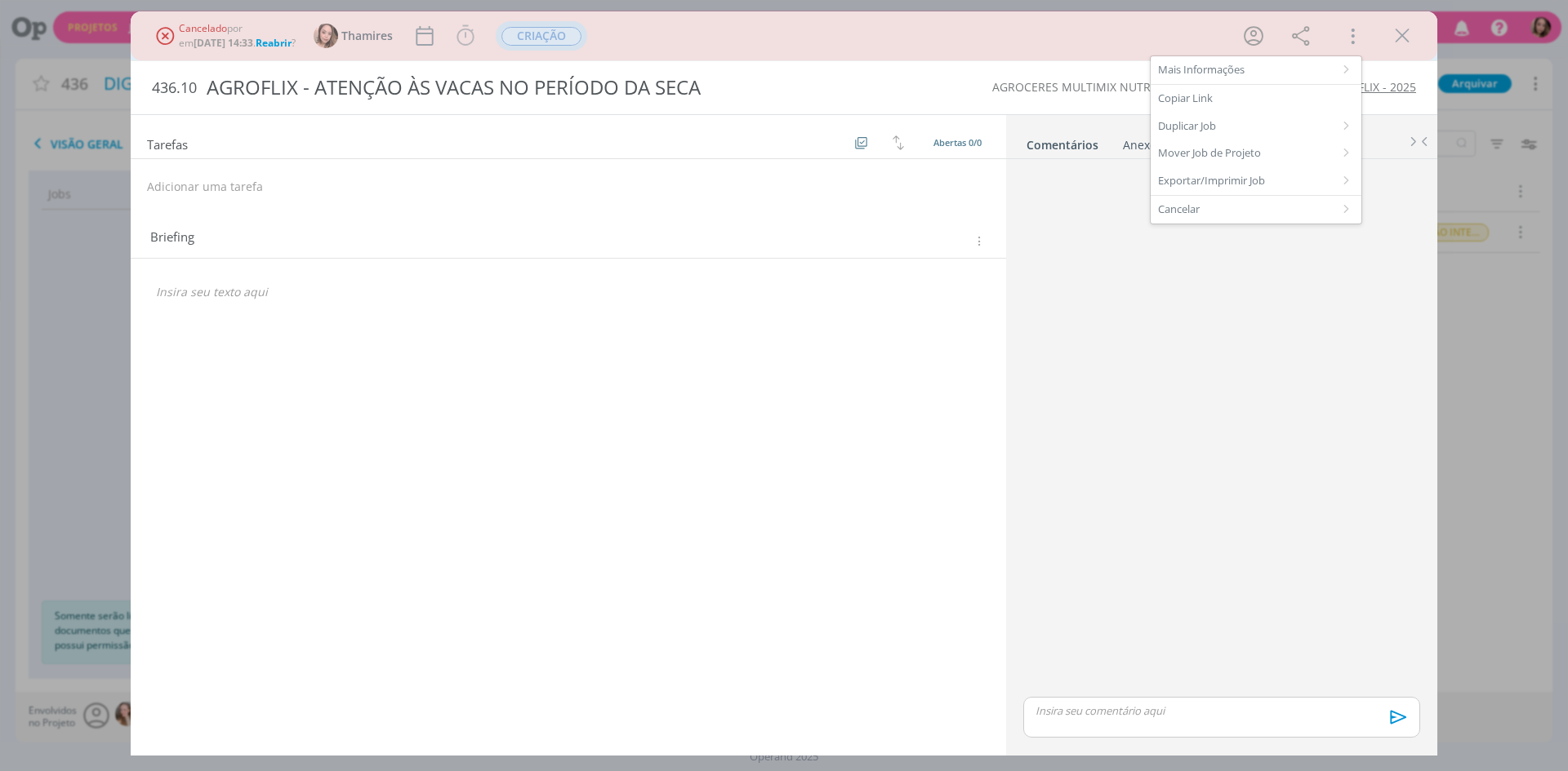
drag, startPoint x: 1393, startPoint y: 35, endPoint x: 1425, endPoint y: 40, distance: 32.4
click at [1393, 35] on icon "dialog" at bounding box center [1402, 36] width 24 height 24
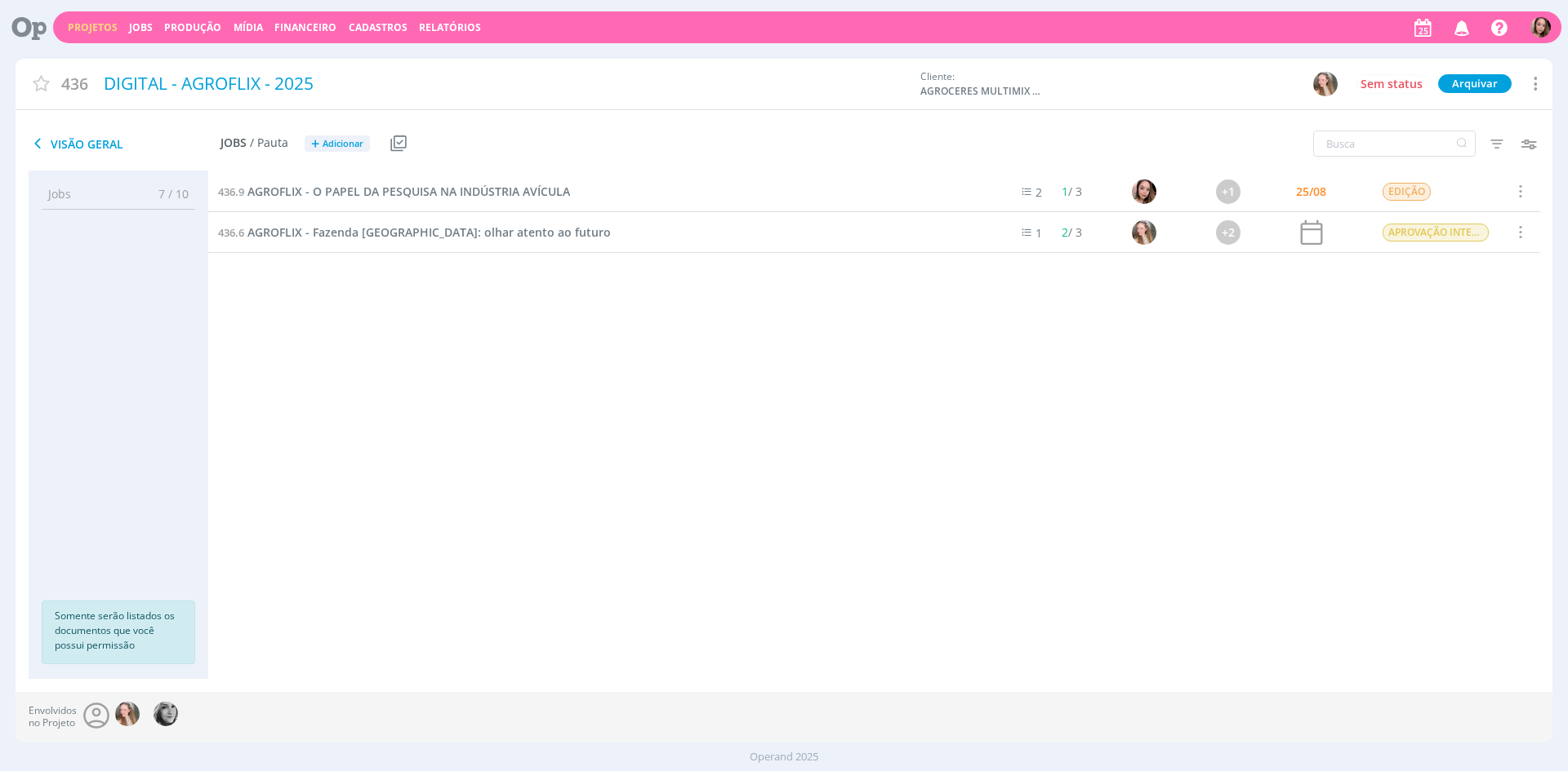
click at [88, 28] on link "Projetos" at bounding box center [92, 27] width 50 height 14
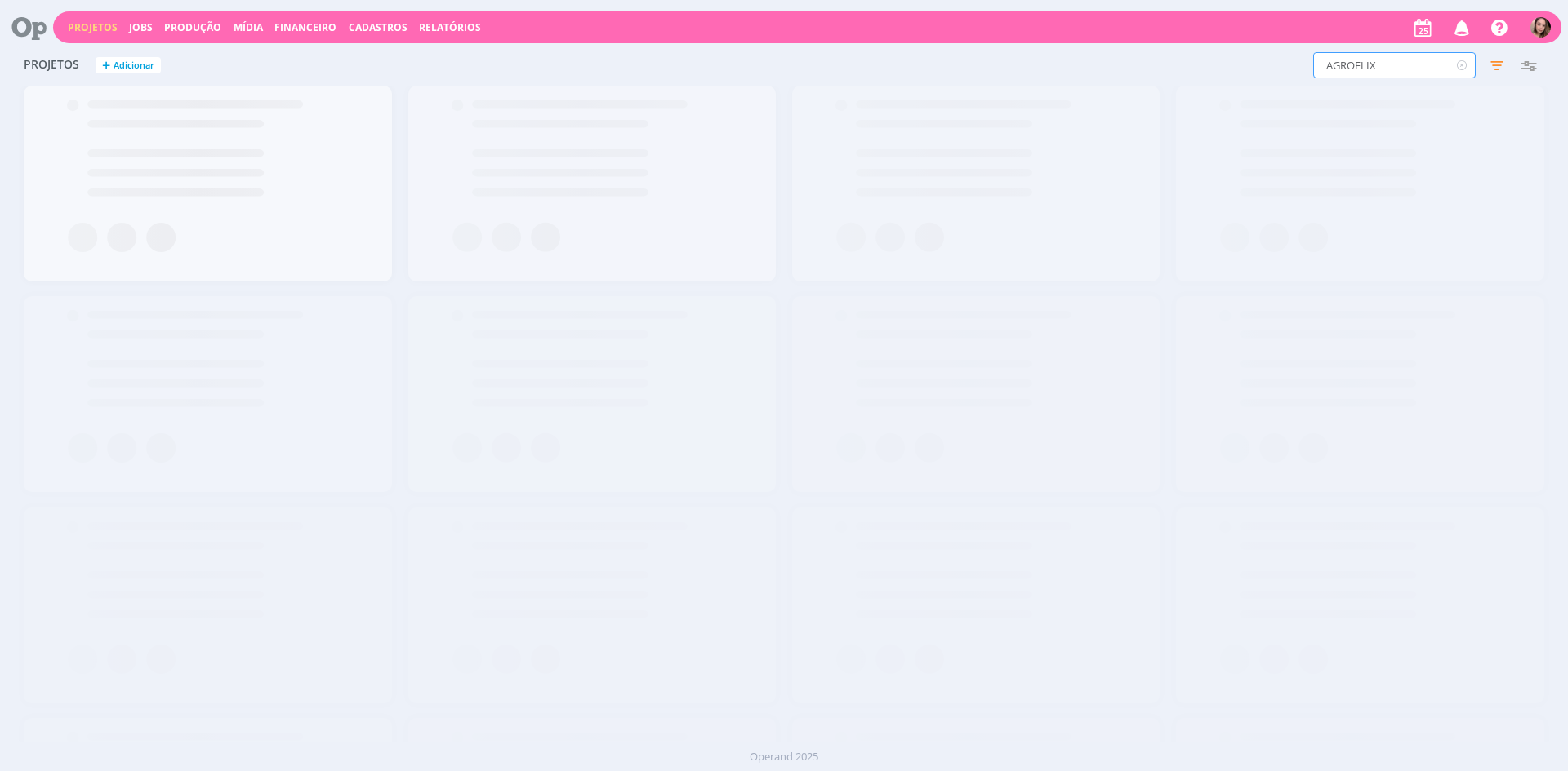
click at [1408, 72] on input "AGROFLIX" at bounding box center [1394, 65] width 162 height 26
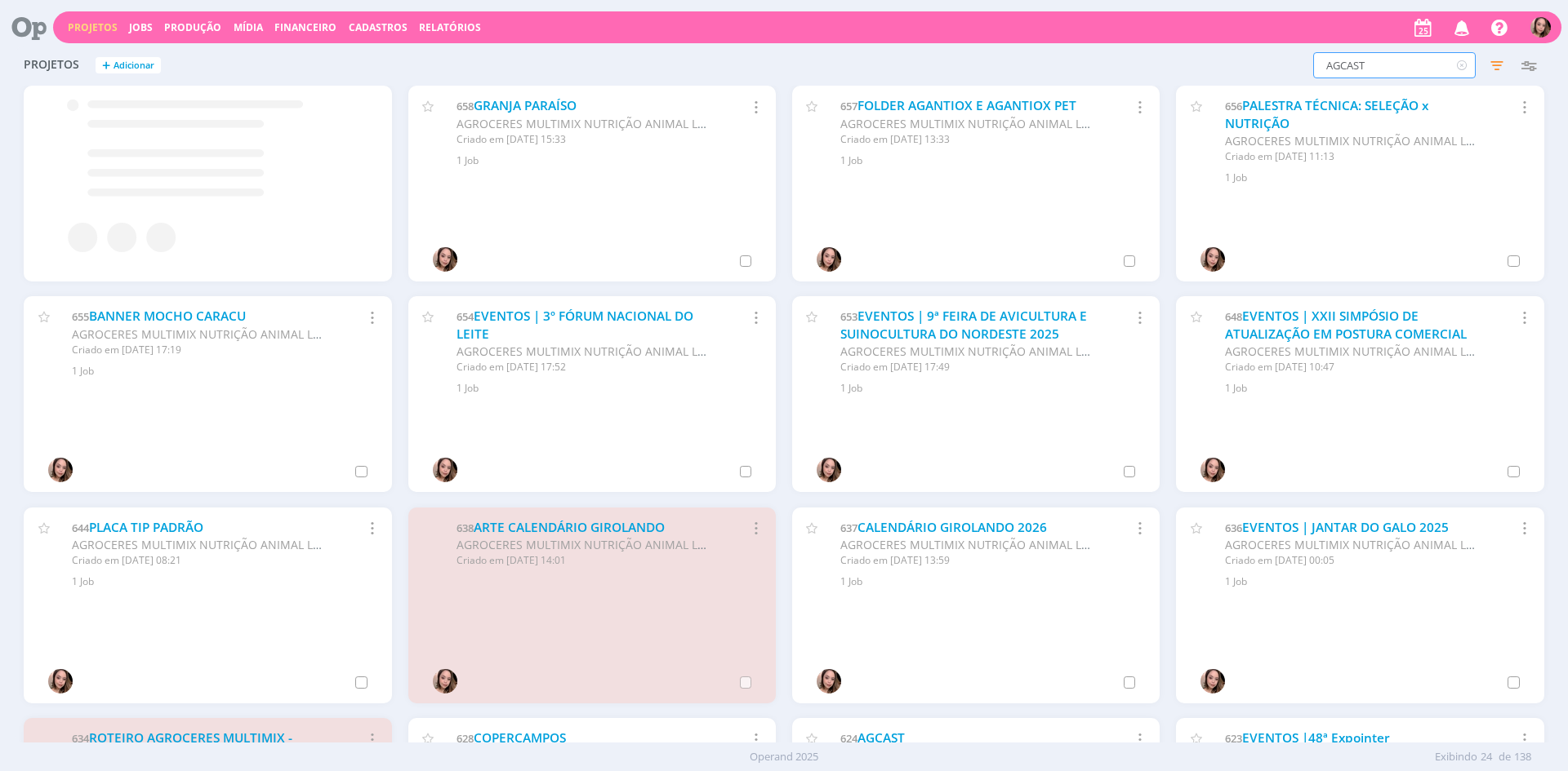
type input "AGCAST"
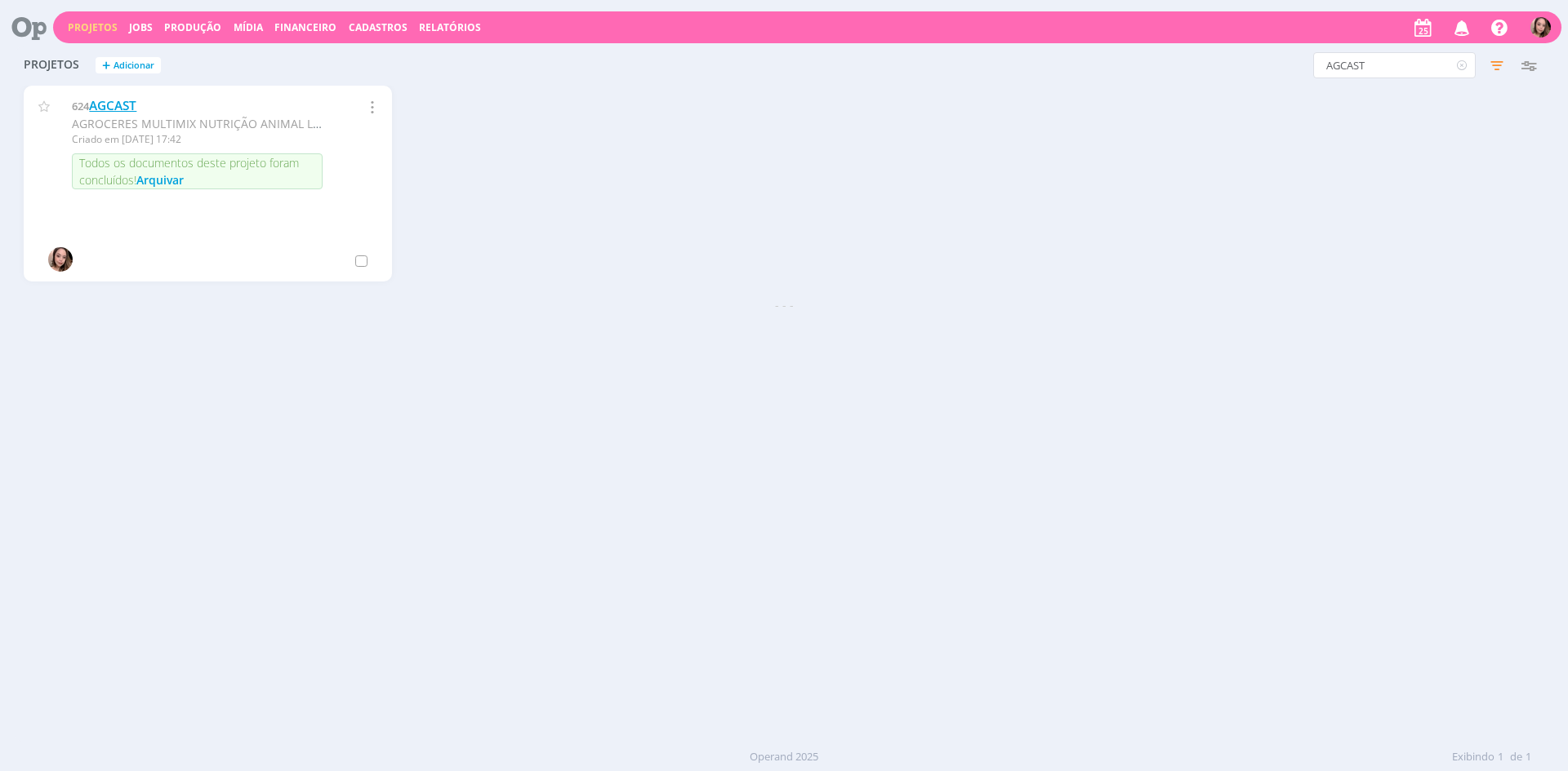
click at [125, 103] on link "AGCAST" at bounding box center [113, 106] width 47 height 17
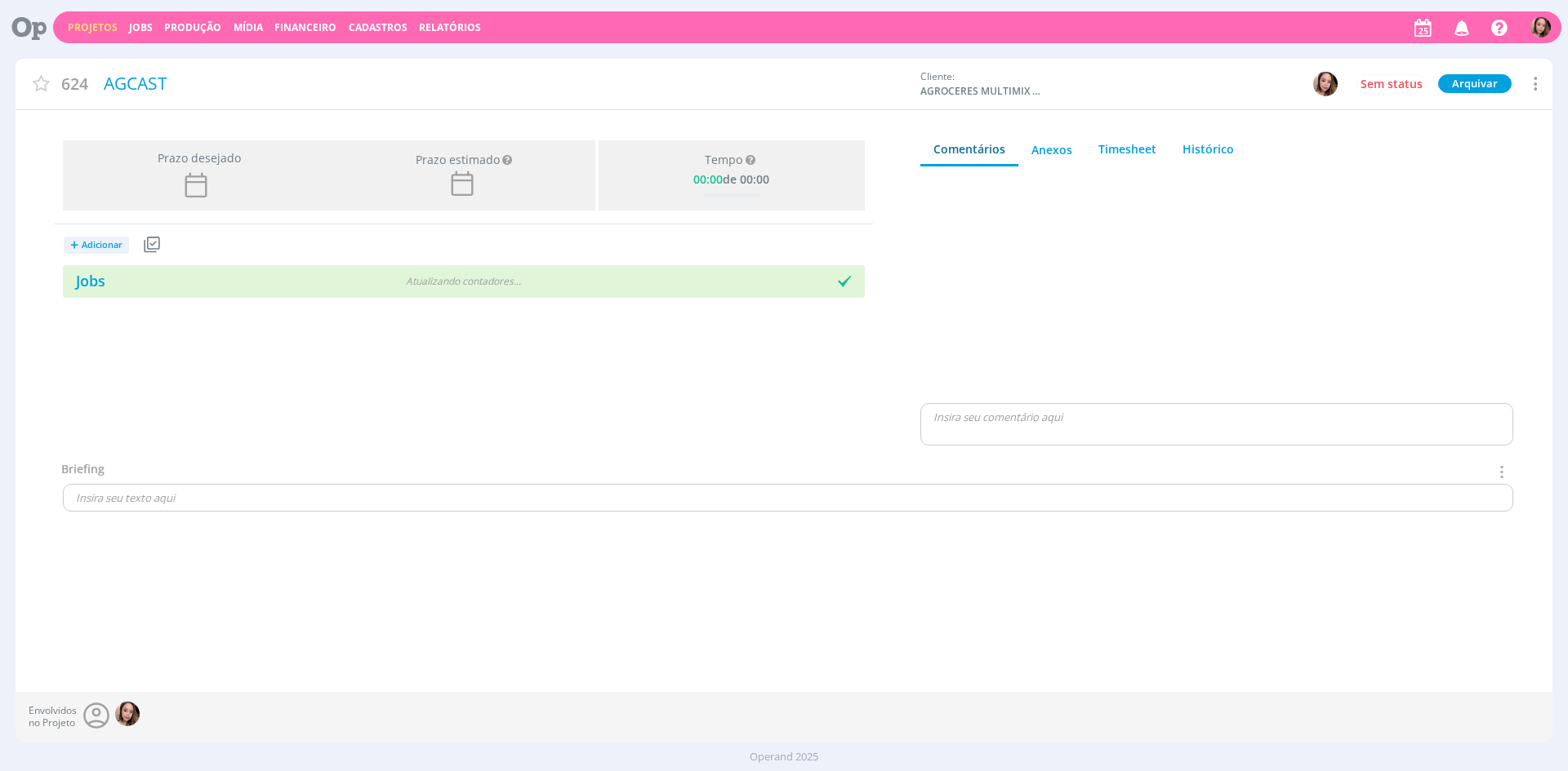
click at [110, 251] on button "+ Adicionar" at bounding box center [96, 245] width 65 height 17
click at [108, 299] on link "Jobs" at bounding box center [128, 301] width 129 height 26
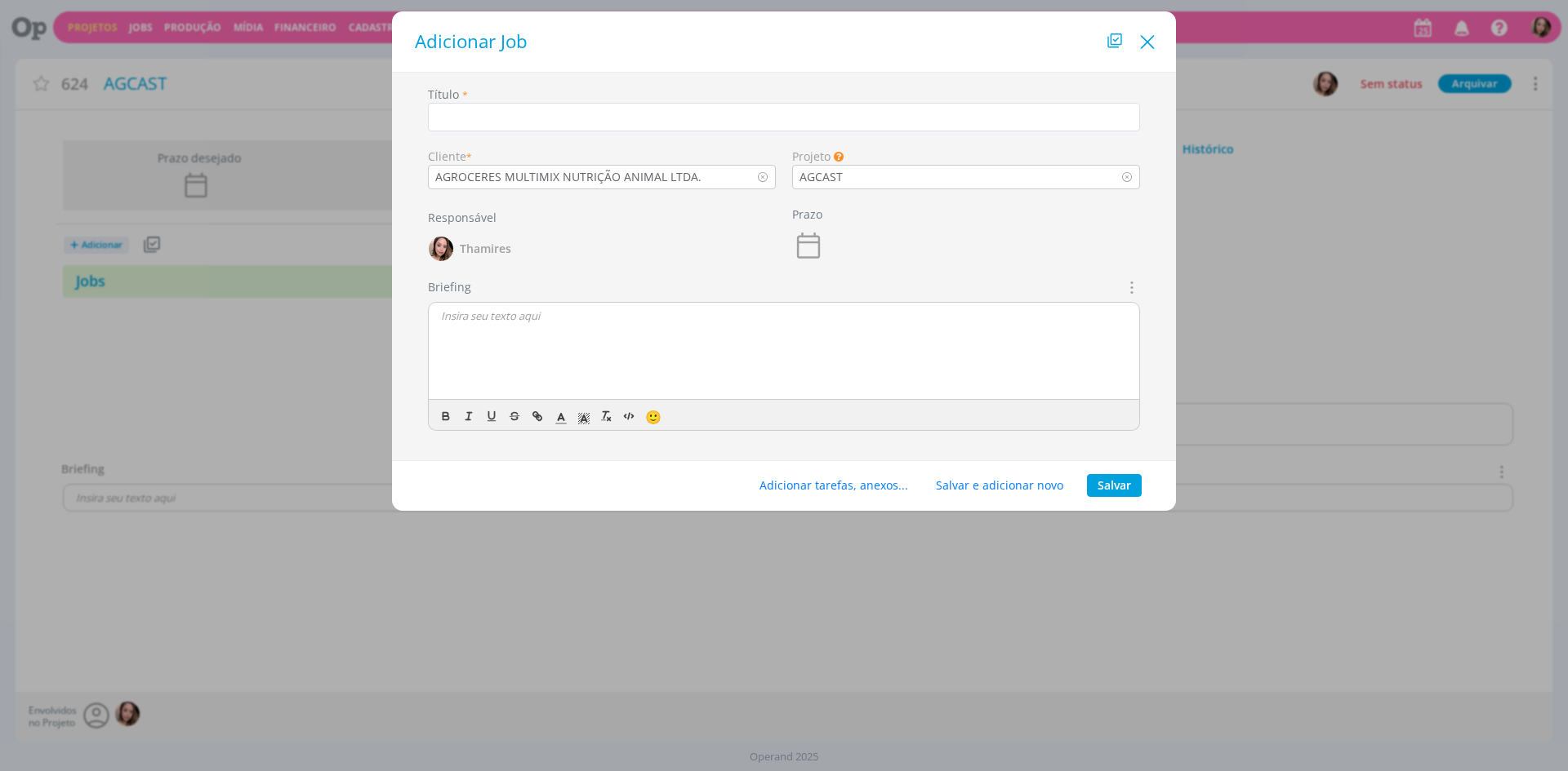
click at [1153, 44] on icon "Close" at bounding box center [1147, 43] width 24 height 24
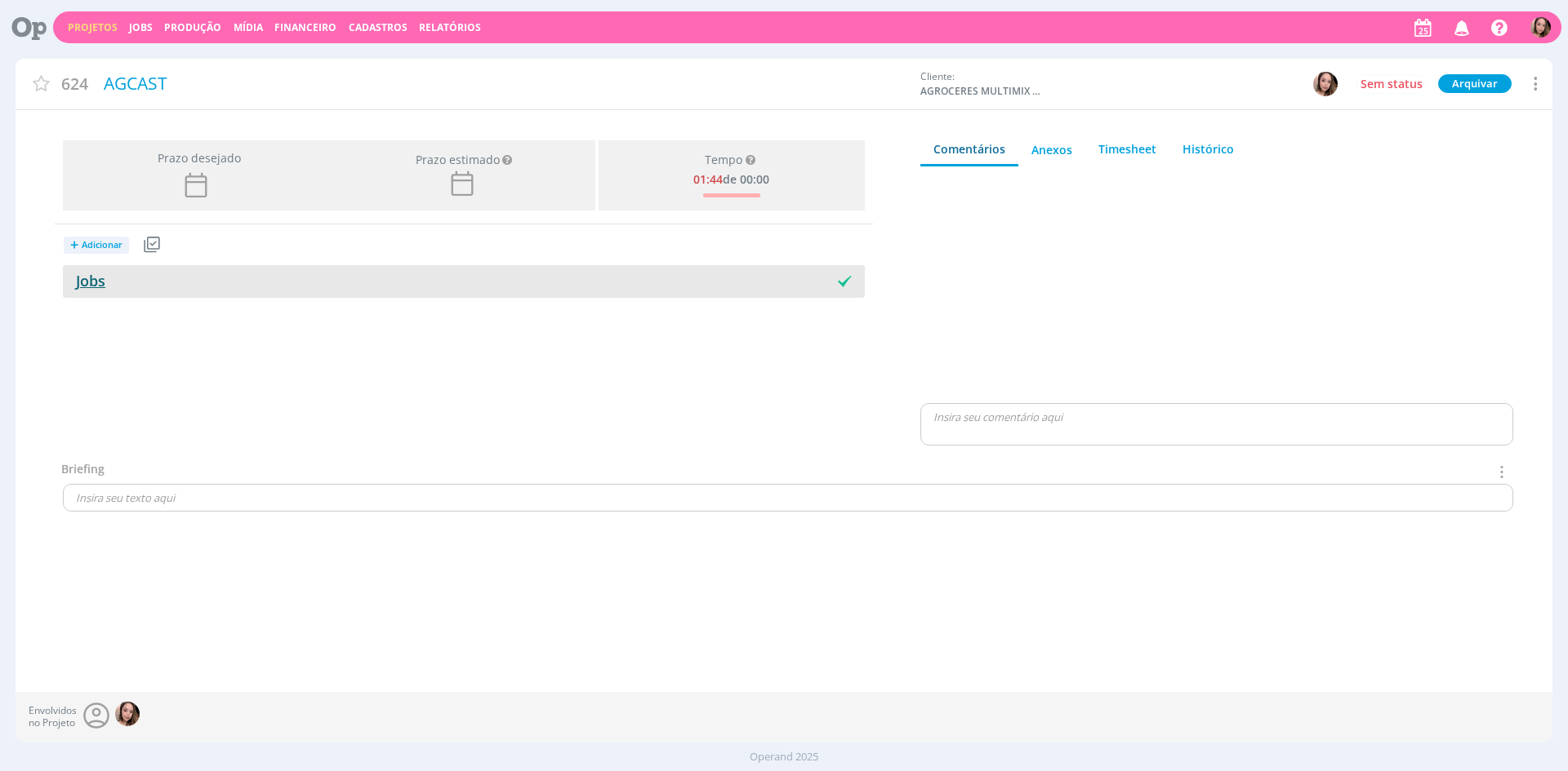
click at [72, 288] on div "Projetos Jobs Produção Mídia Financeiro Cadastros Relatórios Notificações Letíc…" at bounding box center [784, 386] width 1568 height 771
click at [80, 286] on link "Jobs" at bounding box center [84, 281] width 43 height 19
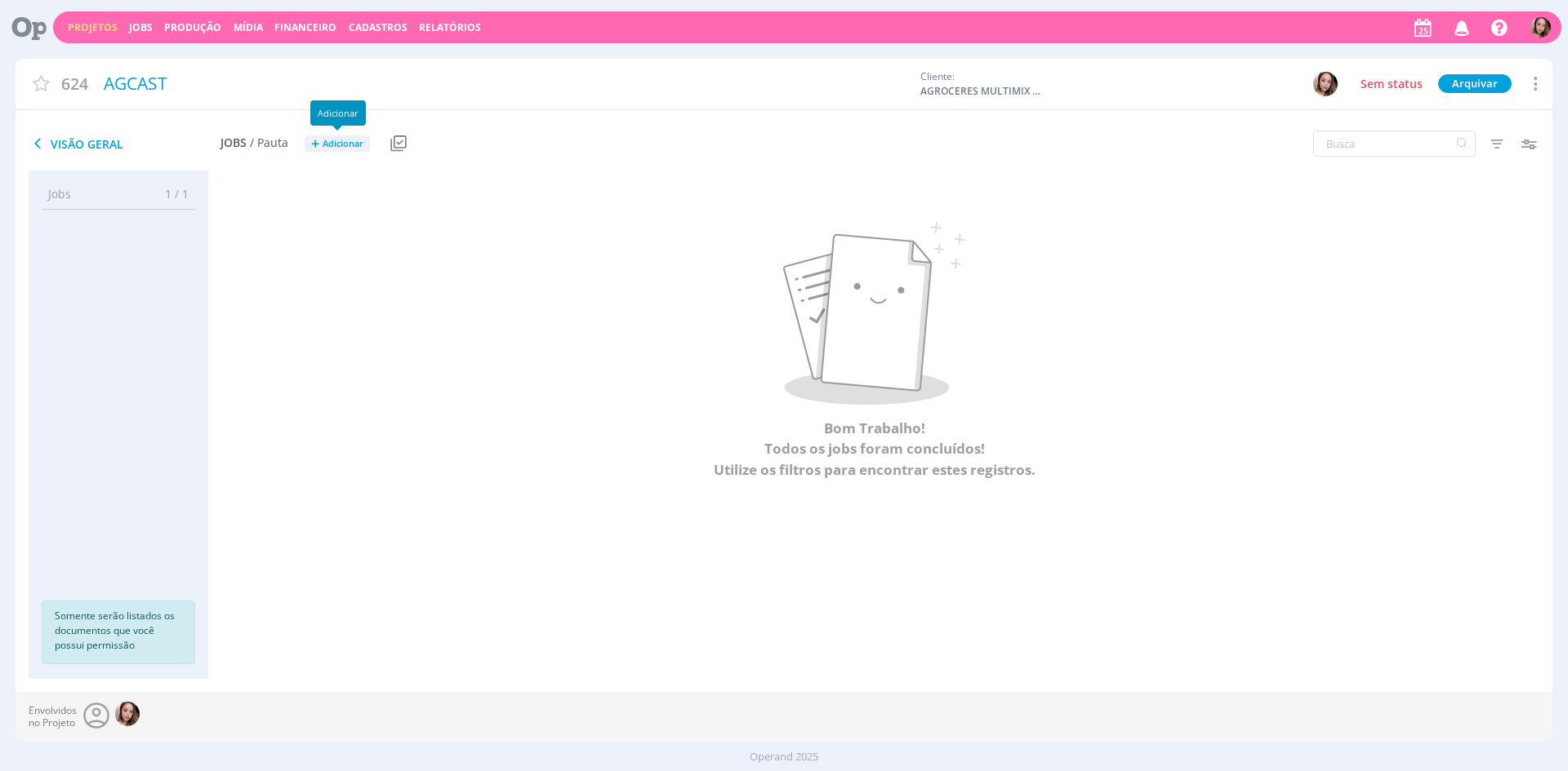
click at [342, 149] on button "+ Adicionar" at bounding box center [337, 144] width 65 height 17
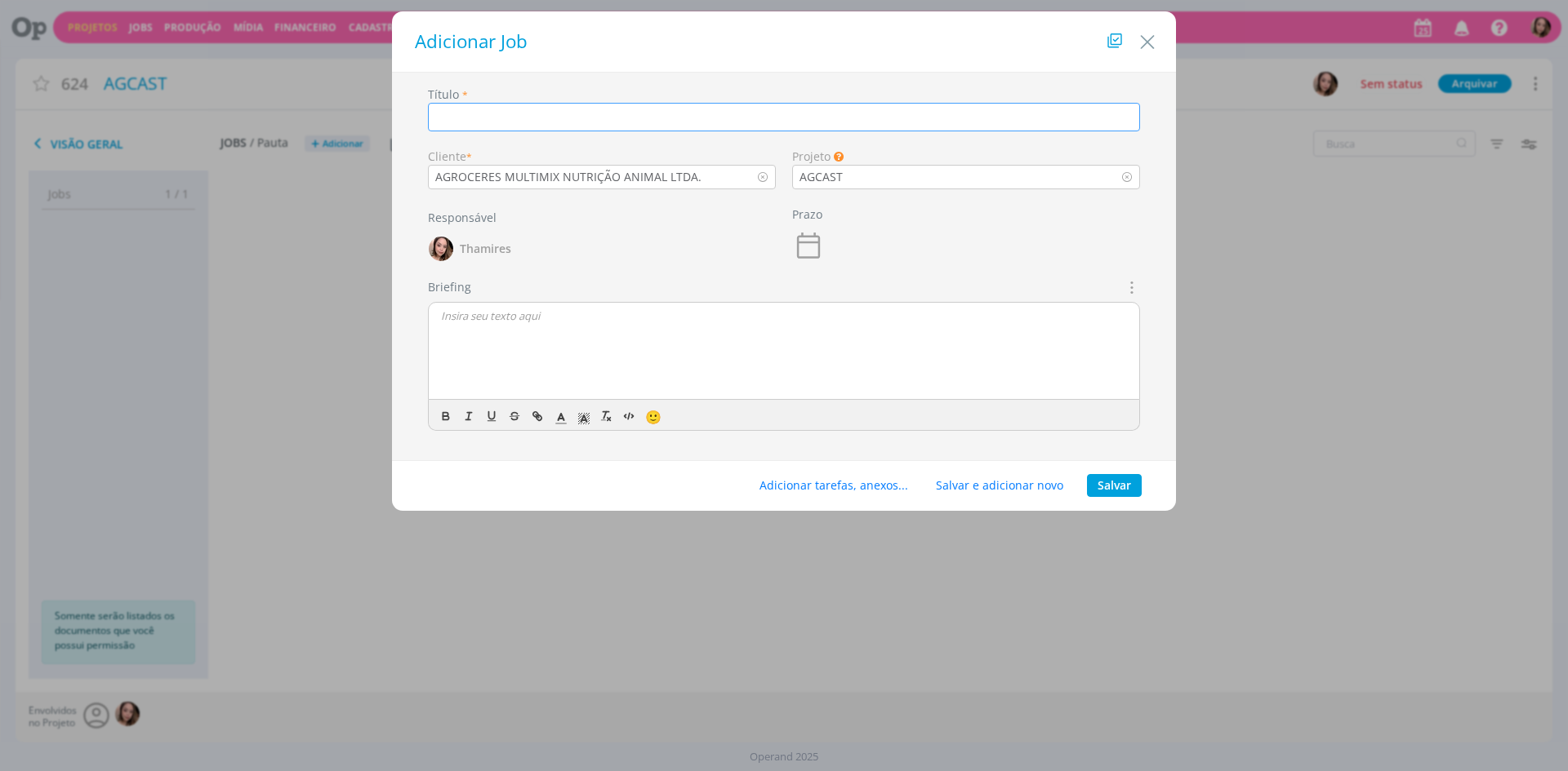
click at [534, 115] on input "dialog" at bounding box center [784, 117] width 712 height 29
paste input "CRIAÇÃO Vamos precisar criar essas artes ainda essa semana, pois queremos subir…"
click at [551, 335] on div "dialog" at bounding box center [784, 351] width 710 height 98
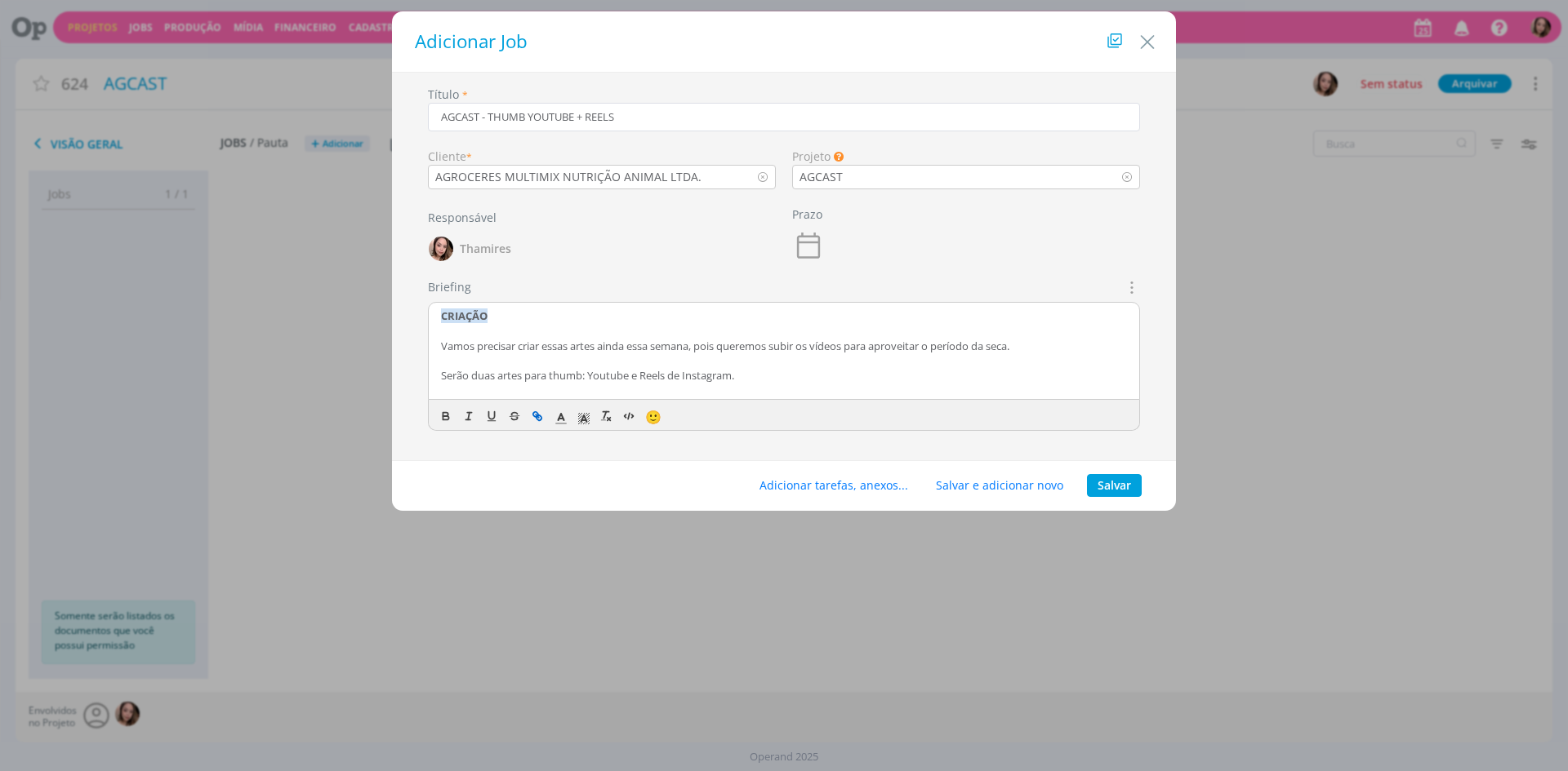
click at [552, 334] on p "dialog" at bounding box center [784, 331] width 686 height 15
drag, startPoint x: 495, startPoint y: 117, endPoint x: 779, endPoint y: 106, distance: 284.2
click at [779, 106] on input "AGCAST - THUMB YOUTUBE + REELS" at bounding box center [784, 117] width 712 height 29
type input "AGCAST - ATENÇÃO ÀS VACAS NO PERÍODO DA SECA"
click at [696, 336] on p "dialog" at bounding box center [784, 331] width 686 height 15
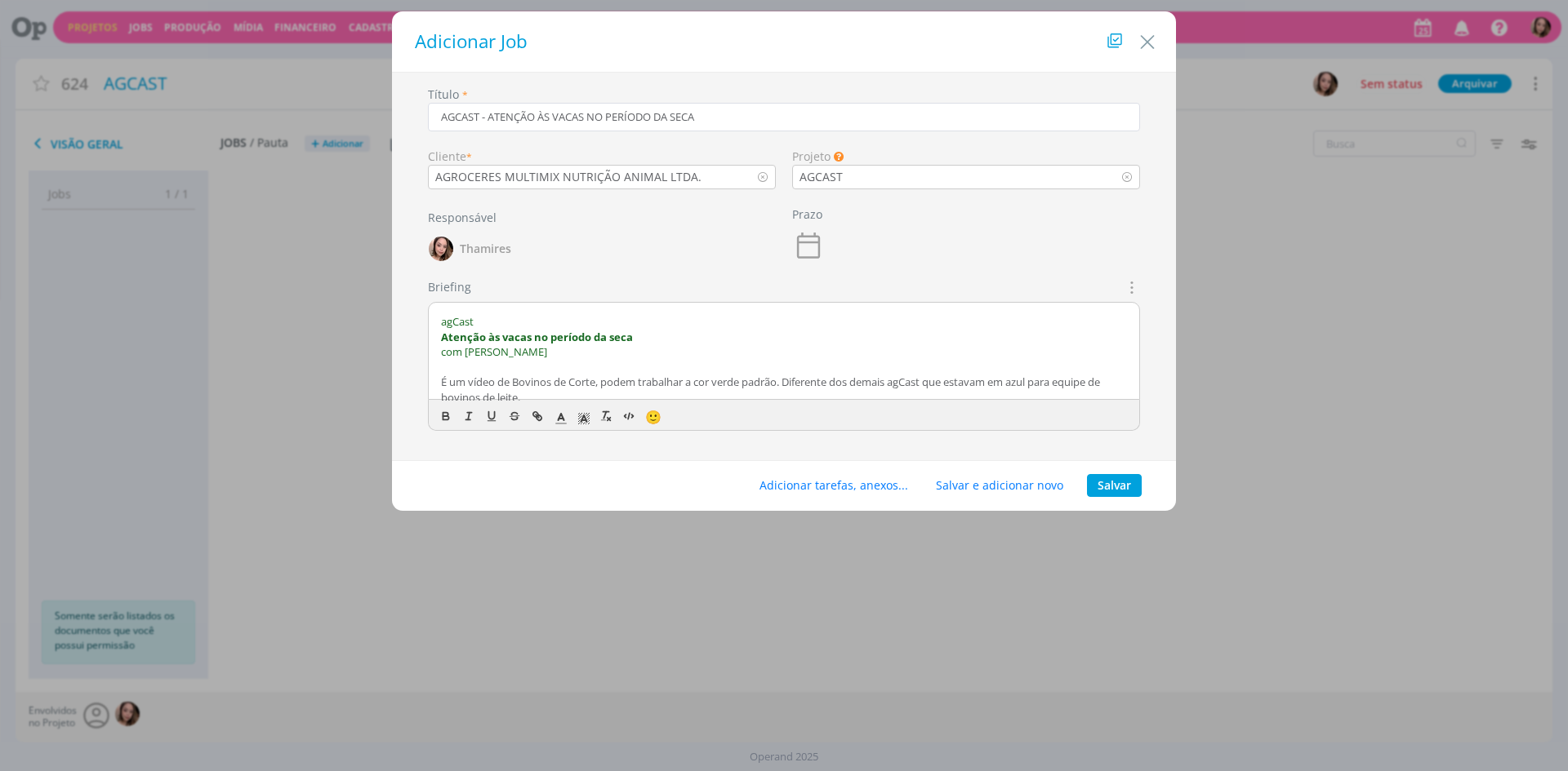
scroll to position [154, 0]
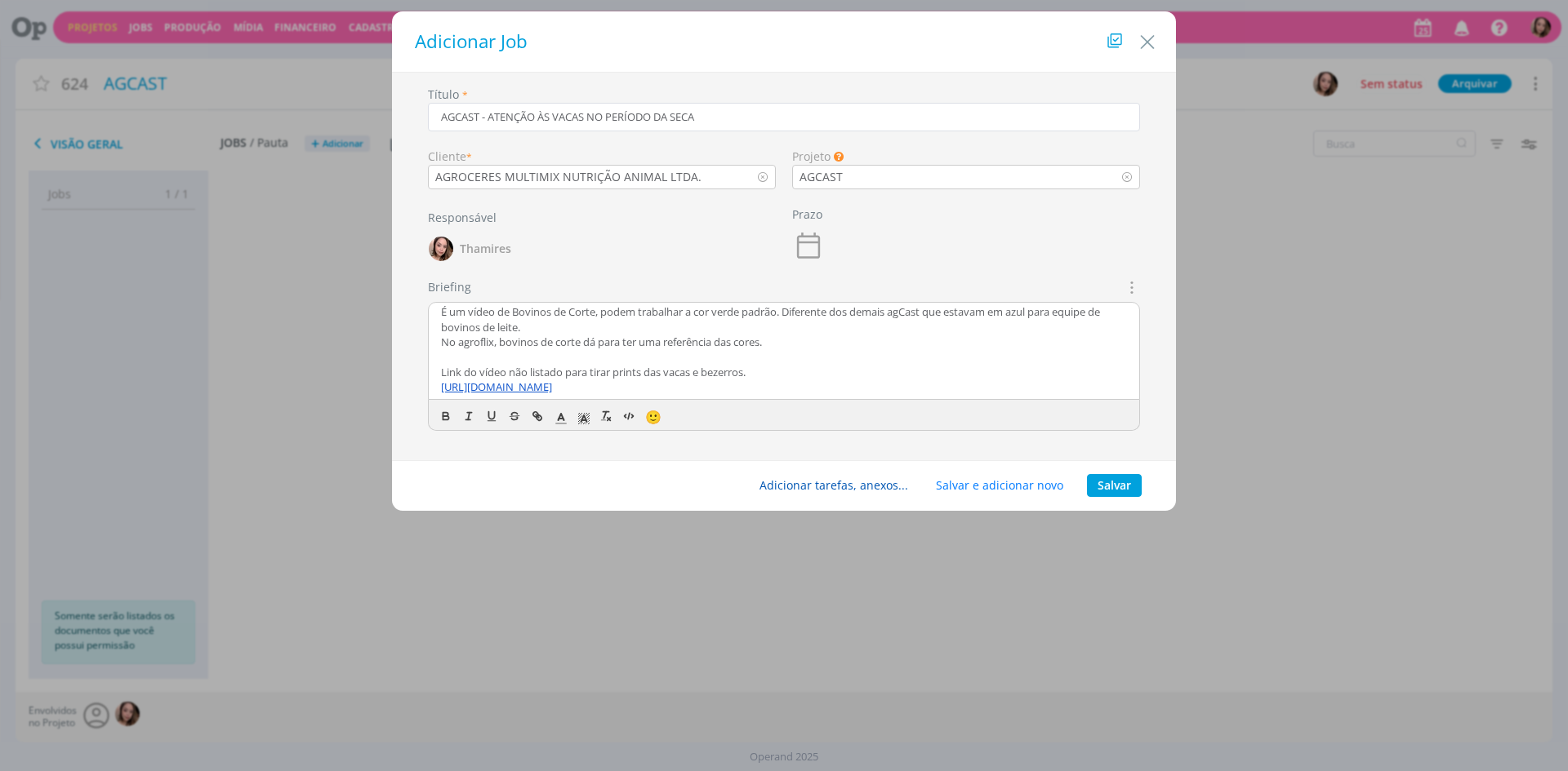
click at [802, 482] on button "Adicionar tarefas, anexos..." at bounding box center [833, 486] width 170 height 23
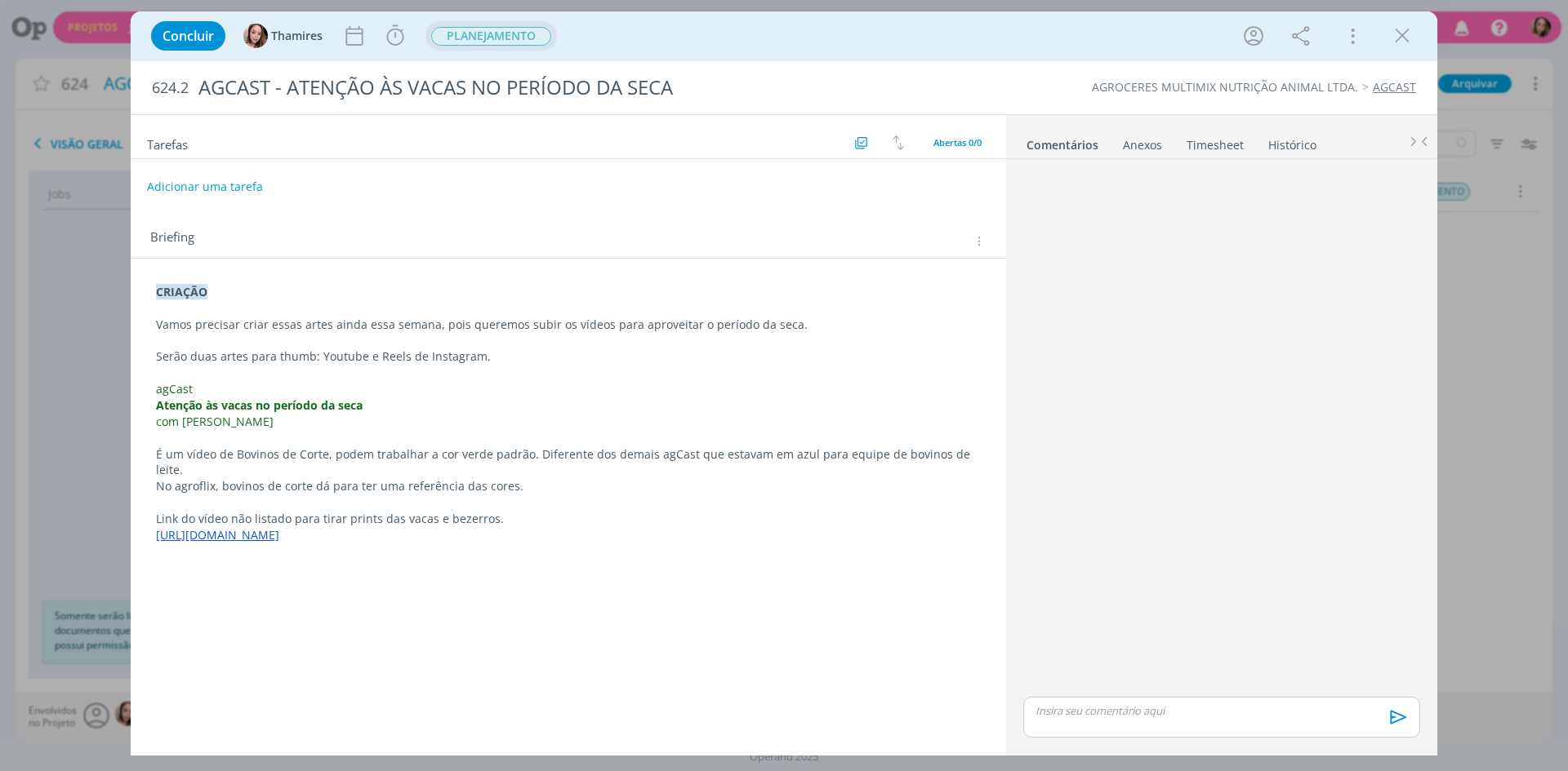
click at [471, 37] on span "PLANEJAMENTO" at bounding box center [491, 37] width 120 height 19
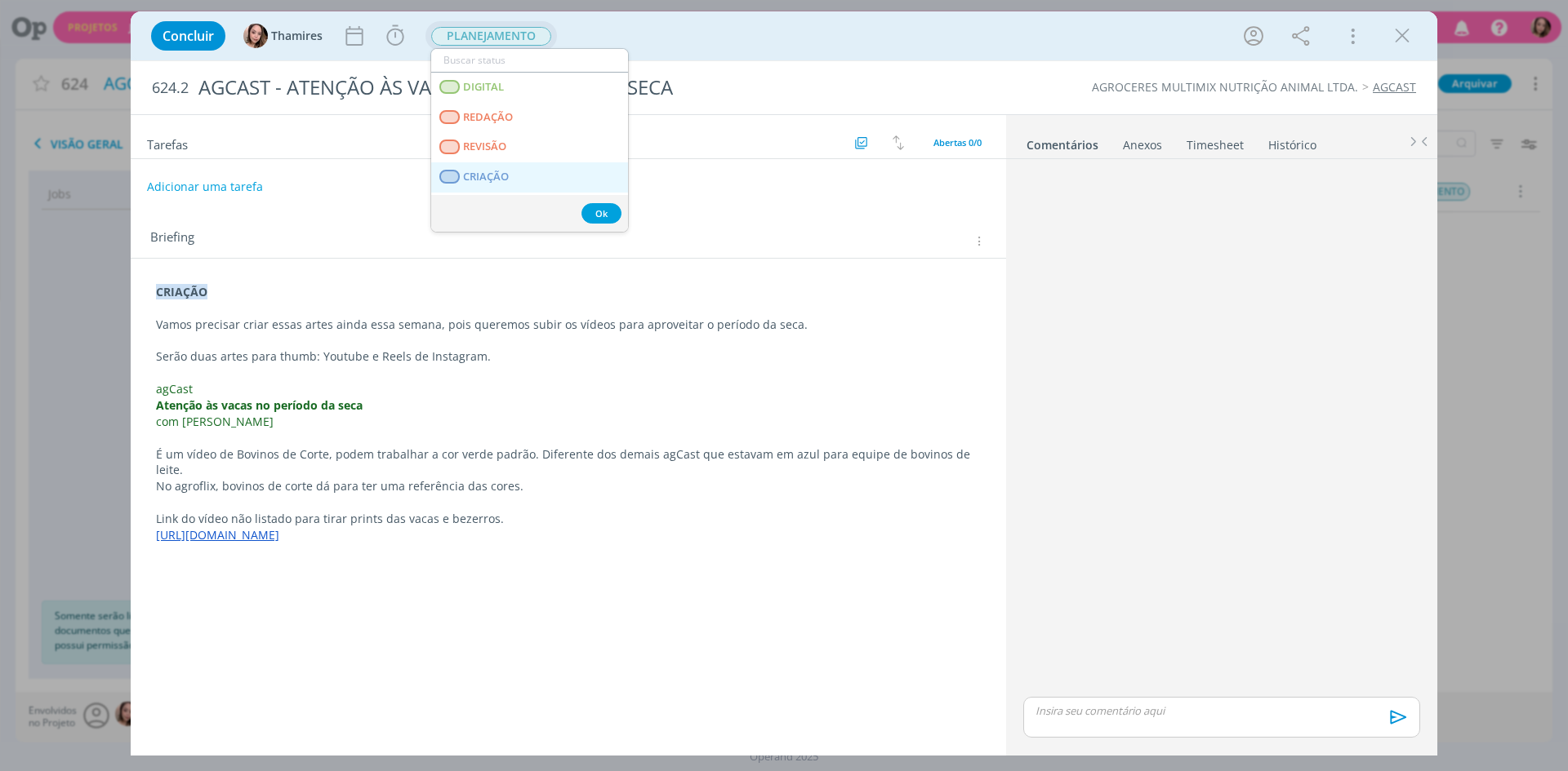
click at [507, 171] on span "CRIAÇÃO" at bounding box center [486, 177] width 45 height 13
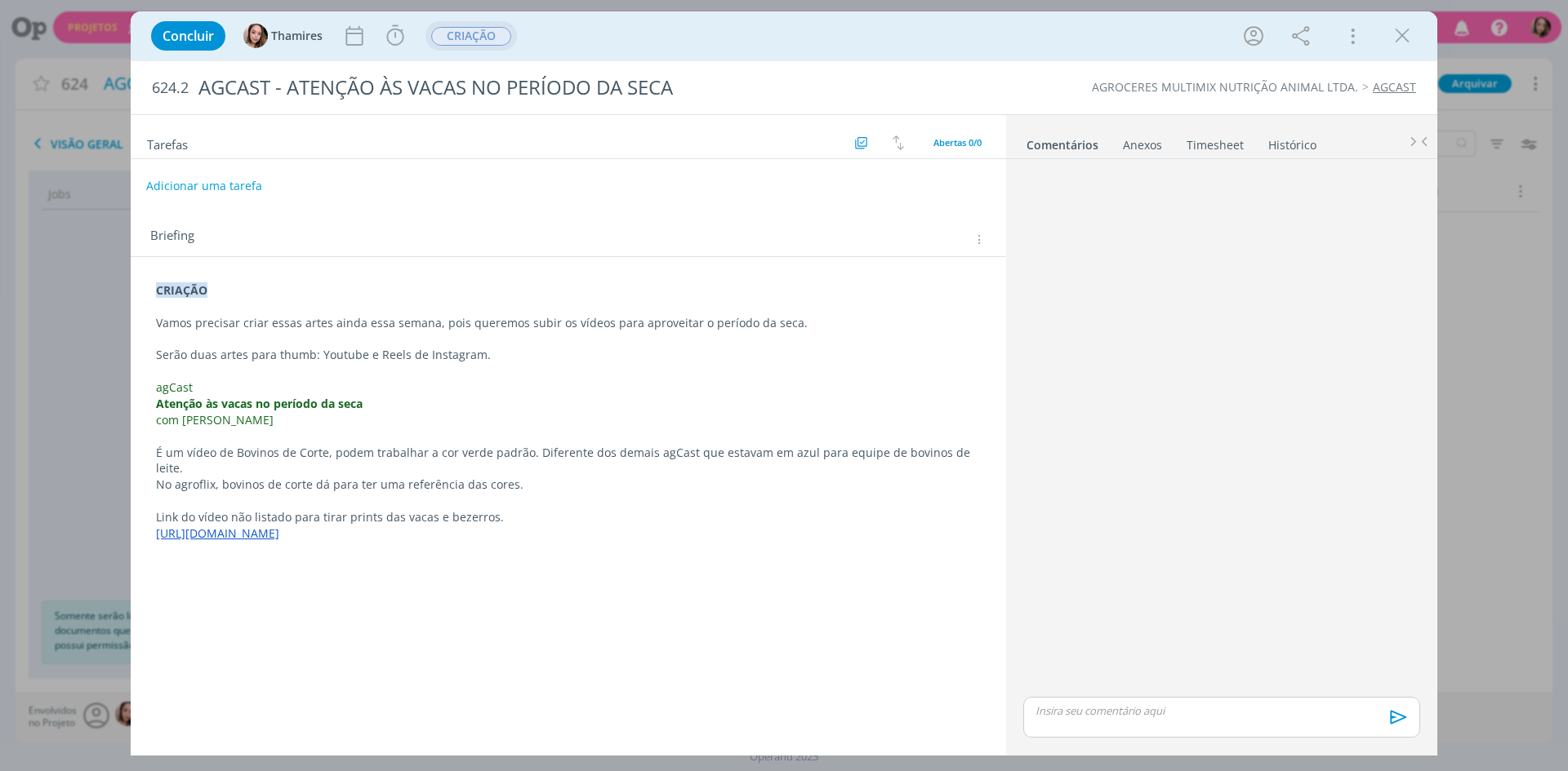
click at [194, 194] on button "Adicionar uma tarefa" at bounding box center [204, 186] width 116 height 28
type input "CRIAÇÃO"
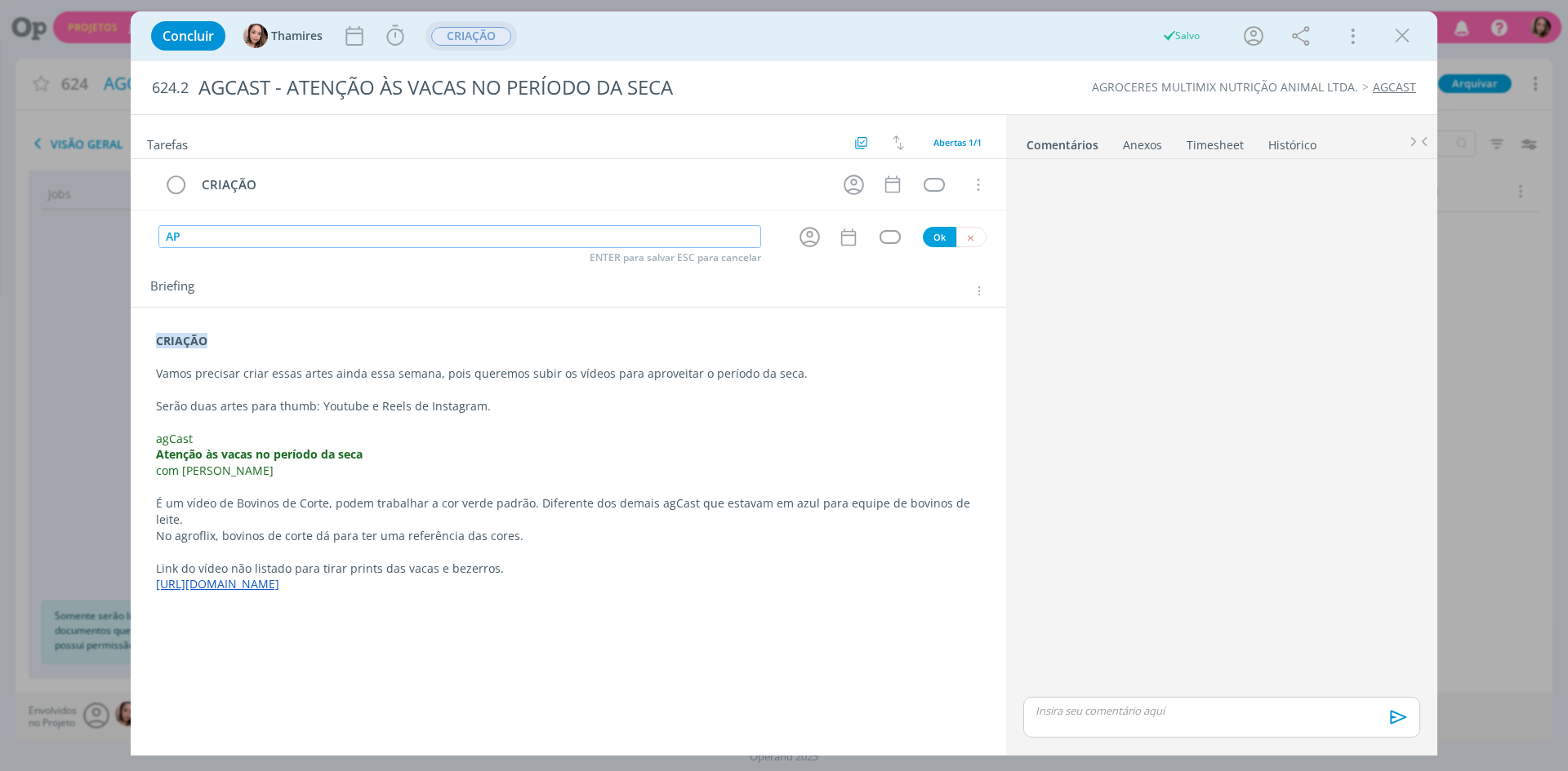
type input "A"
click at [812, 426] on p "dialog" at bounding box center [568, 422] width 825 height 17
click at [859, 195] on div "Sem prazo" at bounding box center [849, 204] width 59 height 25
click at [859, 172] on icon "dialog" at bounding box center [853, 184] width 25 height 25
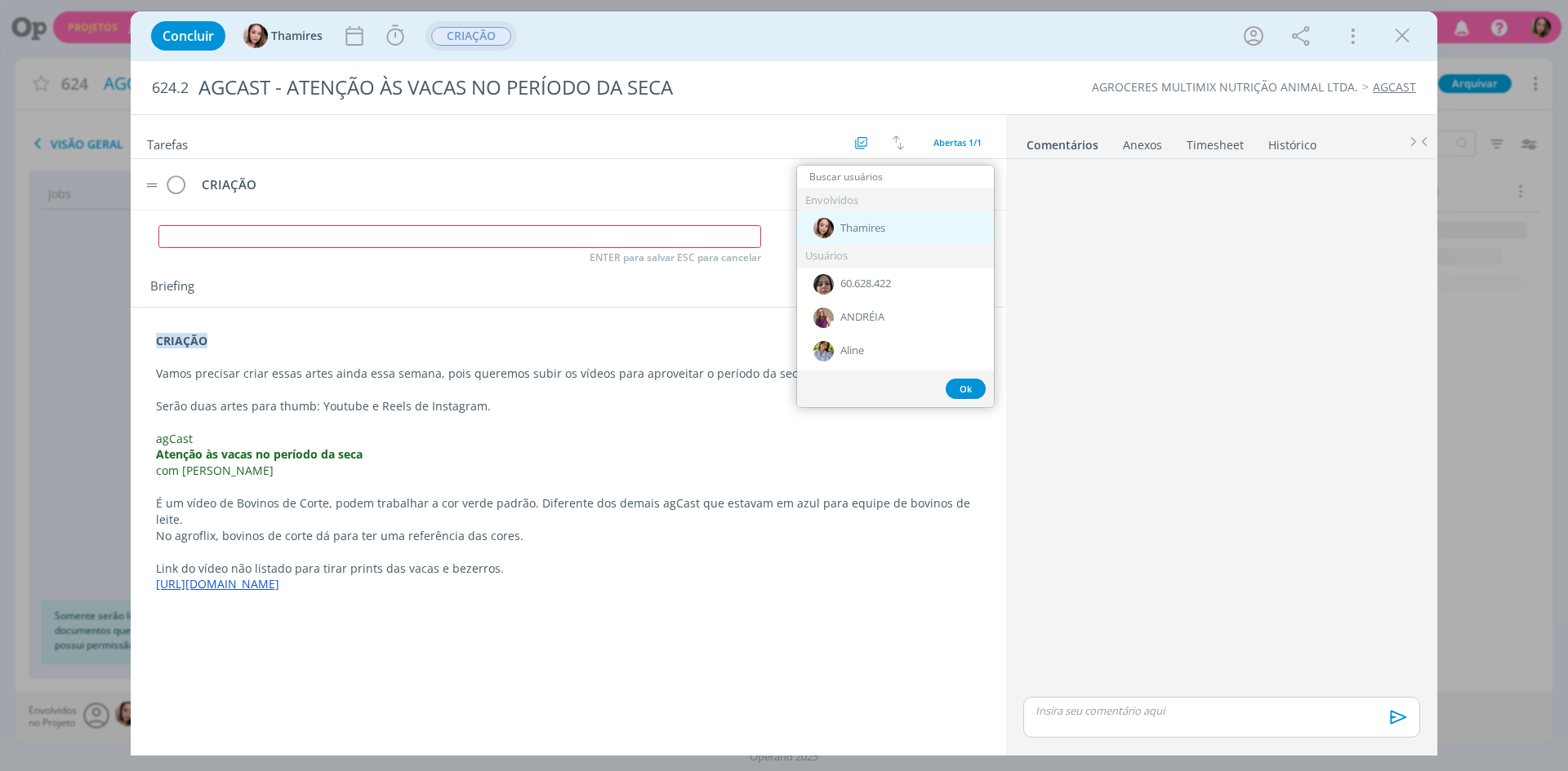
click at [847, 233] on span "Thamires" at bounding box center [862, 229] width 45 height 13
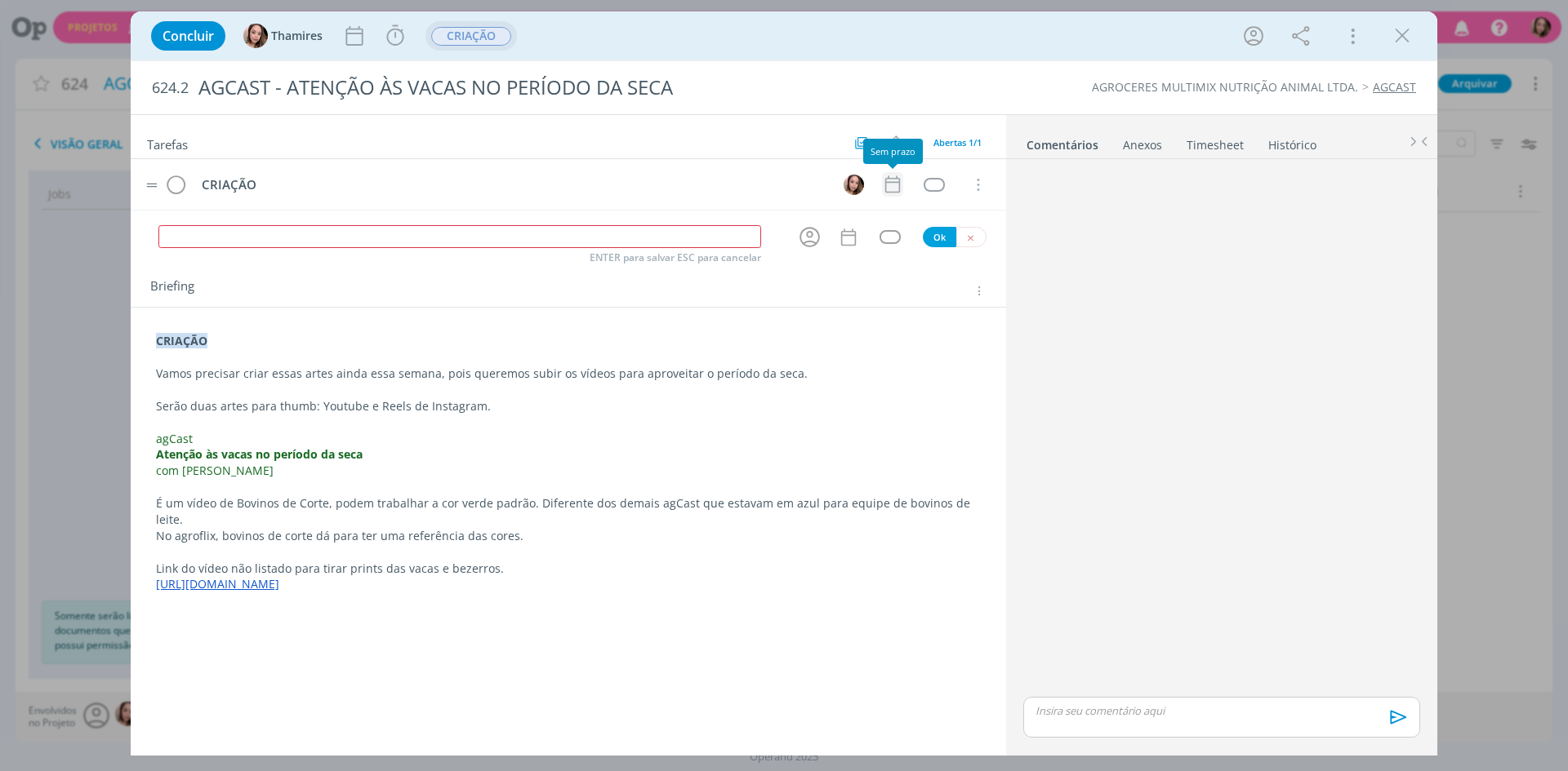
click at [889, 185] on icon "dialog" at bounding box center [893, 184] width 21 height 21
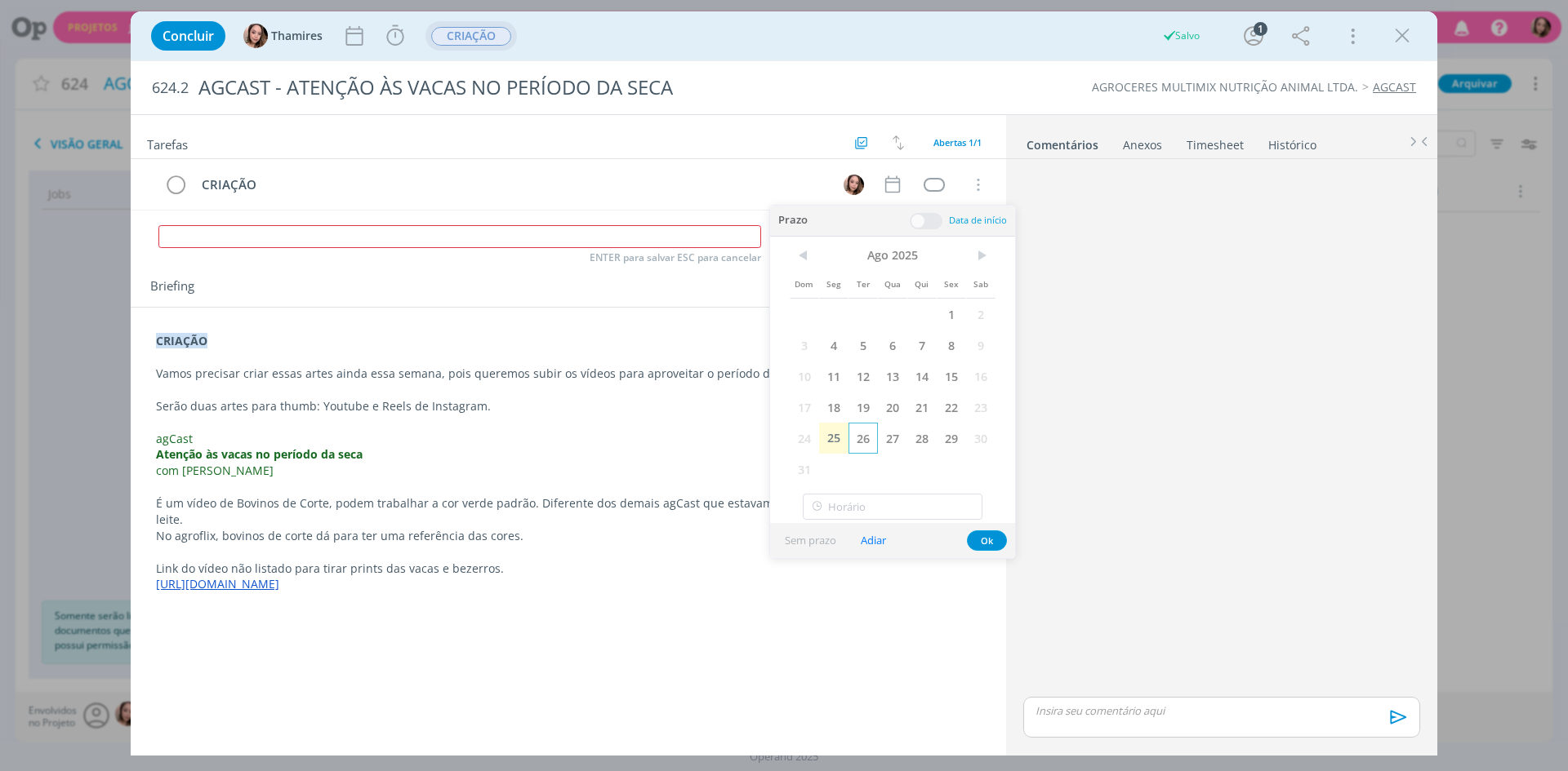
click at [874, 443] on span "26" at bounding box center [863, 439] width 30 height 31
click at [986, 549] on button "Ok" at bounding box center [987, 540] width 40 height 20
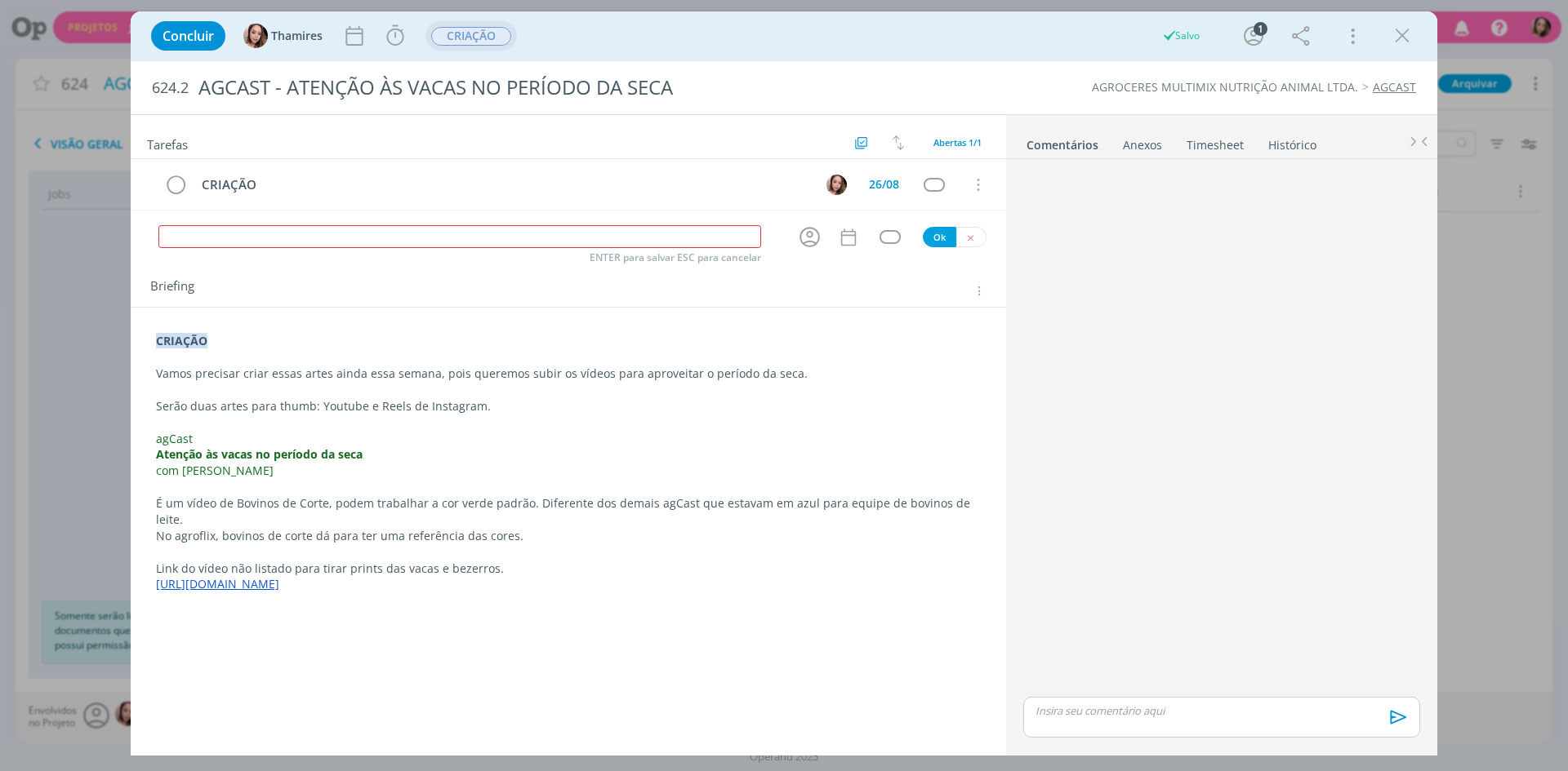
click at [274, 391] on p "dialog" at bounding box center [568, 390] width 825 height 17
drag, startPoint x: 185, startPoint y: 376, endPoint x: 380, endPoint y: 377, distance: 195.0
click at [380, 377] on p "Vamos precisar criar essas artes ainda essa semana, pois queremos subir os víde…" at bounding box center [568, 374] width 823 height 17
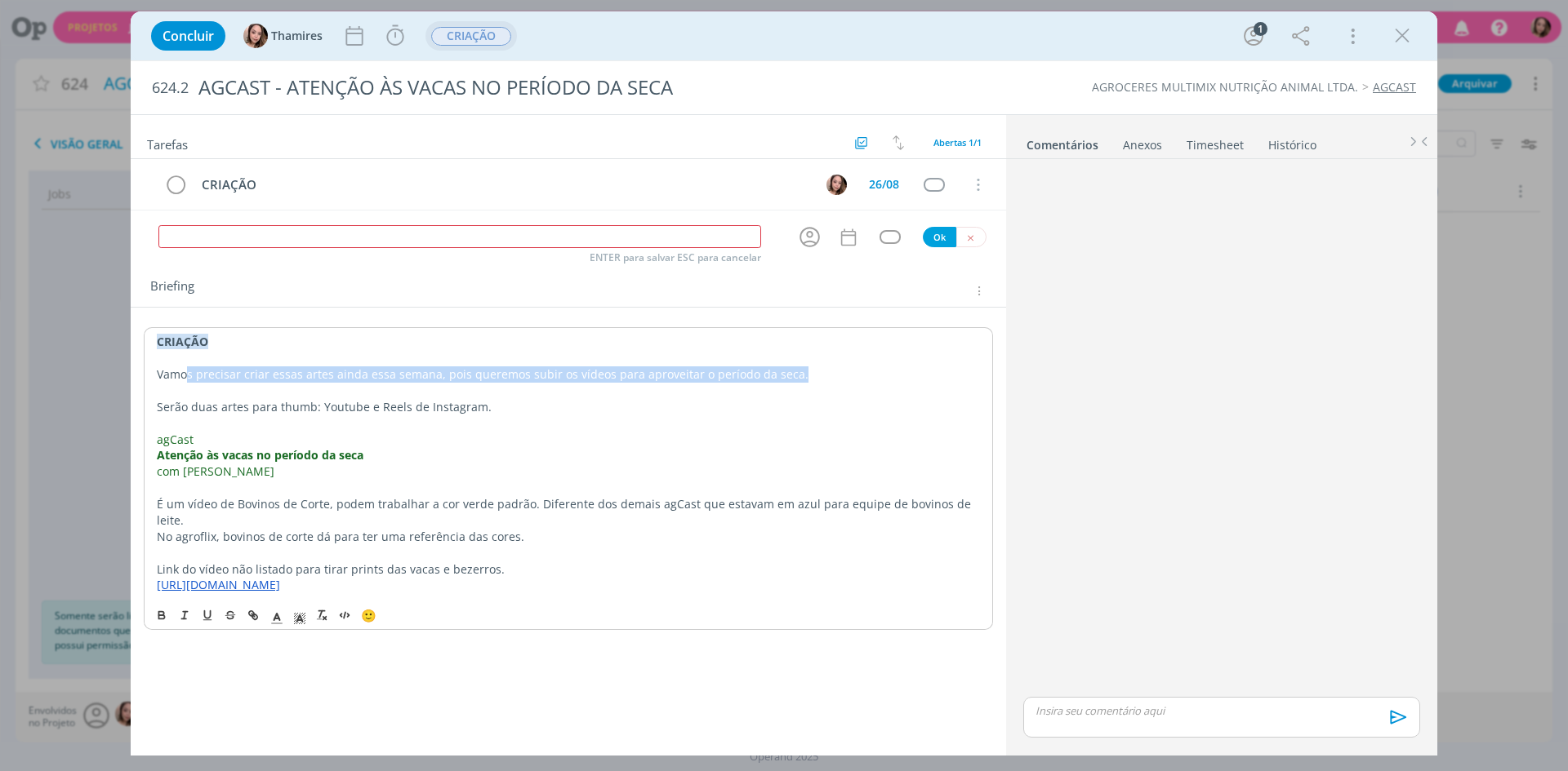
drag, startPoint x: 189, startPoint y: 375, endPoint x: 810, endPoint y: 379, distance: 621.0
click at [810, 379] on p "Vamos precisar criar essas artes ainda essa semana, pois queremos subir os víde…" at bounding box center [568, 374] width 823 height 17
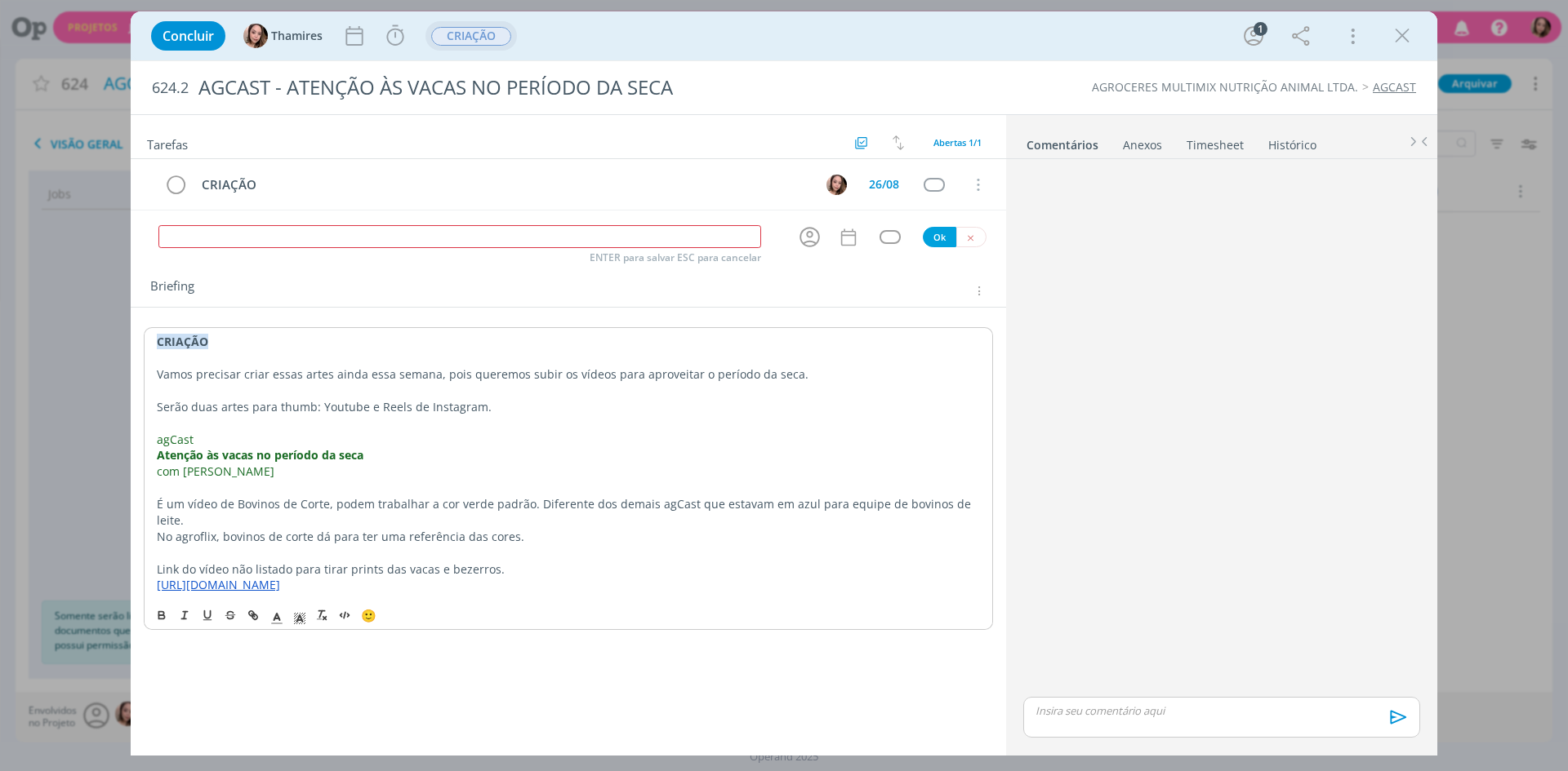
click at [373, 432] on p "agCast" at bounding box center [568, 440] width 823 height 17
drag, startPoint x: 325, startPoint y: 407, endPoint x: 433, endPoint y: 407, distance: 108.0
click at [433, 407] on p "Serão duas artes para thumb: Youtube e Reels de Instagram." at bounding box center [568, 407] width 823 height 17
click at [333, 407] on p "Serão duas artes para thumb: Youtube e Reels de Instagram." at bounding box center [568, 407] width 823 height 17
drag, startPoint x: 319, startPoint y: 406, endPoint x: 563, endPoint y: 407, distance: 244.0
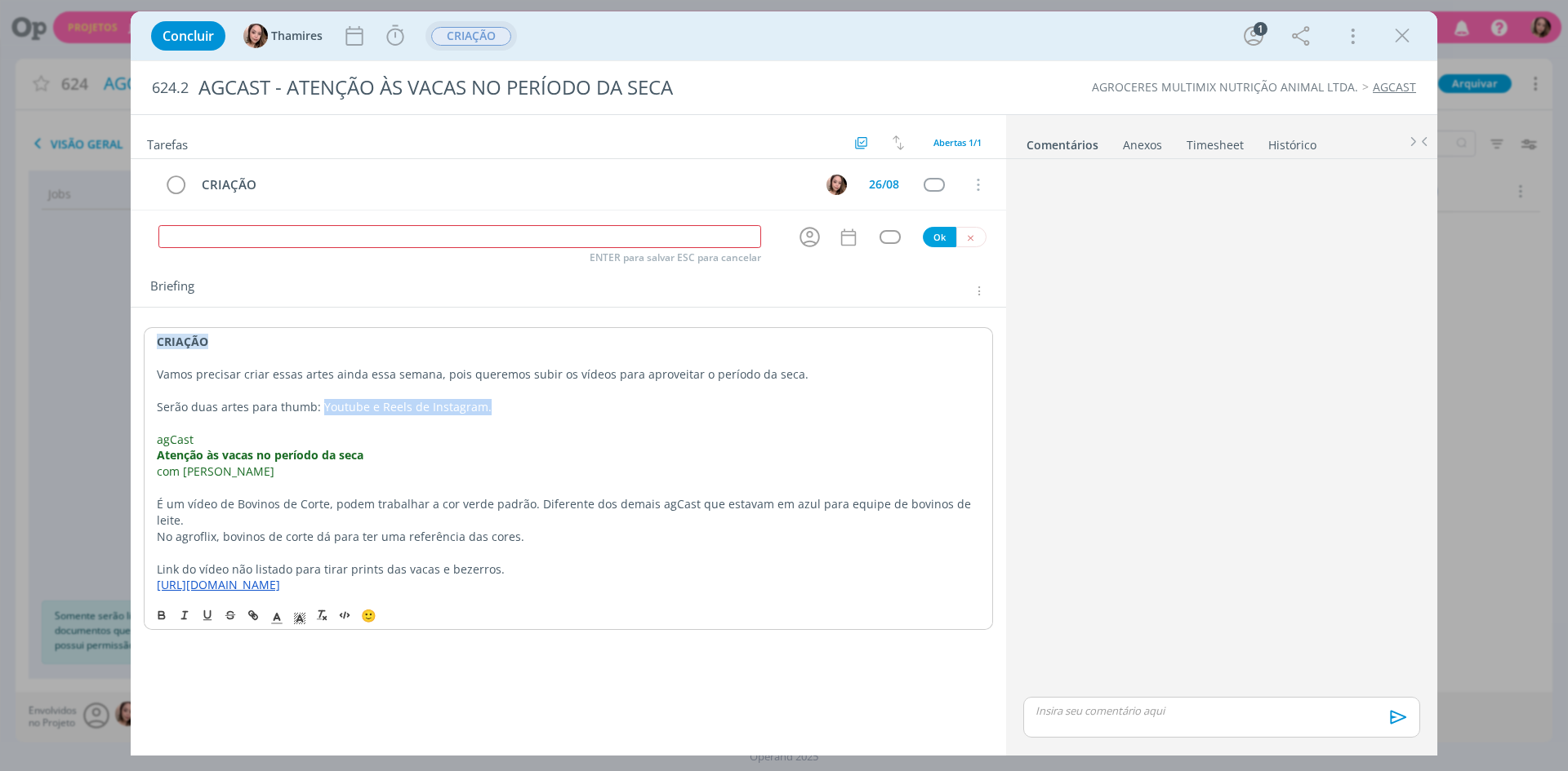
click at [563, 407] on p "Serão duas artes para thumb: Youtube e Reels de Instagram." at bounding box center [568, 407] width 823 height 17
click at [160, 609] on icon "dialog" at bounding box center [161, 615] width 13 height 13
click at [197, 455] on strong "Atenção às vacas no período da seca" at bounding box center [260, 455] width 207 height 16
drag, startPoint x: 161, startPoint y: 447, endPoint x: 269, endPoint y: 447, distance: 108.0
click at [269, 447] on strong "Atenção às vacas no período da seca" at bounding box center [260, 455] width 207 height 16
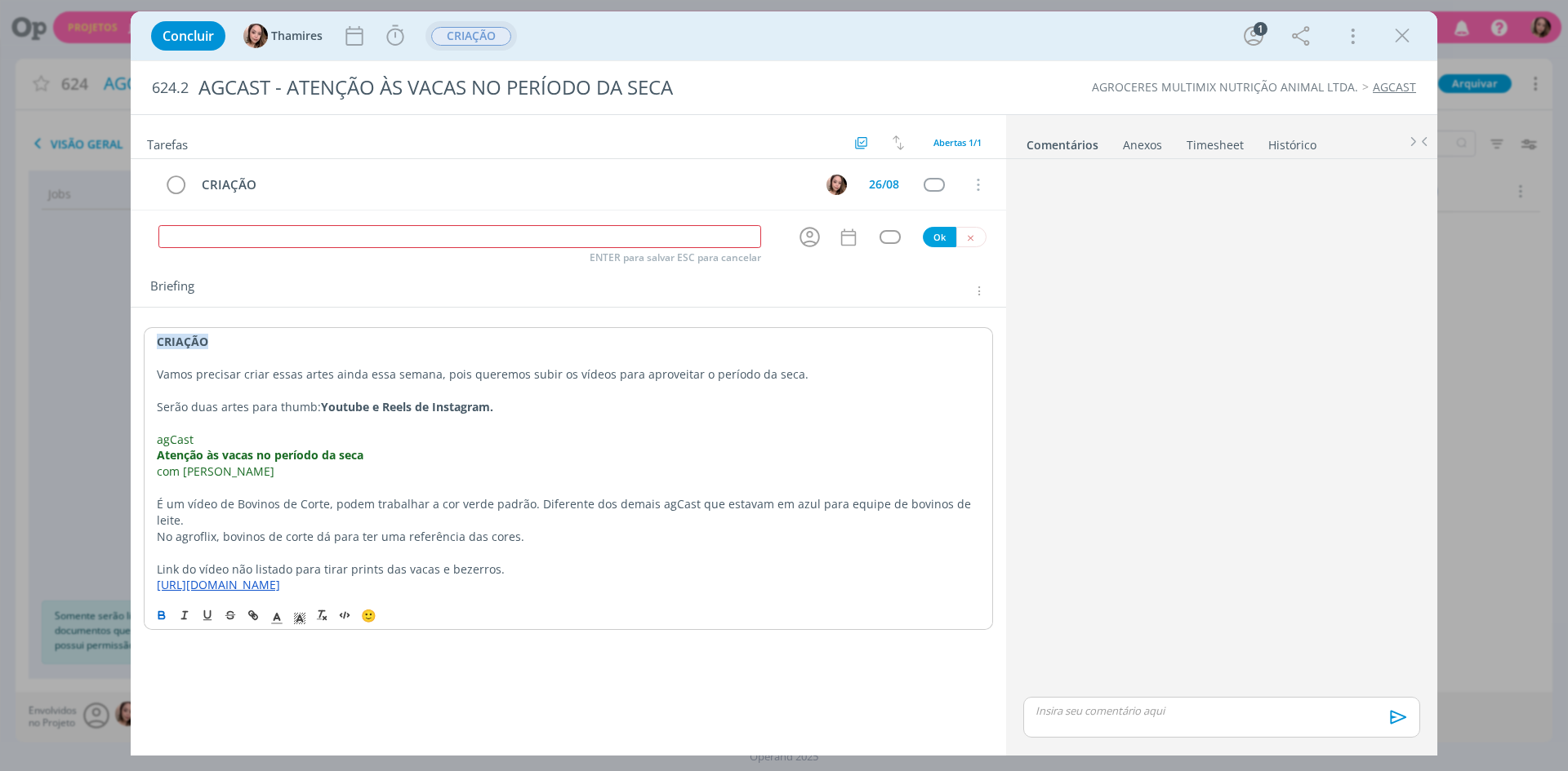
click at [323, 491] on p "dialog" at bounding box center [568, 488] width 823 height 17
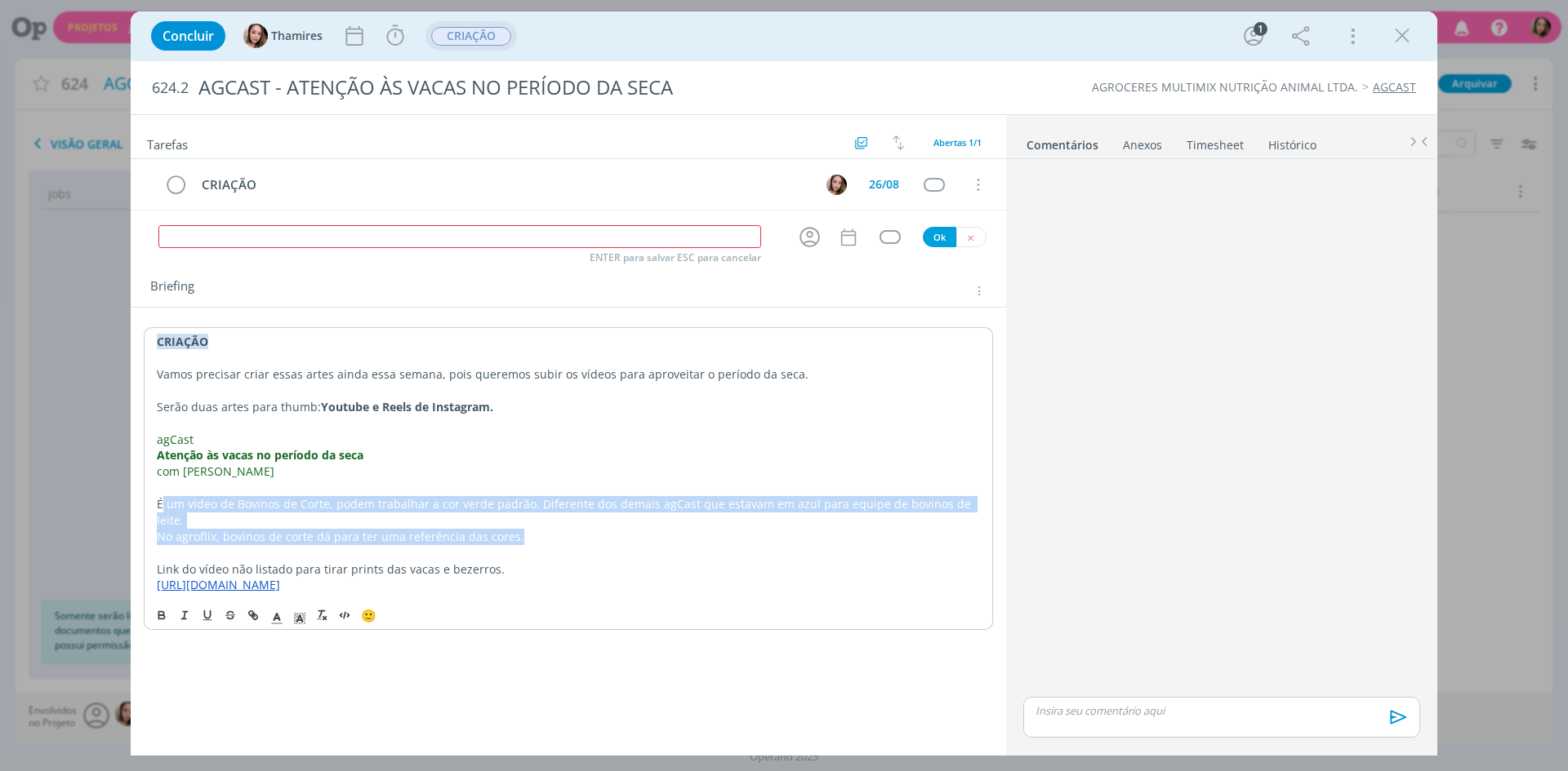
drag, startPoint x: 164, startPoint y: 507, endPoint x: 683, endPoint y: 527, distance: 519.4
click at [683, 527] on div "CRIAÇÃO Vamos precisar criar essas artes ainda essa semana, pois queremos subir…" at bounding box center [568, 463] width 849 height 272
click at [683, 529] on p "No agroflix, bovinos de corte dá para ter uma referência das cores." at bounding box center [568, 536] width 823 height 17
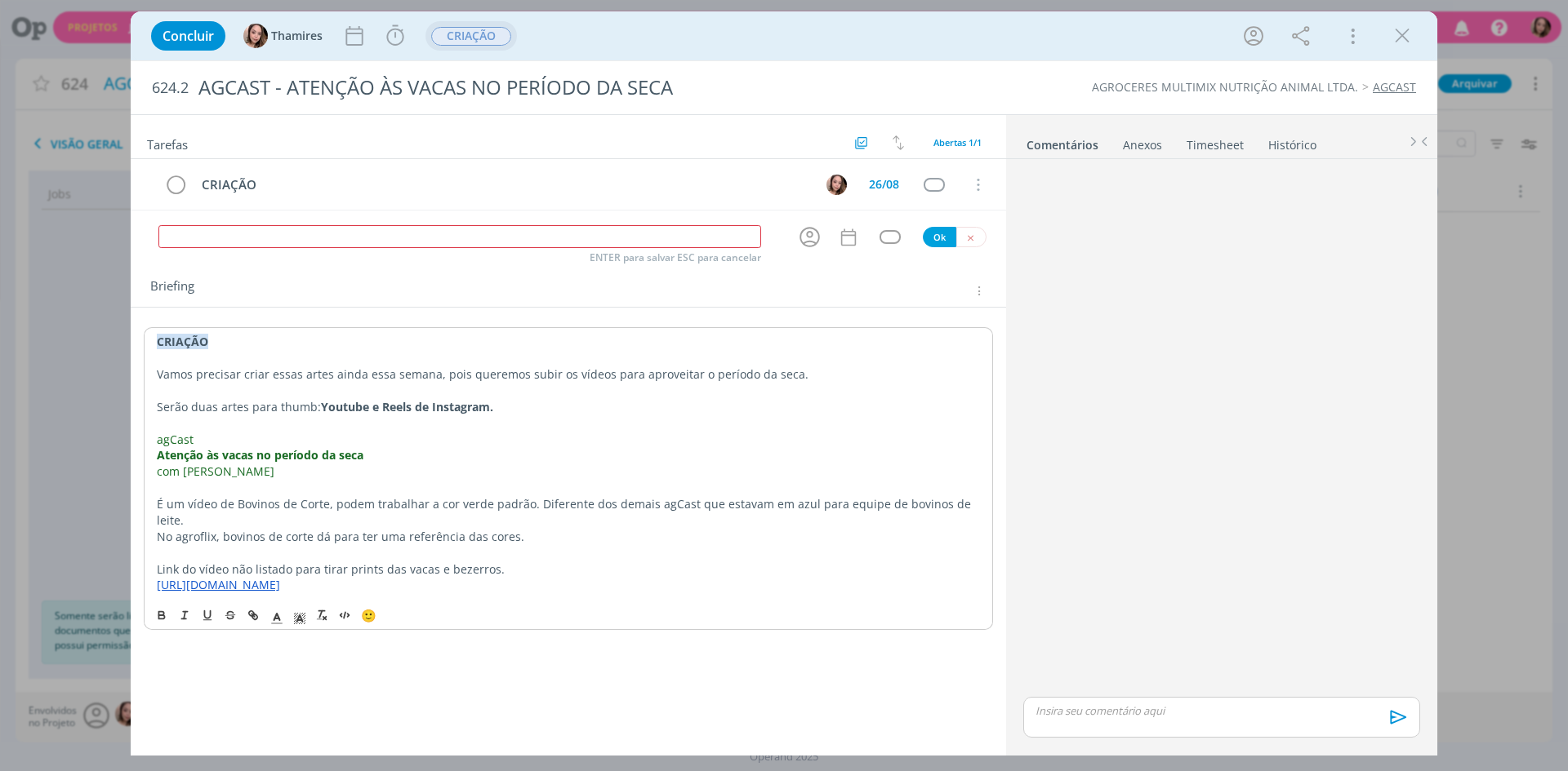
click at [683, 529] on p "No agroflix, bovinos de corte dá para ter uma referência das cores." at bounding box center [568, 536] width 823 height 17
click at [964, 234] on button "dialog" at bounding box center [971, 236] width 31 height 20
click at [368, 563] on p "Link do vídeo não listado para tirar prints das vacas e bezerros." at bounding box center [568, 570] width 825 height 17
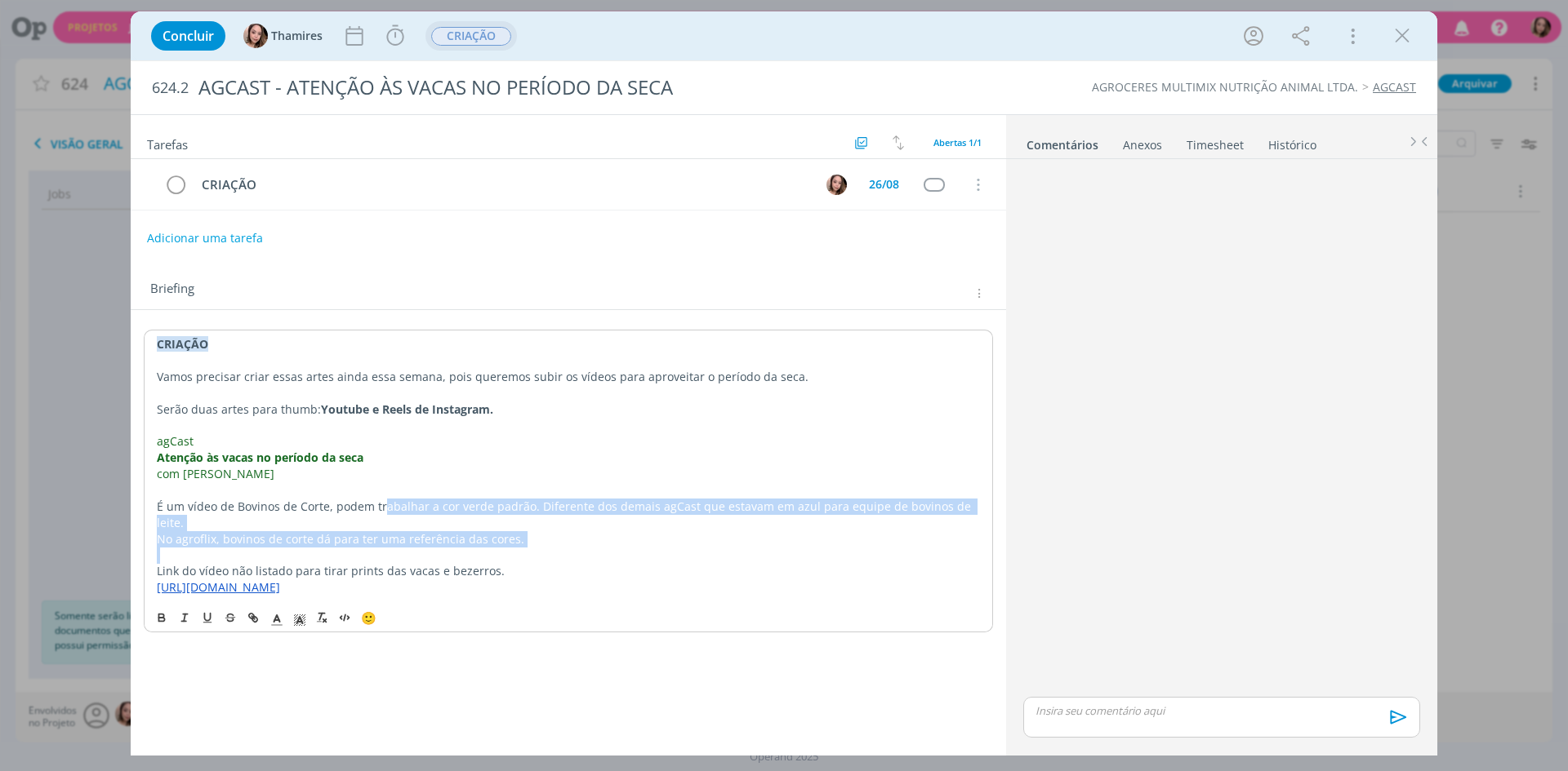
drag, startPoint x: 380, startPoint y: 503, endPoint x: 516, endPoint y: 541, distance: 141.2
click at [516, 541] on div "CRIAÇÃO Vamos precisar criar essas artes ainda essa semana, pois queremos subir…" at bounding box center [568, 466] width 849 height 272
click at [533, 548] on p "dialog" at bounding box center [568, 556] width 823 height 17
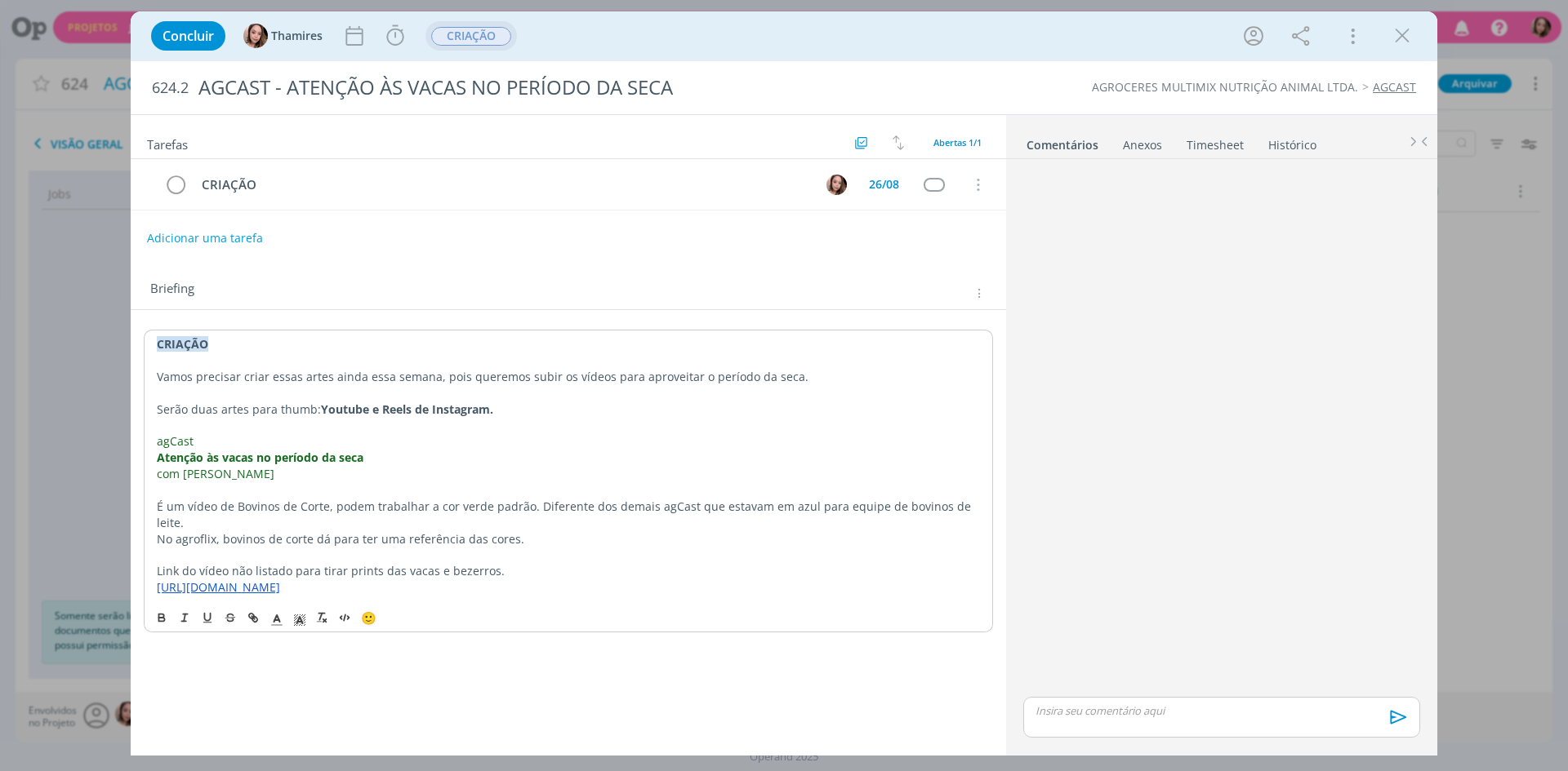
click at [260, 548] on p "dialog" at bounding box center [568, 556] width 823 height 17
click at [379, 548] on p "dialog" at bounding box center [568, 556] width 823 height 17
click at [478, 548] on p "dialog" at bounding box center [568, 556] width 823 height 17
click at [531, 548] on p "dialog" at bounding box center [568, 556] width 823 height 17
click at [557, 531] on p "No agroflix, bovinos de corte dá para ter uma referência das cores." at bounding box center [568, 539] width 823 height 17
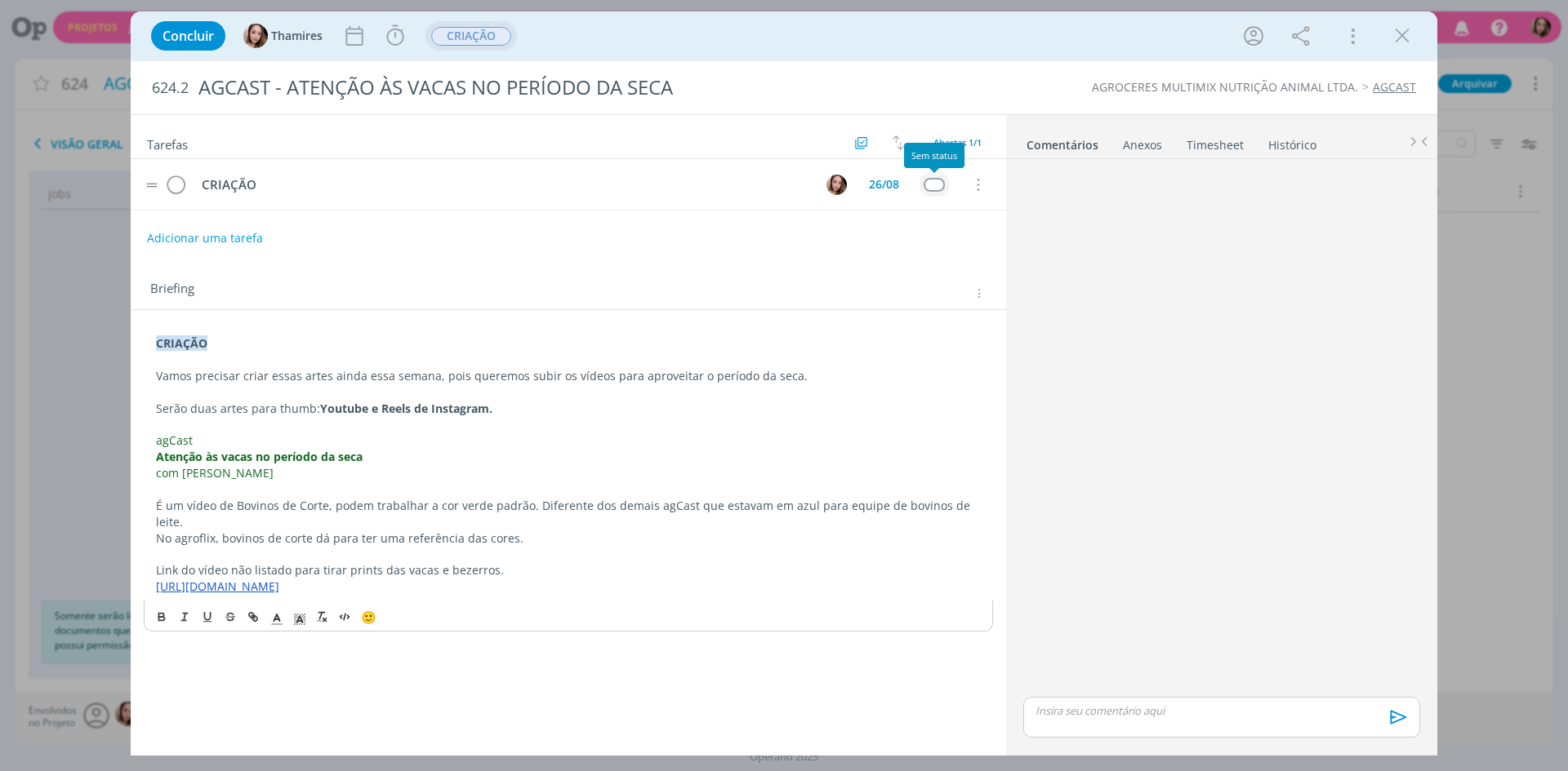
click at [934, 188] on div "dialog" at bounding box center [934, 185] width 20 height 14
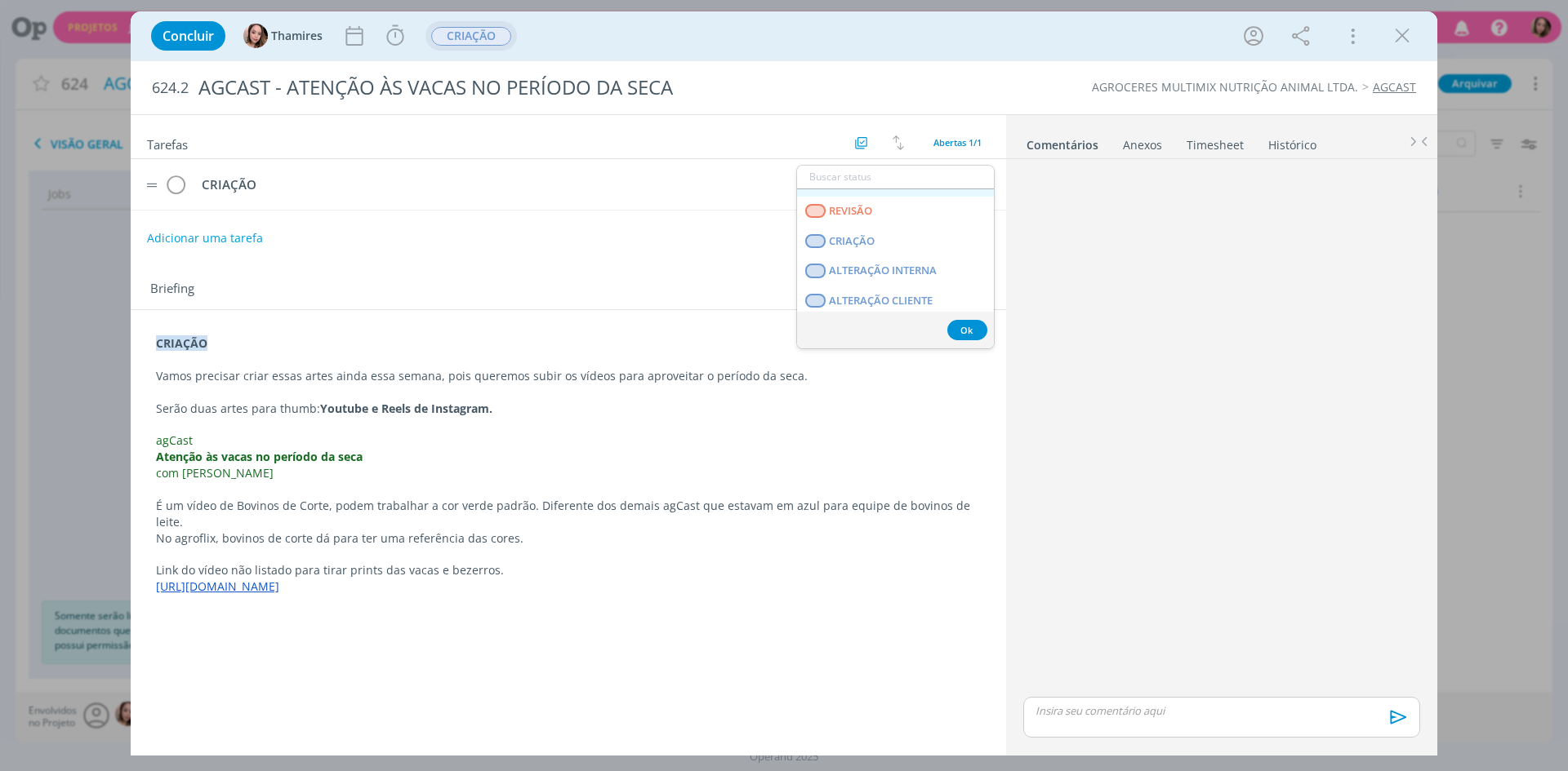
scroll to position [408, 0]
click at [855, 249] on span "T - LIBERADO" at bounding box center [862, 244] width 66 height 13
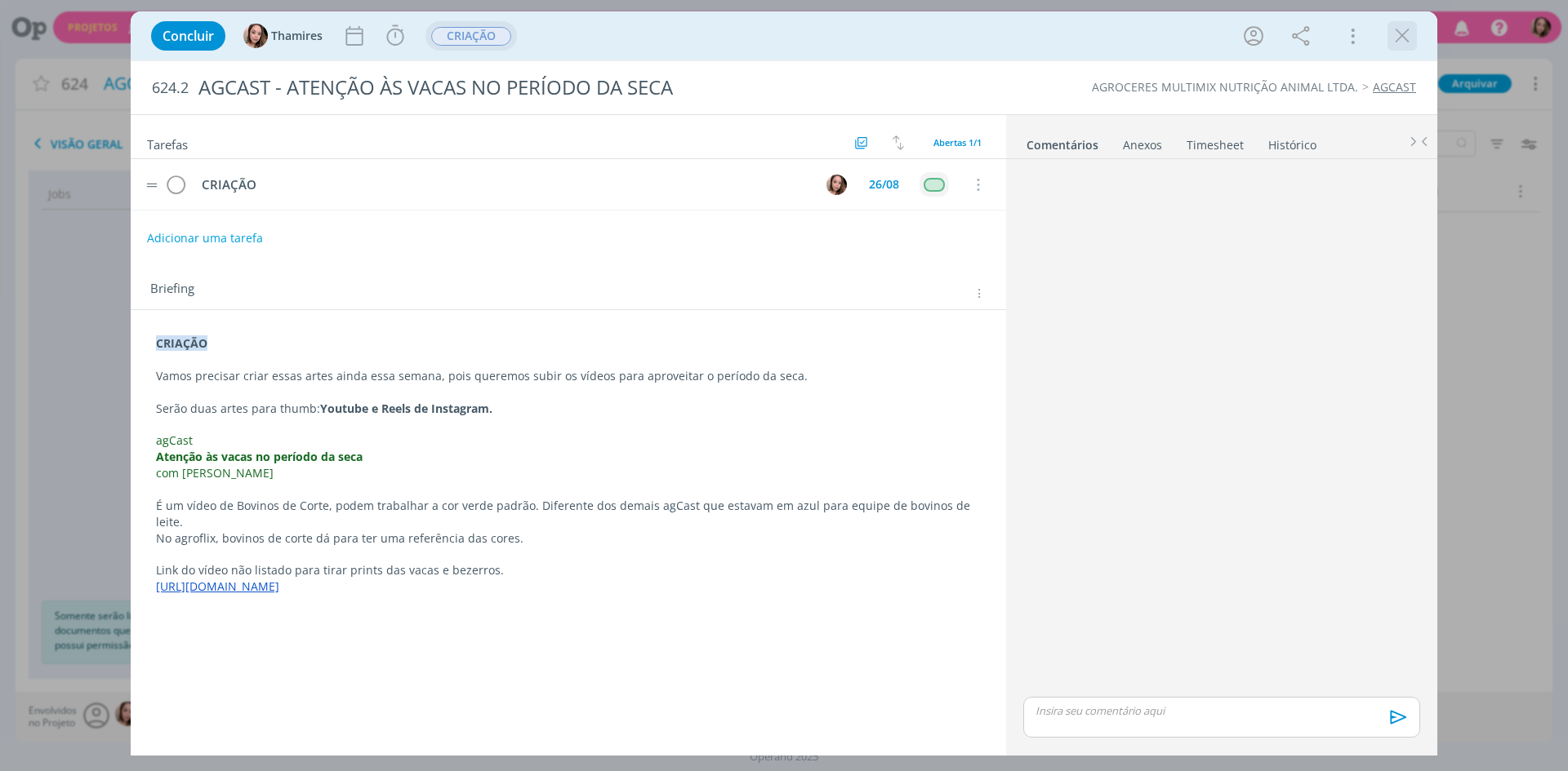
click at [1407, 40] on icon "dialog" at bounding box center [1402, 36] width 24 height 24
